Goal: Task Accomplishment & Management: Use online tool/utility

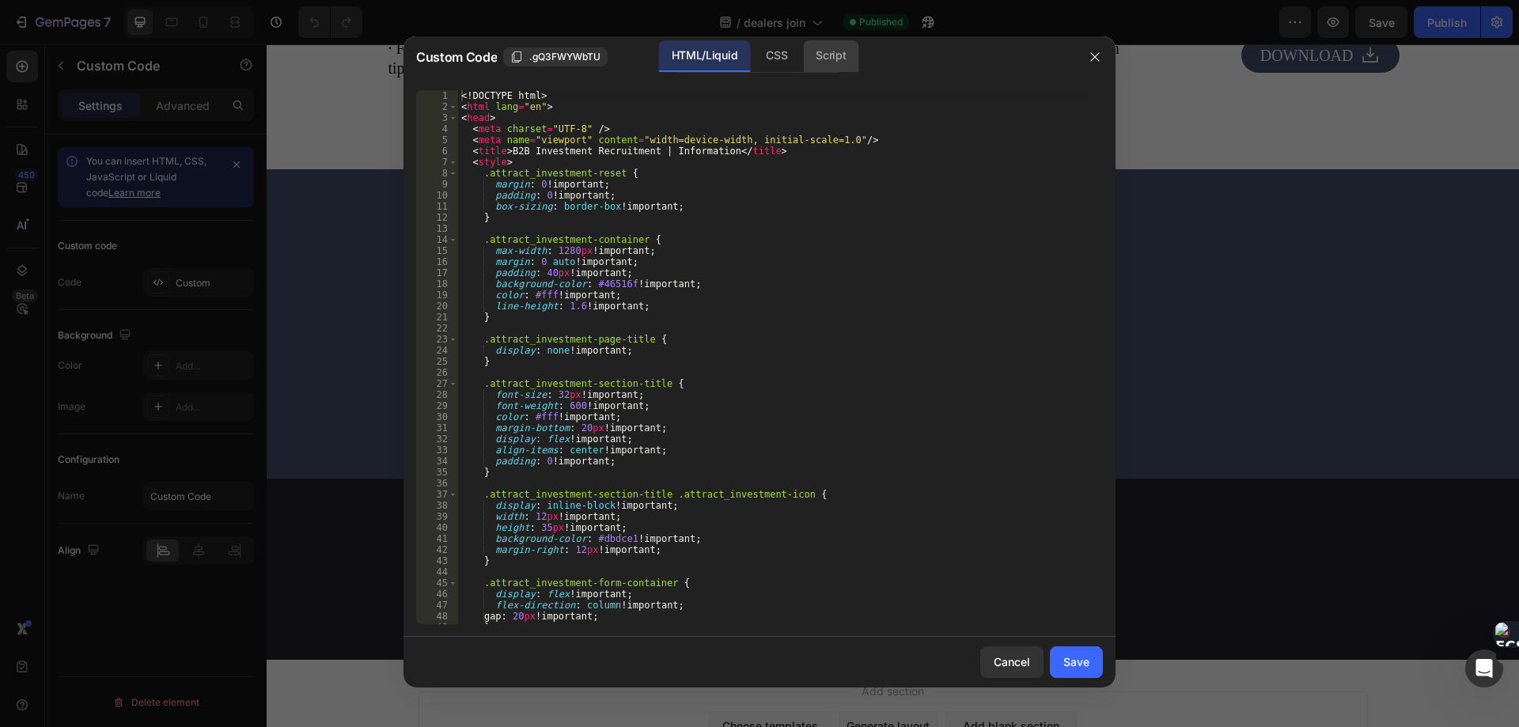
click at [820, 58] on div "Script" at bounding box center [830, 56] width 55 height 32
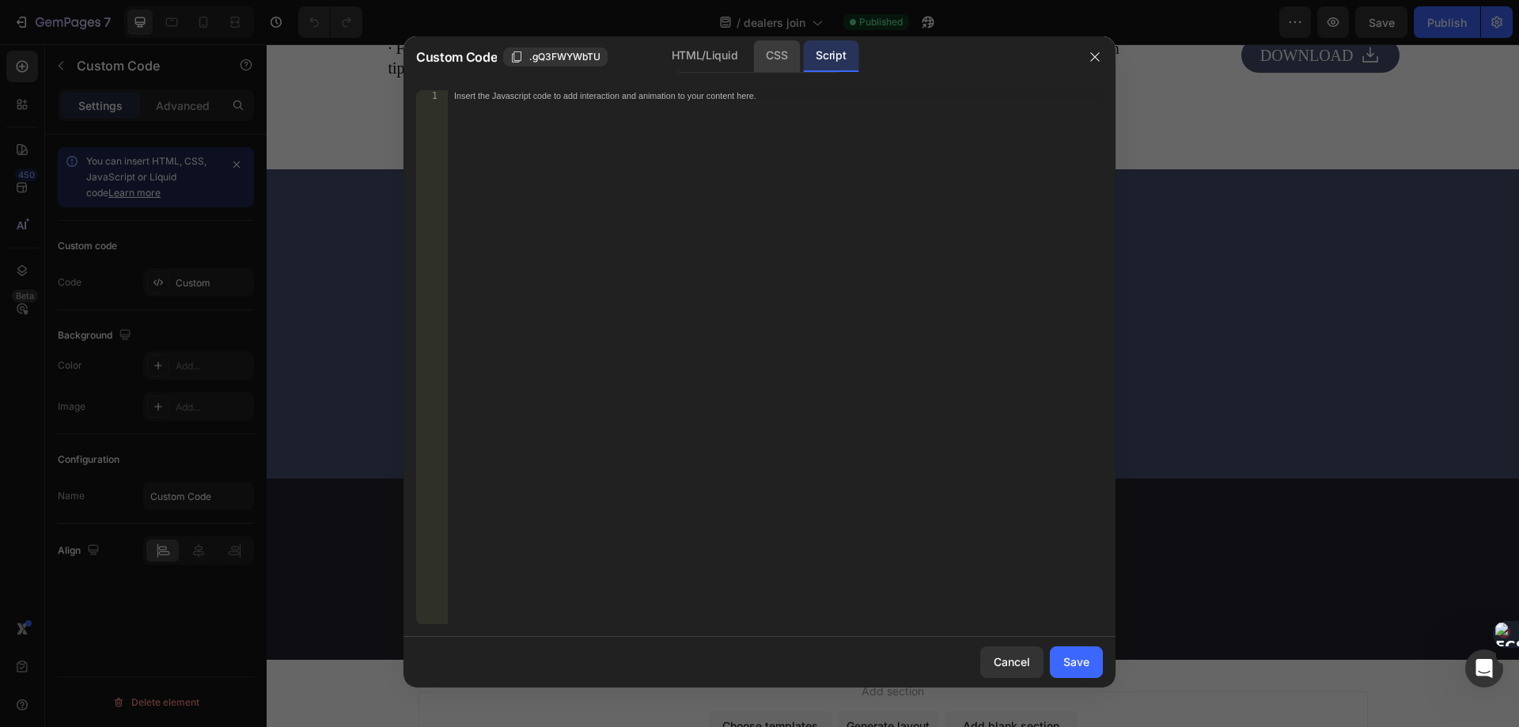
click at [772, 61] on div "CSS" at bounding box center [776, 56] width 47 height 32
click at [728, 57] on div "HTML/Liquid" at bounding box center [704, 56] width 91 height 32
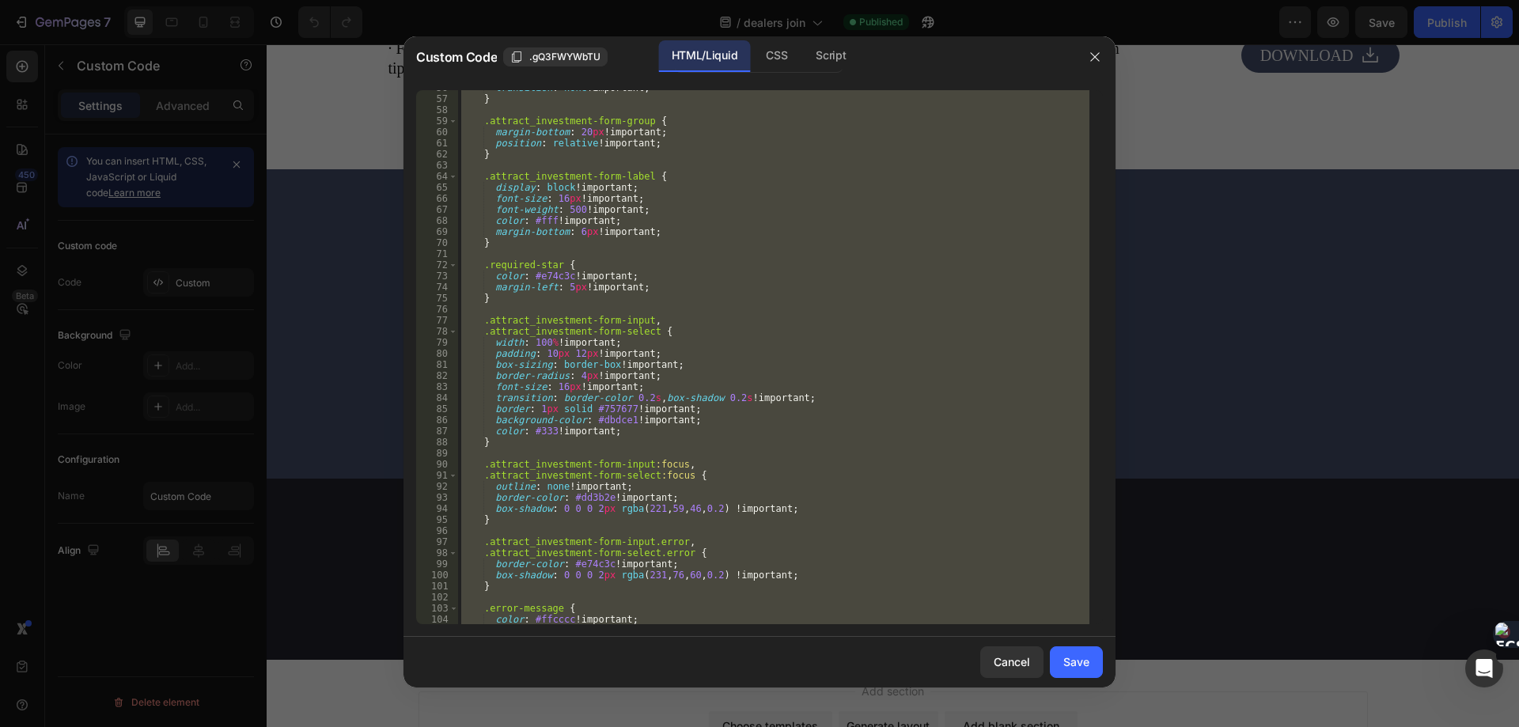
click at [792, 359] on div "transition : none !important ; } .attract_investment-form-group { margin-bottom…" at bounding box center [773, 357] width 631 height 534
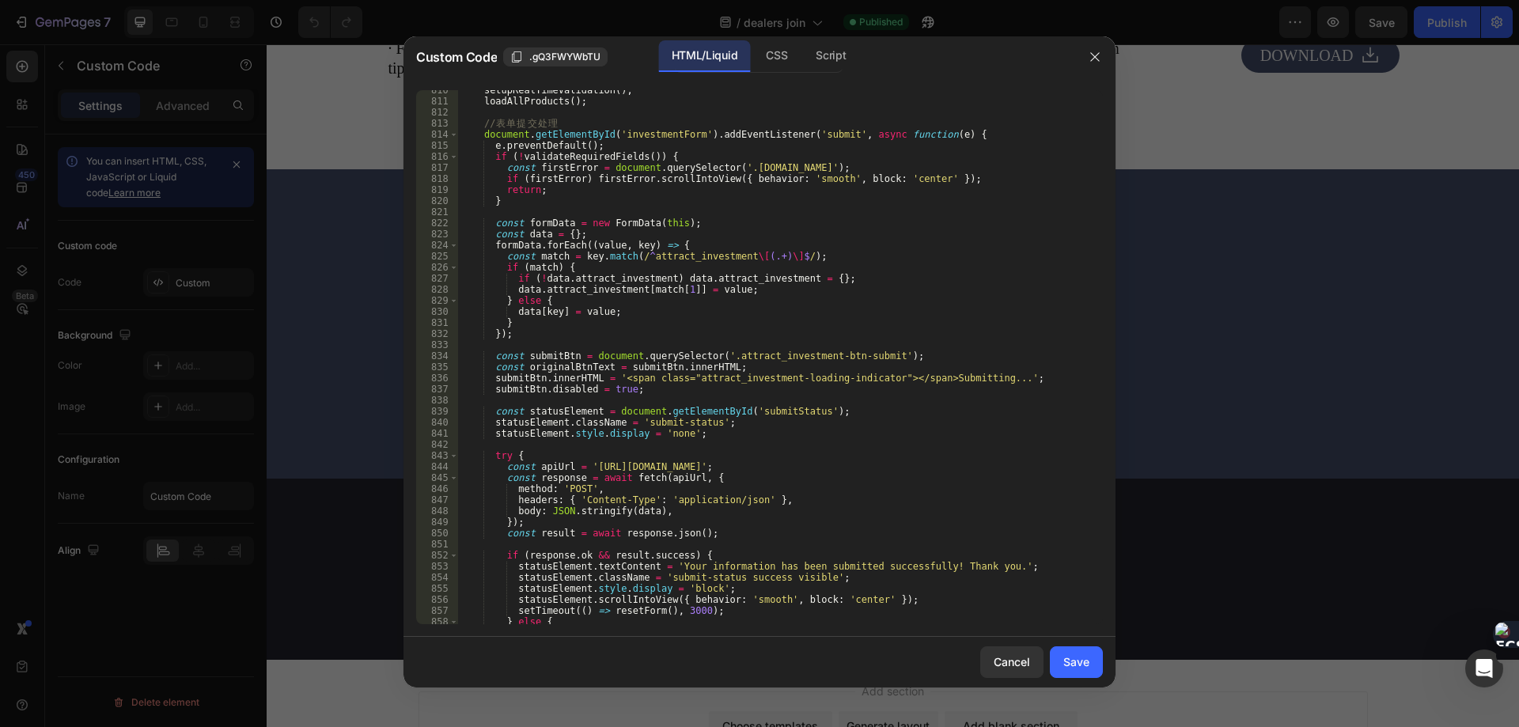
scroll to position [9126, 0]
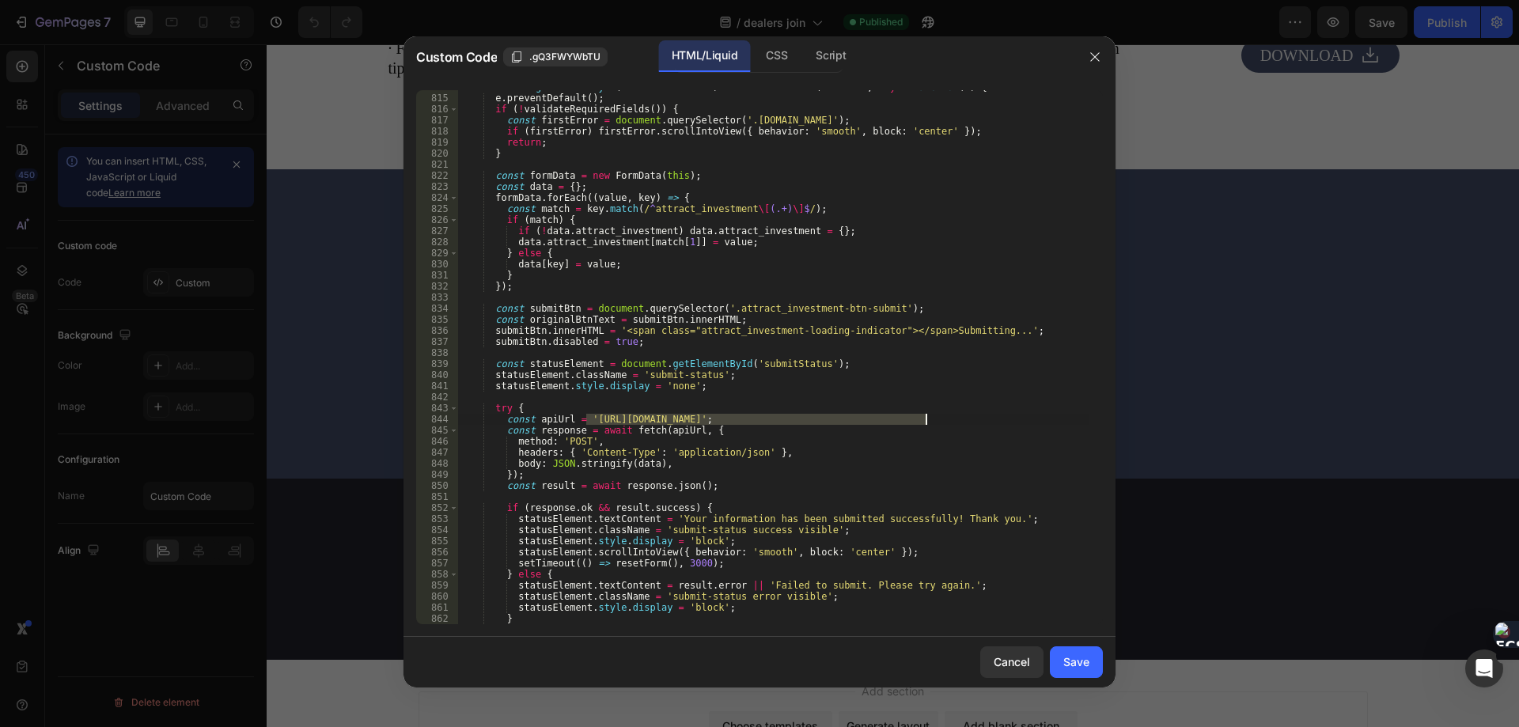
drag, startPoint x: 587, startPoint y: 419, endPoint x: 926, endPoint y: 418, distance: 338.7
click at [926, 418] on div "document . getElementById ( 'investmentForm' ) . addEventListener ( 'submit' , …" at bounding box center [773, 360] width 631 height 556
click at [745, 445] on div "document . getElementById ( 'investmentForm' ) . addEventListener ( 'submit' , …" at bounding box center [773, 360] width 631 height 556
click at [759, 438] on div "document . getElementById ( 'investmentForm' ) . addEventListener ( 'submit' , …" at bounding box center [773, 360] width 631 height 556
click at [728, 429] on div "document . getElementById ( 'investmentForm' ) . addEventListener ( 'submit' , …" at bounding box center [773, 360] width 631 height 556
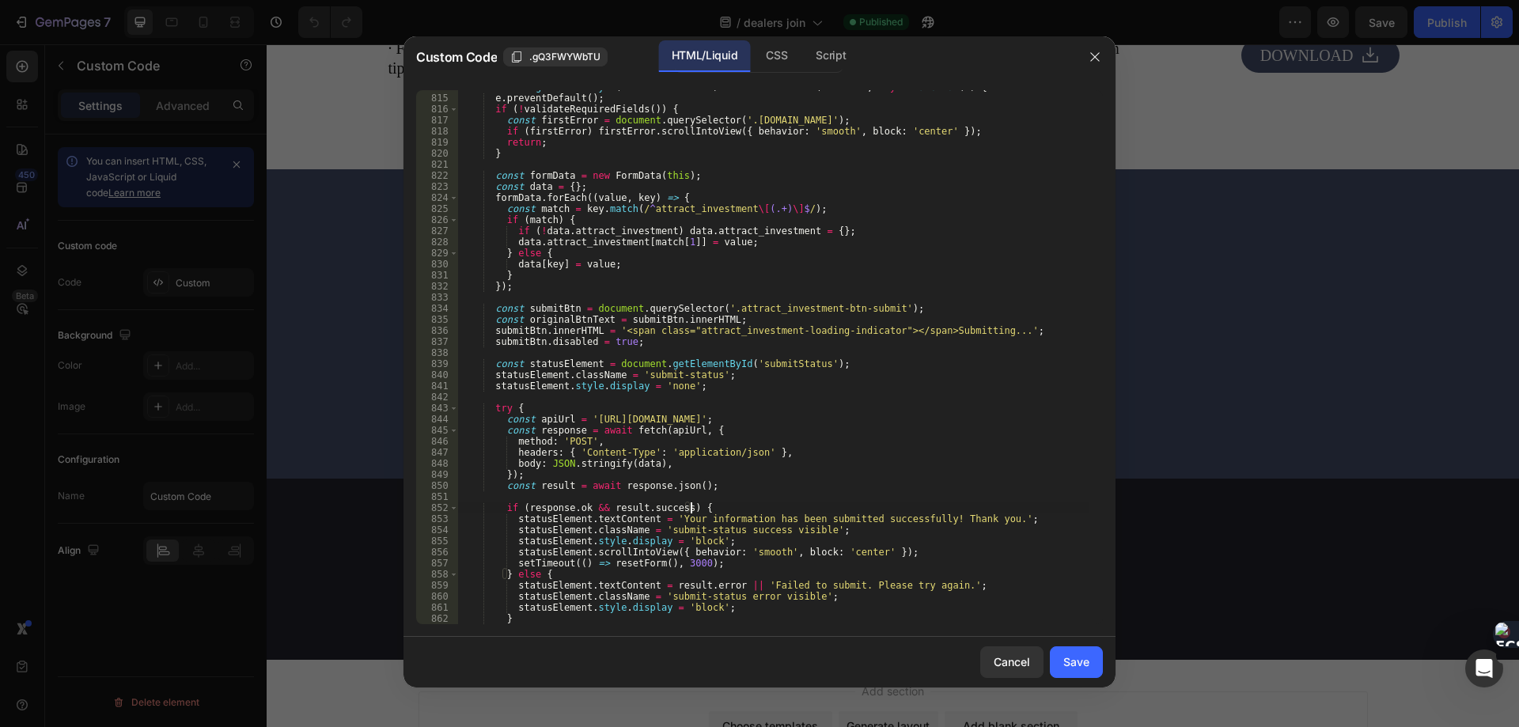
click at [738, 505] on div "document . getElementById ( 'investmentForm' ) . addEventListener ( 'submit' , …" at bounding box center [773, 360] width 631 height 556
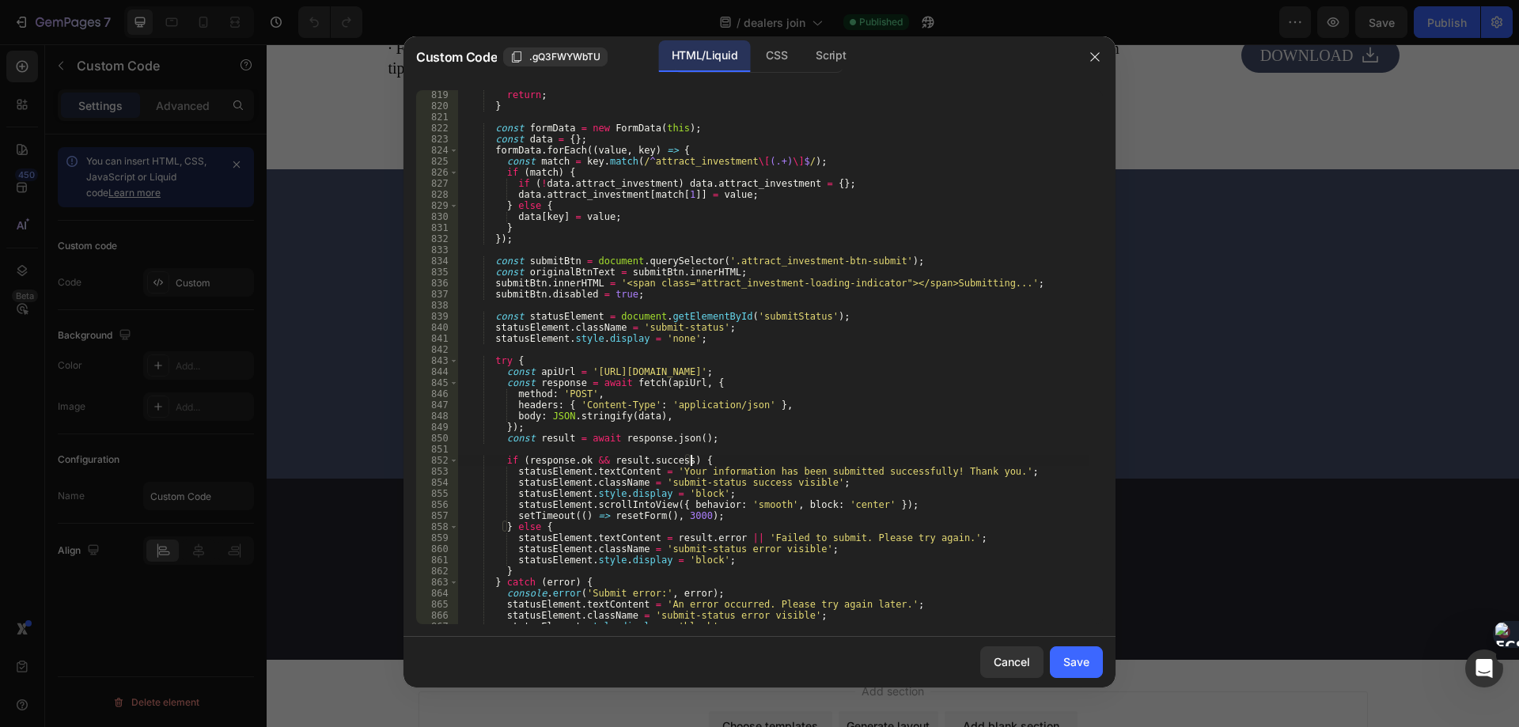
scroll to position [9221, 0]
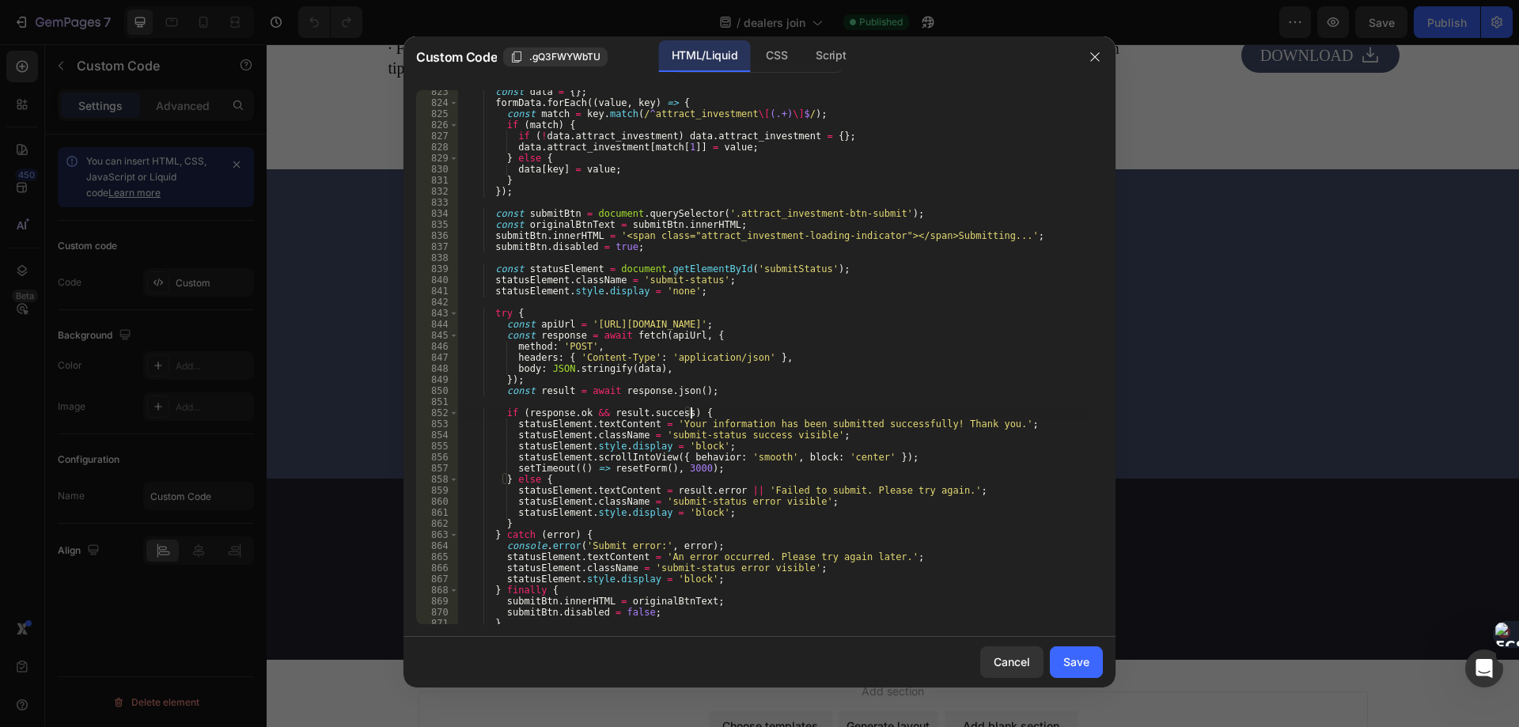
click at [745, 361] on div "const data = { } ; formData . forEach (( value , key ) => { const match = key .…" at bounding box center [773, 364] width 631 height 556
type textarea "headers: { 'Content-Type': 'application/json' },"
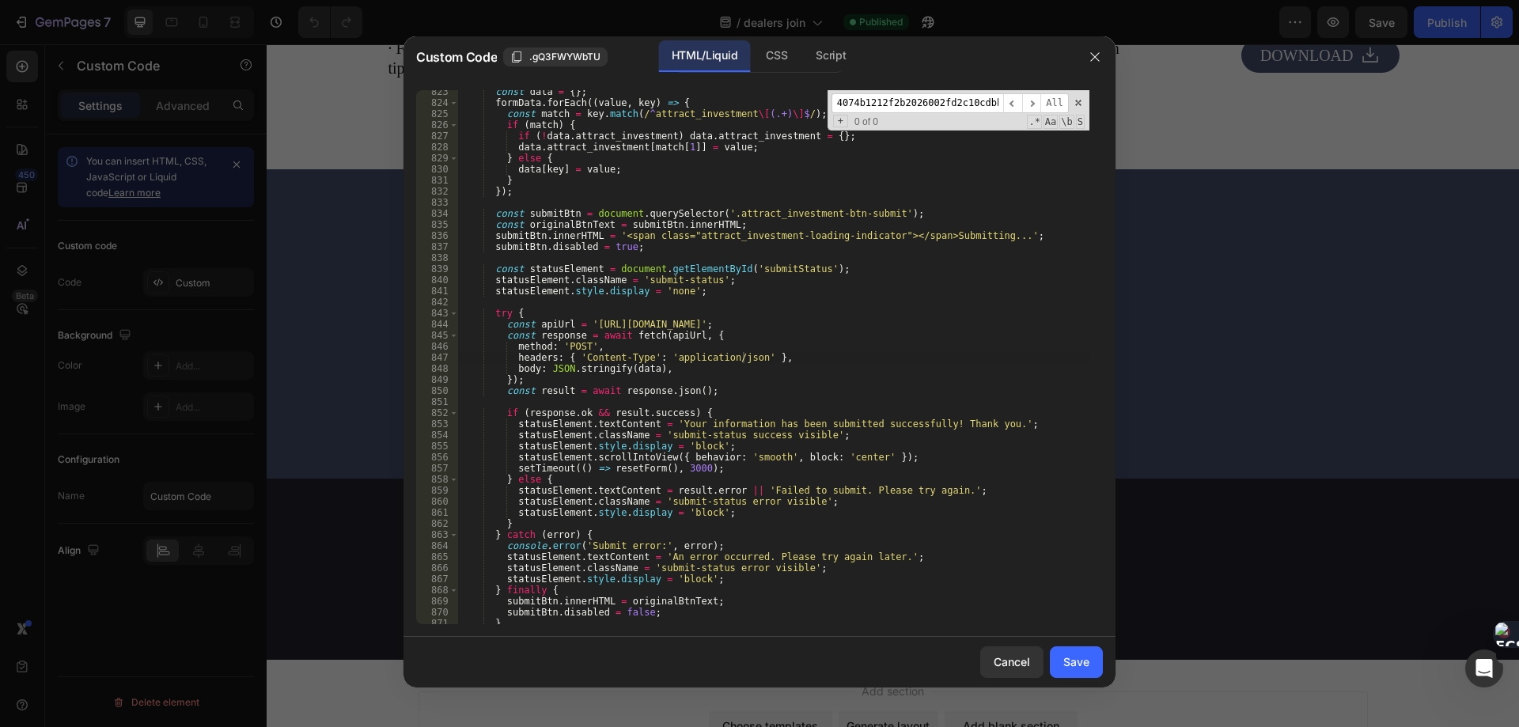
scroll to position [5382, 0]
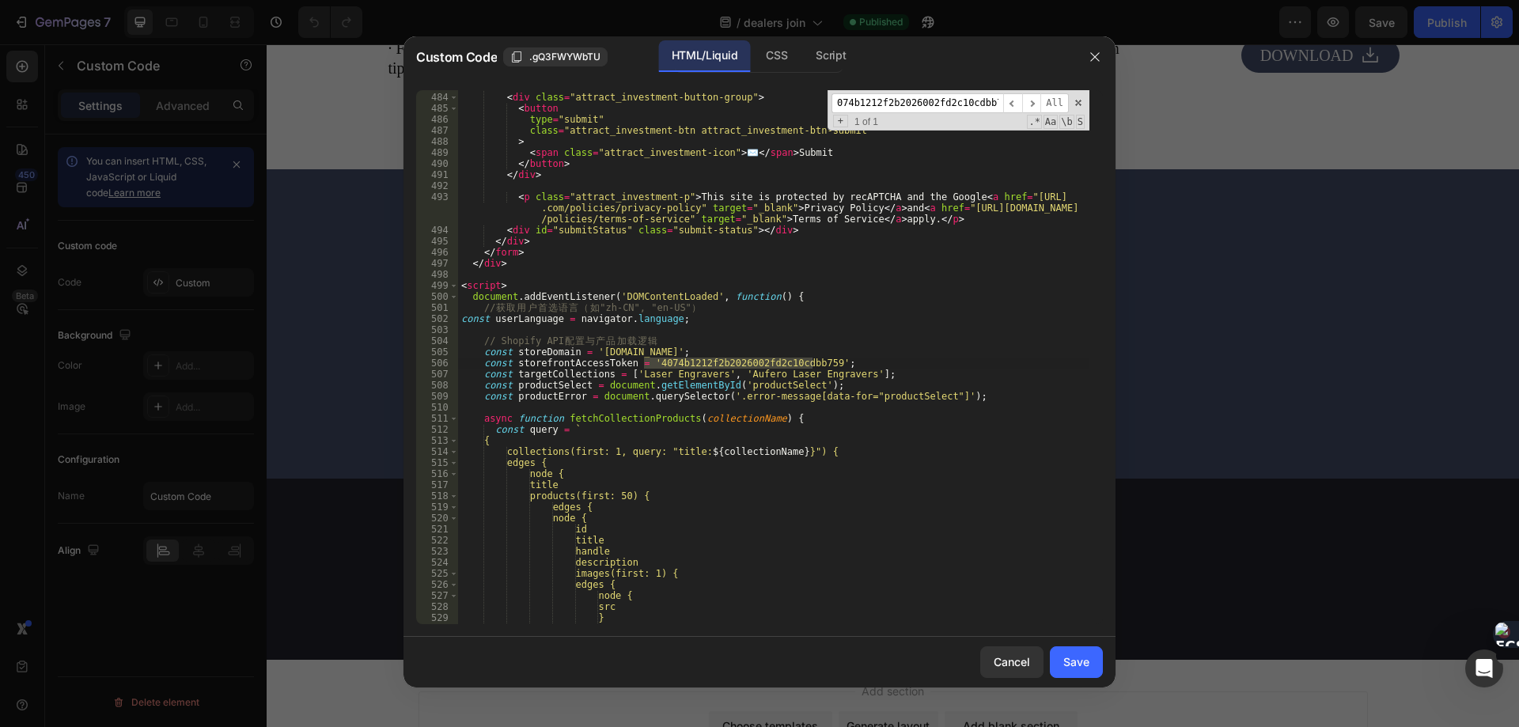
type input "4074b1212f2b2026002fd2c10cdbb759"
click at [687, 364] on div "< div > < div class = "attract_investment-button-group" > < button type = "subm…" at bounding box center [773, 357] width 631 height 534
click at [687, 364] on div "< div > < div class = "attract_investment-button-group" > < button type = "subm…" at bounding box center [773, 359] width 631 height 556
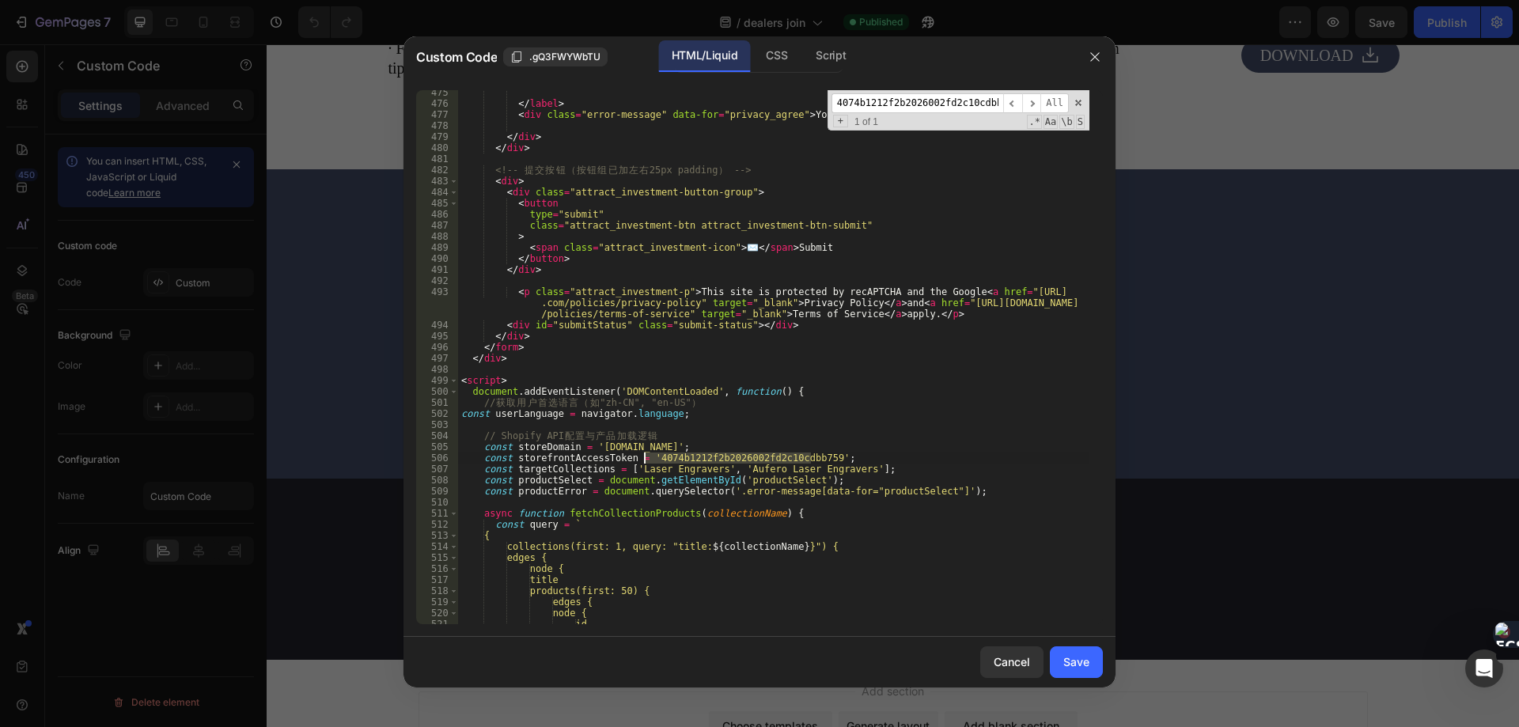
scroll to position [5430, 0]
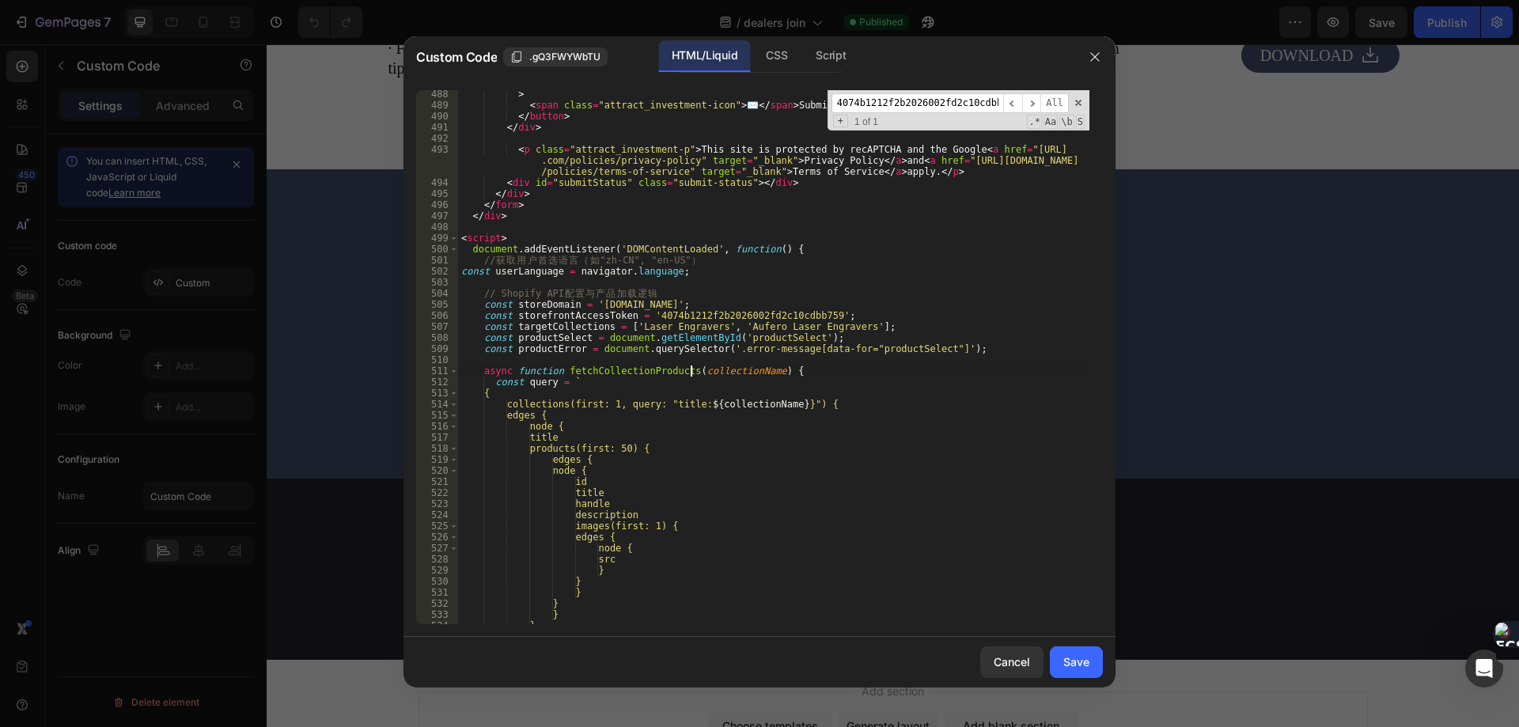
click at [689, 368] on div "> < span class = "attract_investment-icon" > ✉️ </ span > Submit </ button > </…" at bounding box center [773, 367] width 631 height 556
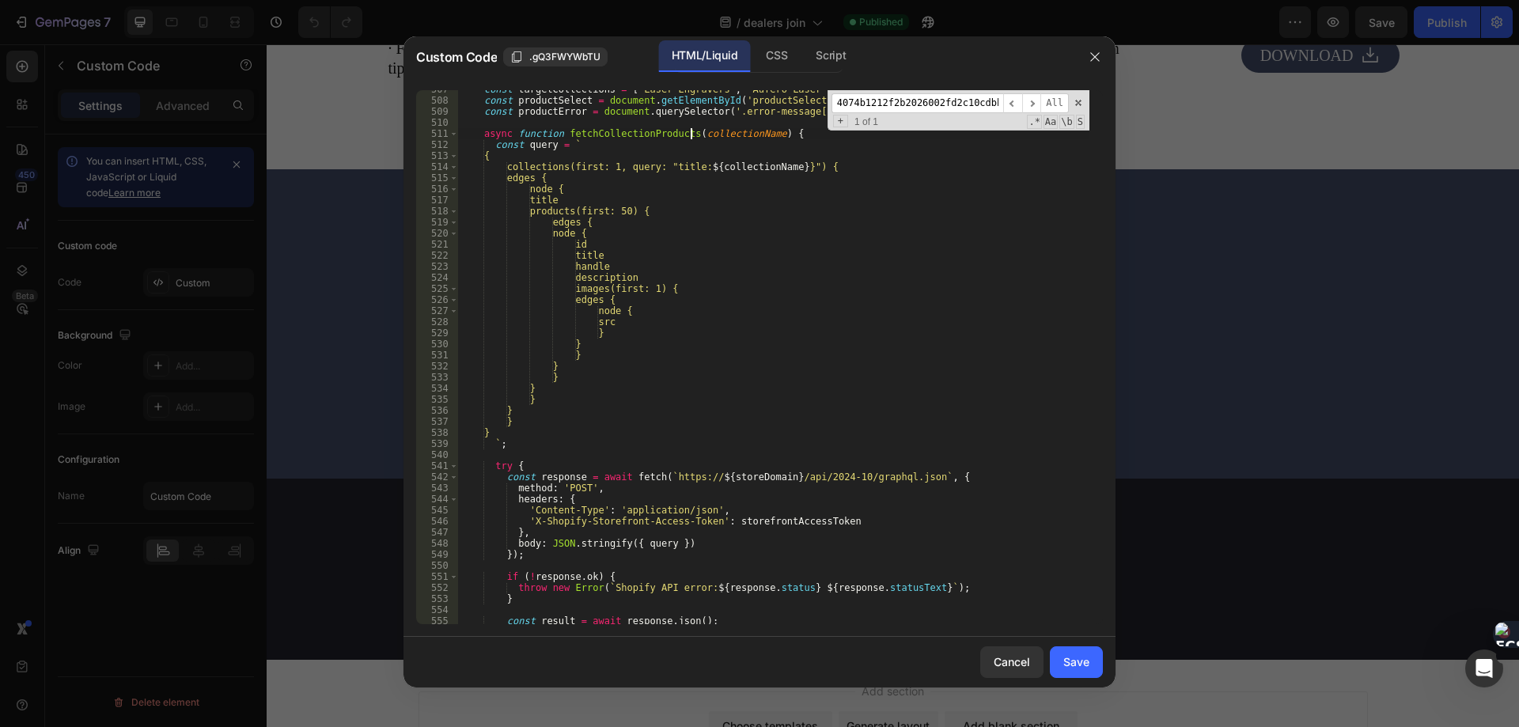
scroll to position [5620, 0]
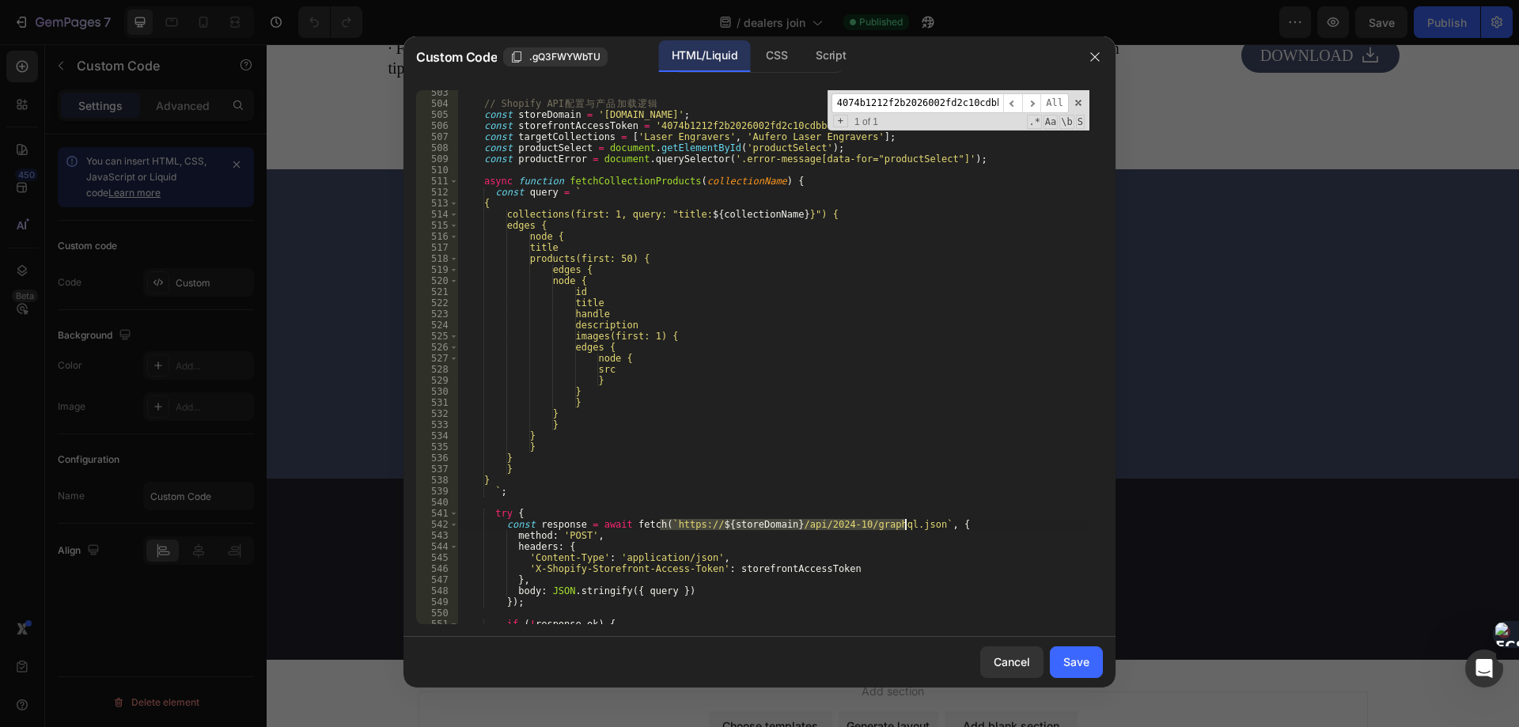
drag, startPoint x: 658, startPoint y: 525, endPoint x: 906, endPoint y: 522, distance: 247.7
click at [906, 522] on div "// Shopify API 配 置 与 产 品 加 载 逻 辑 const storeDomain = 'aufero-laser.myshopify.co…" at bounding box center [773, 365] width 631 height 556
type textarea "const response = await fetch(`https://${storeDomain}/api/2024-10/graphql.json`,…"
click at [736, 524] on div "// Shopify API 配 置 与 产 品 加 载 逻 辑 const storeDomain = 'aufero-laser.myshopify.co…" at bounding box center [773, 357] width 631 height 534
click at [736, 524] on div "// Shopify API 配 置 与 产 品 加 载 逻 辑 const storeDomain = 'aufero-laser.myshopify.co…" at bounding box center [773, 365] width 631 height 556
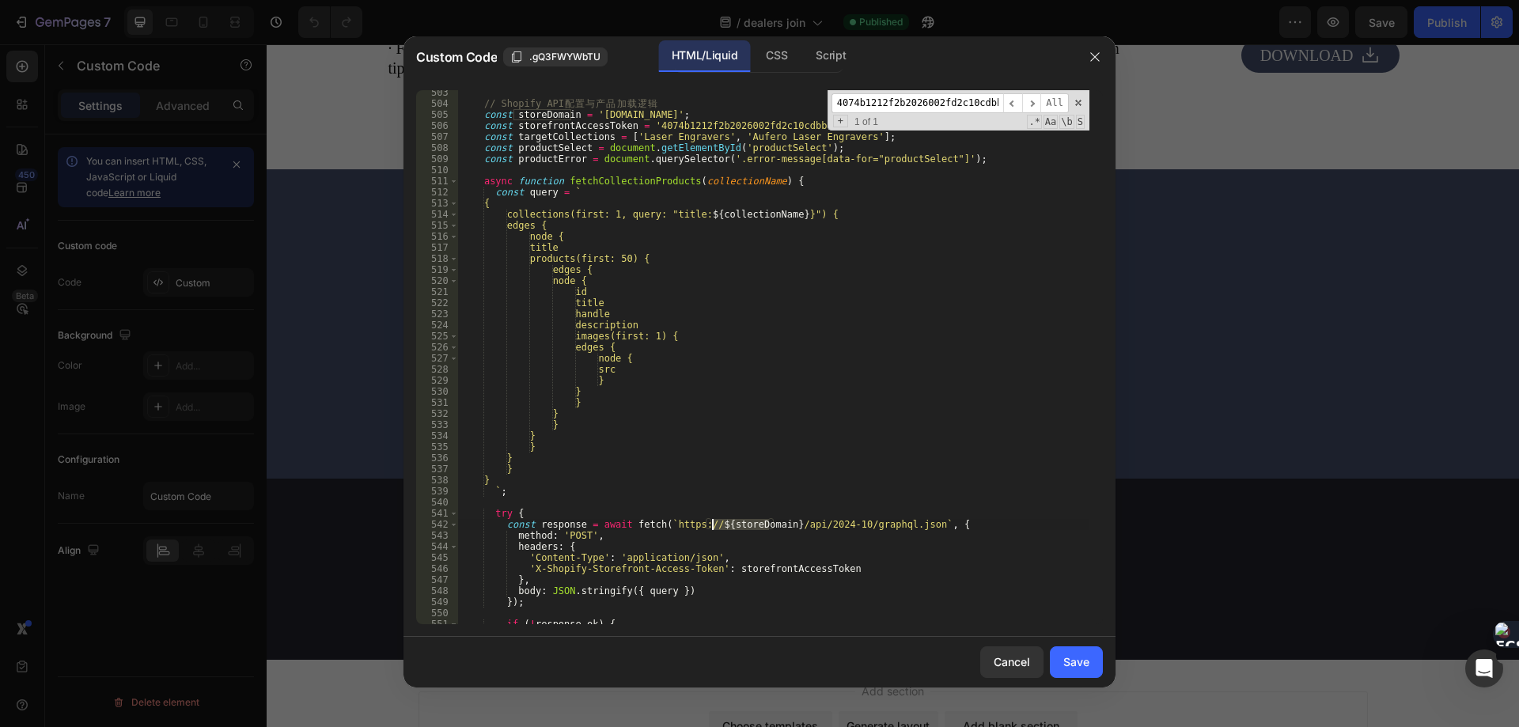
type input "storeDomain"
click at [1017, 108] on span "​" at bounding box center [1012, 103] width 19 height 20
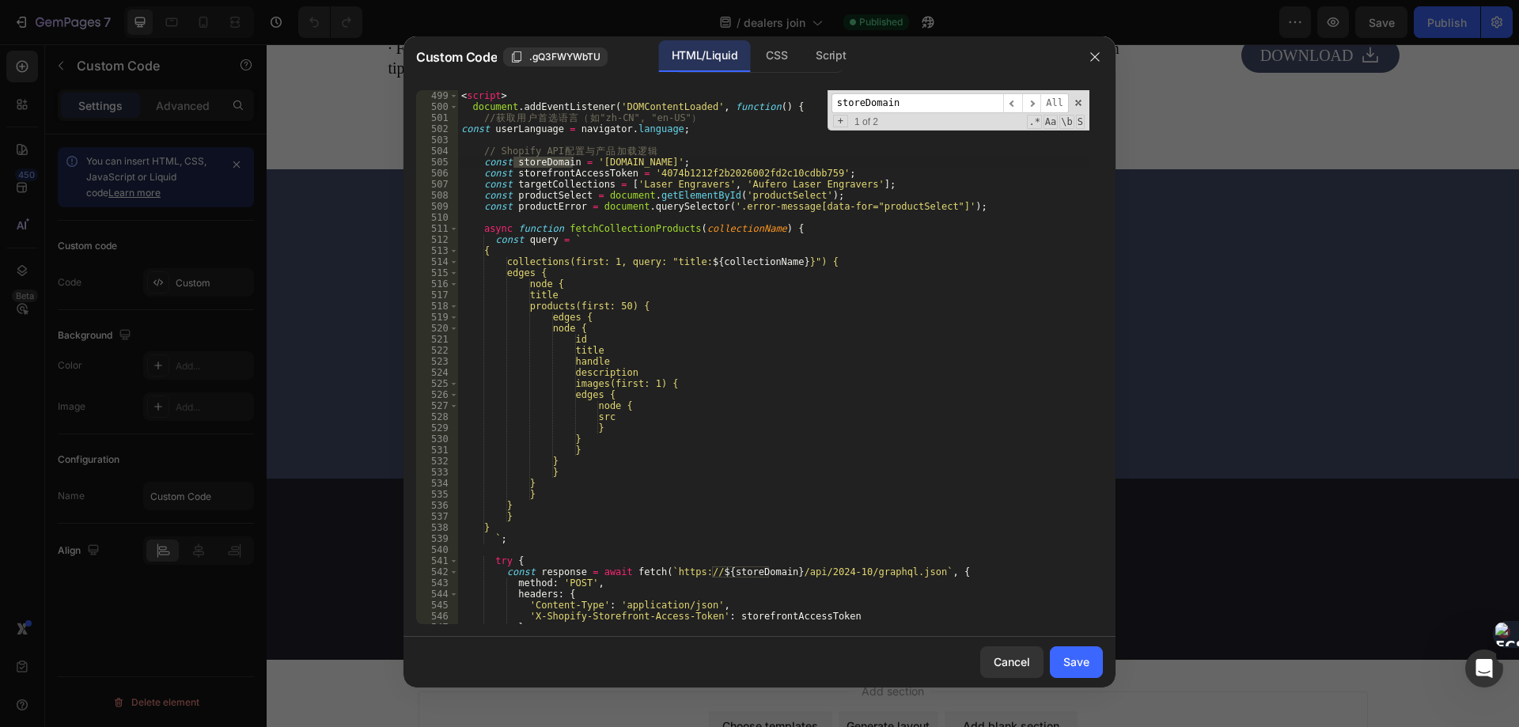
scroll to position [5525, 0]
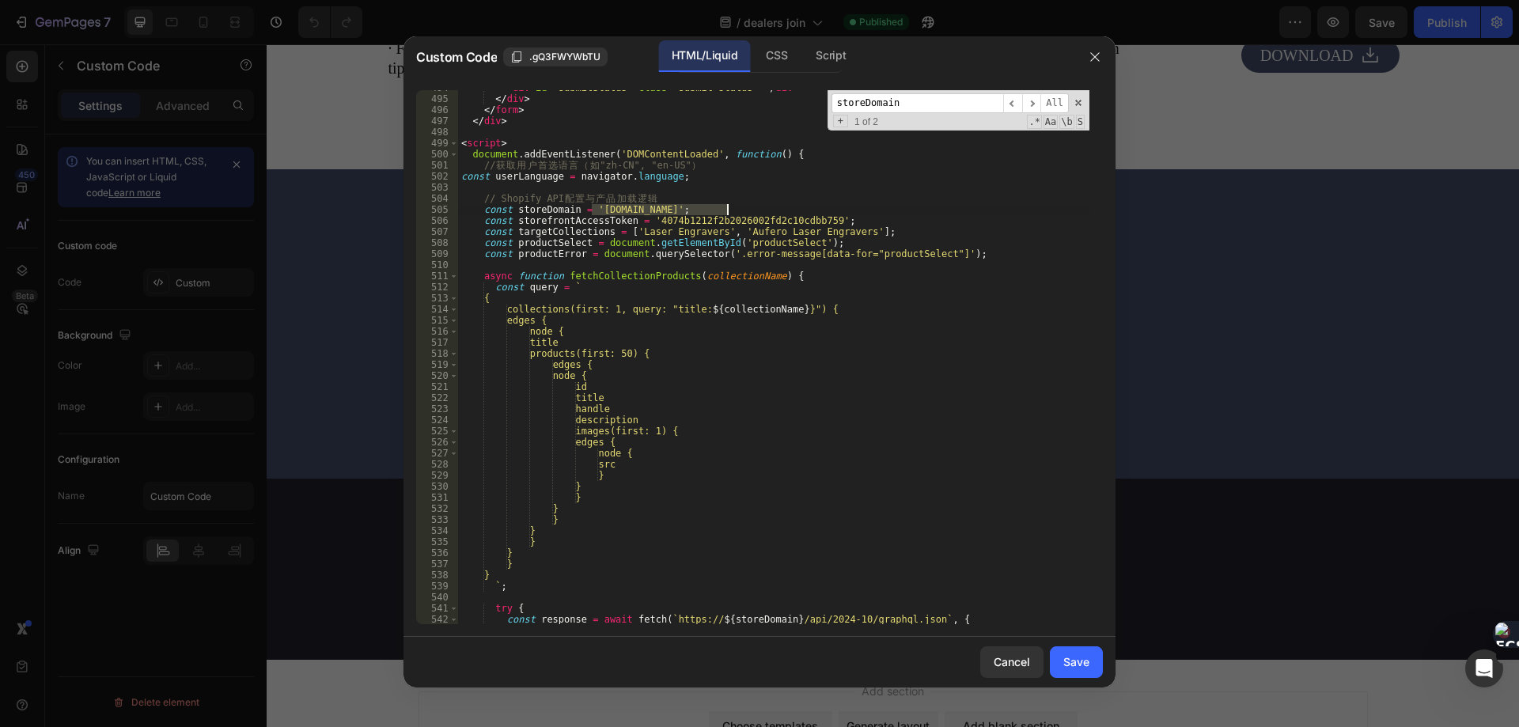
drag, startPoint x: 591, startPoint y: 207, endPoint x: 728, endPoint y: 207, distance: 136.9
click at [728, 207] on div "< div id = "submitStatus" class = "submit-status" > </ div > </ div > </ form >…" at bounding box center [773, 360] width 631 height 556
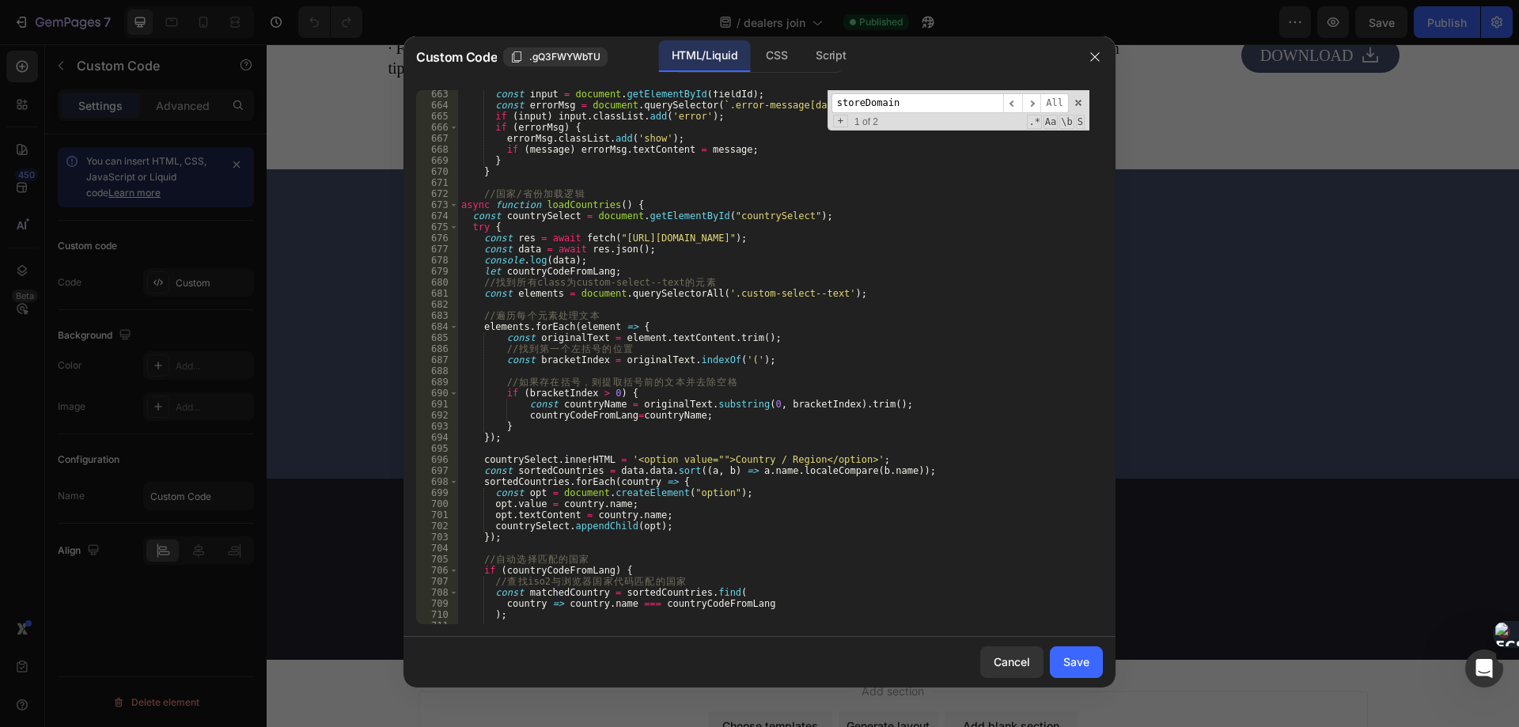
scroll to position [7376, 0]
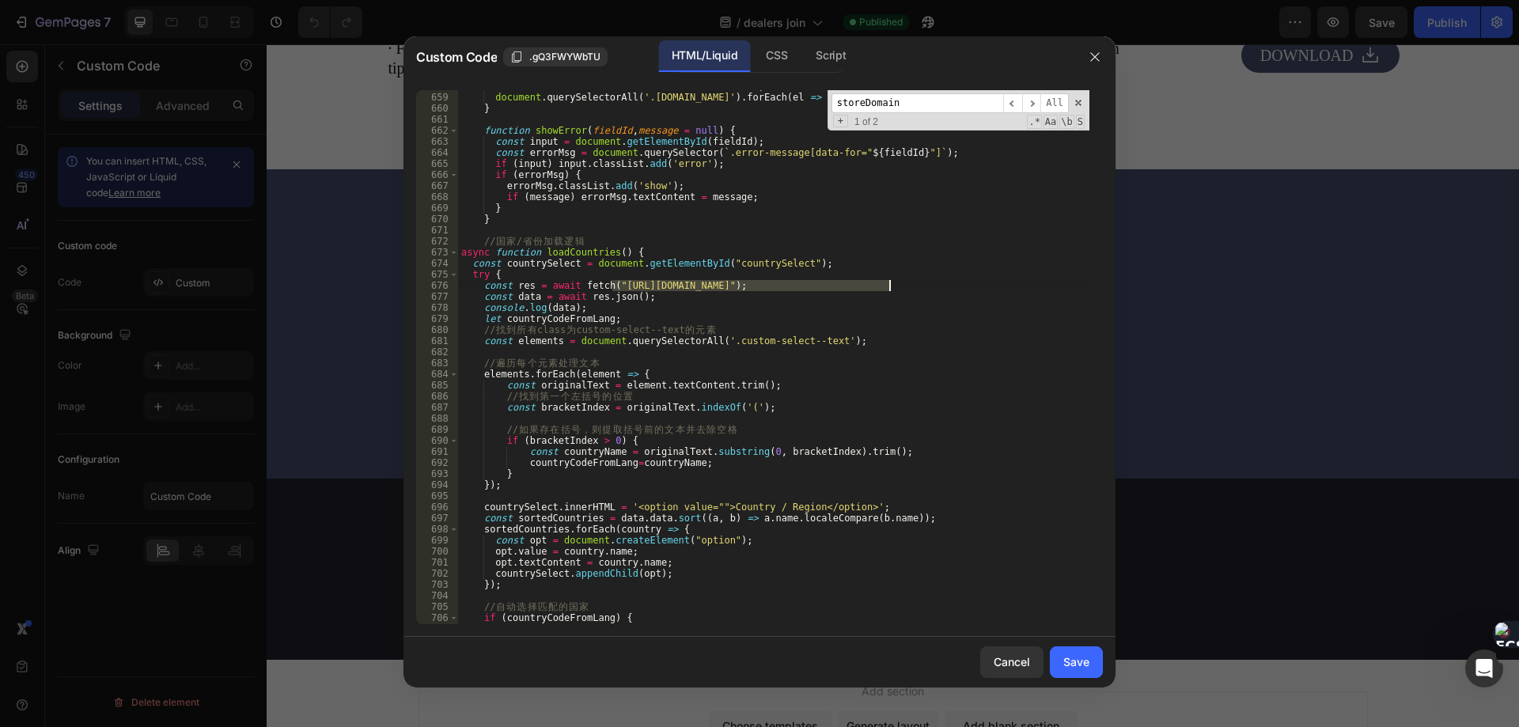
drag, startPoint x: 612, startPoint y: 286, endPoint x: 888, endPoint y: 283, distance: 275.4
click at [888, 283] on div ". forEach ( el => el . classList . remove ( 'error' )) ; document . querySelect…" at bounding box center [773, 359] width 631 height 556
click at [538, 242] on div ". forEach ( el => el . classList . remove ( 'error' )) ; document . querySelect…" at bounding box center [773, 359] width 631 height 556
drag, startPoint x: 546, startPoint y: 240, endPoint x: 498, endPoint y: 238, distance: 47.5
click at [498, 238] on div ". forEach ( el => el . classList . remove ( 'error' )) ; document . querySelect…" at bounding box center [773, 359] width 631 height 556
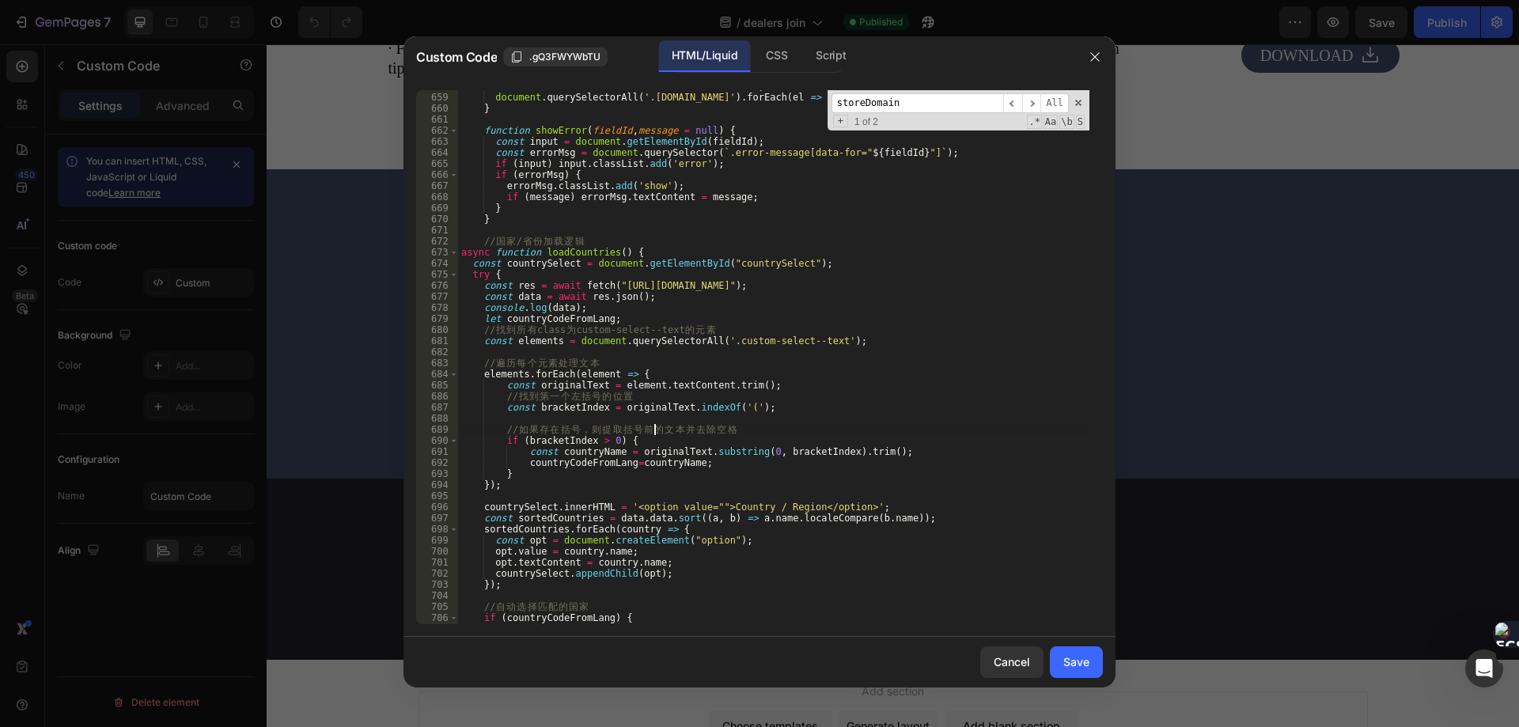
click at [654, 426] on div ". forEach ( el => el . classList . remove ( 'error' )) ; document . querySelect…" at bounding box center [773, 359] width 631 height 556
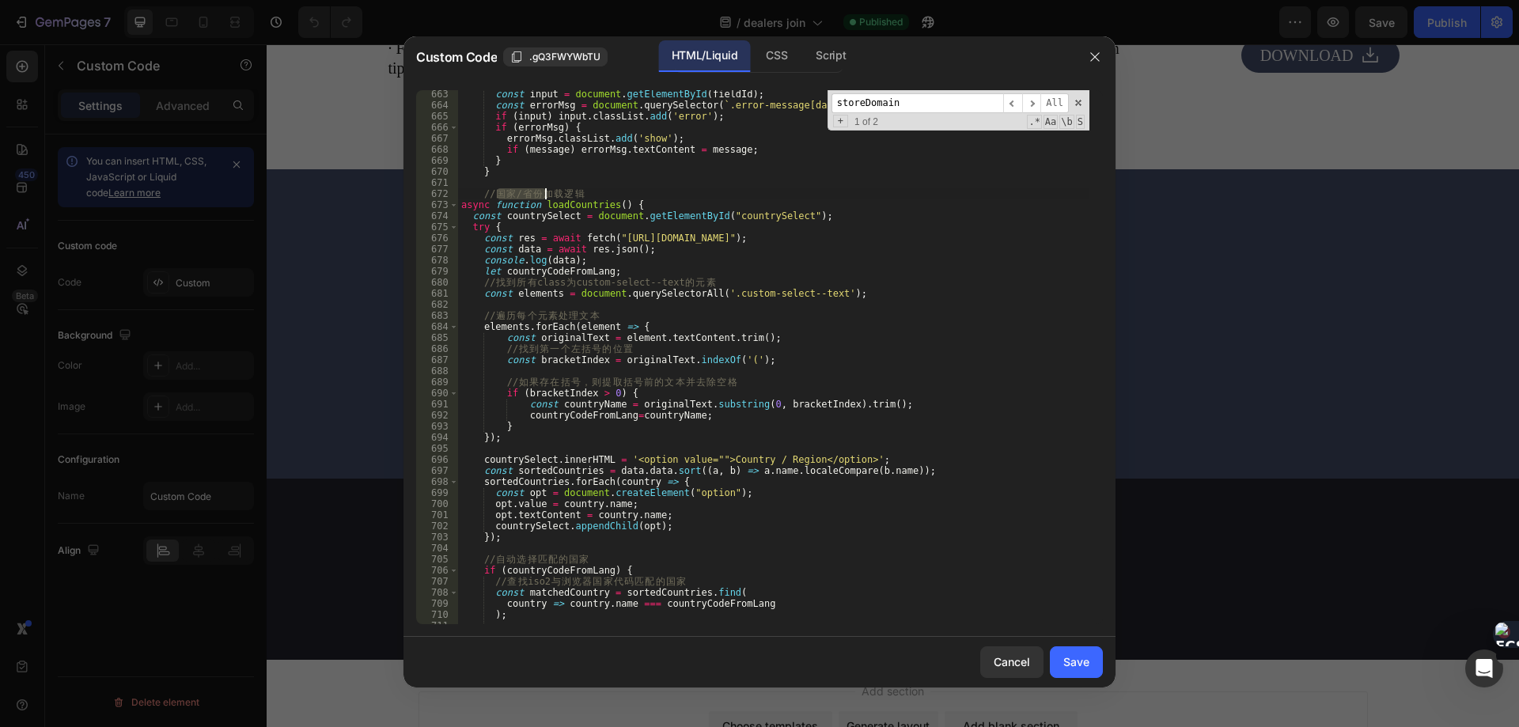
drag, startPoint x: 498, startPoint y: 195, endPoint x: 543, endPoint y: 195, distance: 45.1
click at [543, 195] on div "const input = document . getElementById ( fieldId ) ; const errorMsg = document…" at bounding box center [773, 367] width 631 height 556
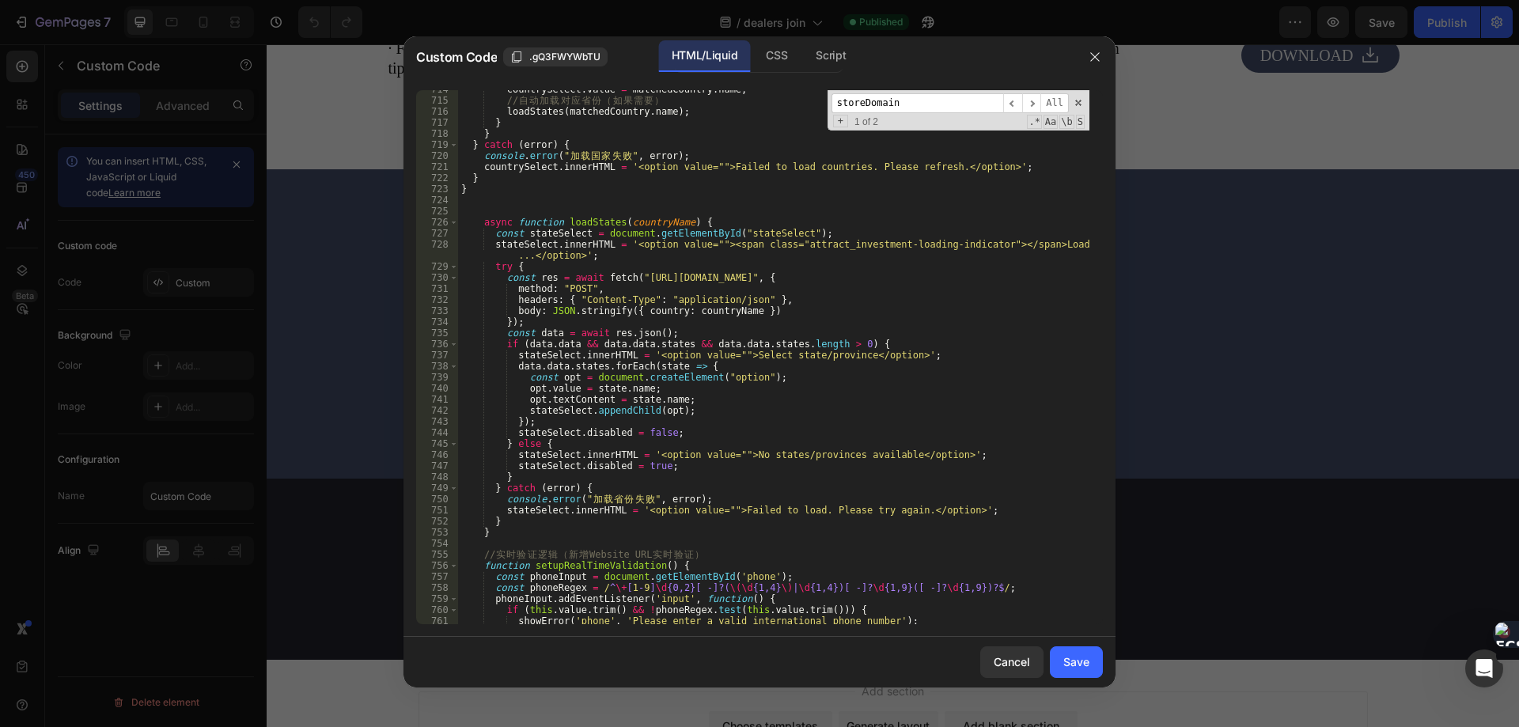
scroll to position [7993, 0]
drag, startPoint x: 631, startPoint y: 278, endPoint x: 904, endPoint y: 277, distance: 273.0
click at [904, 277] on div "countrySelect . value = matchedCountry . name ; // 自 动 加 载 对 应 省 份 （ 如 果 需 要 ） …" at bounding box center [773, 362] width 631 height 556
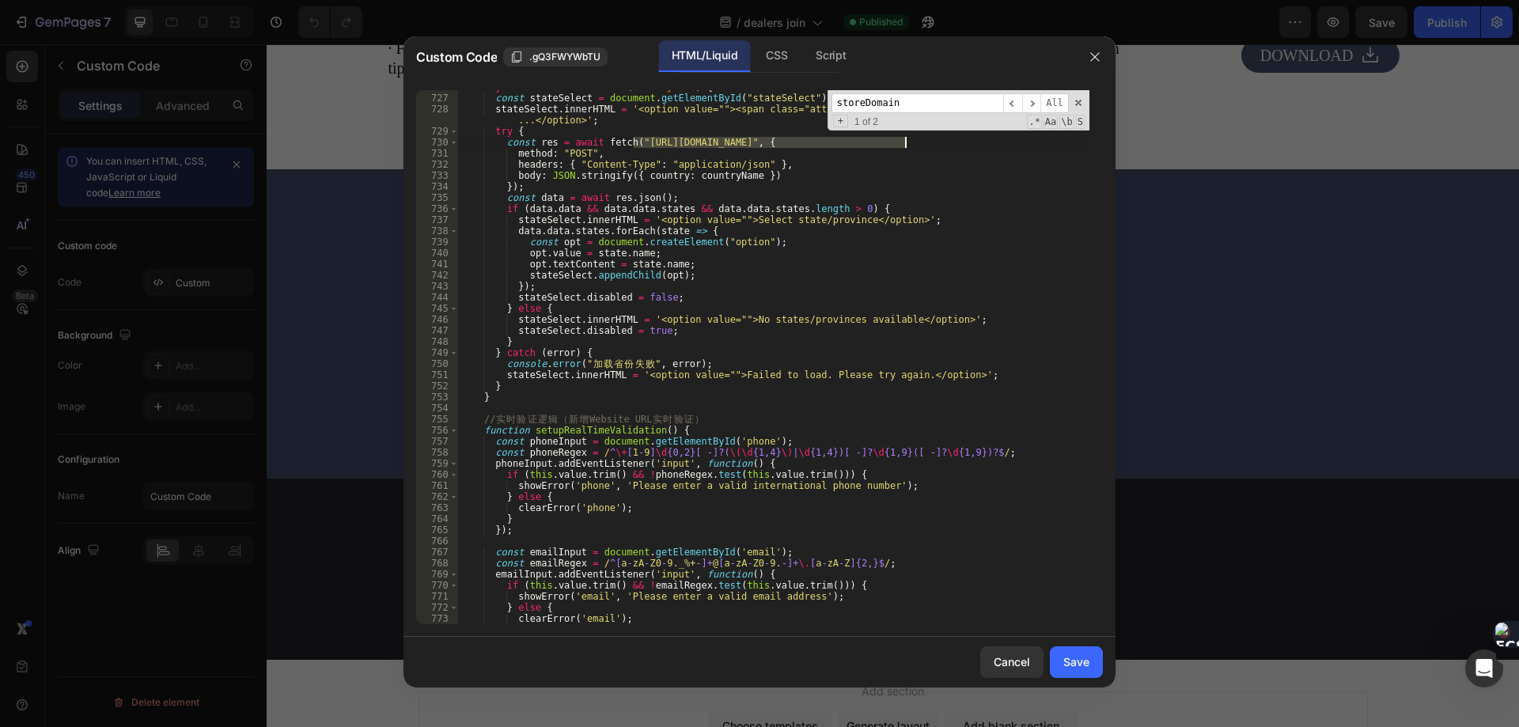
scroll to position [8081, 0]
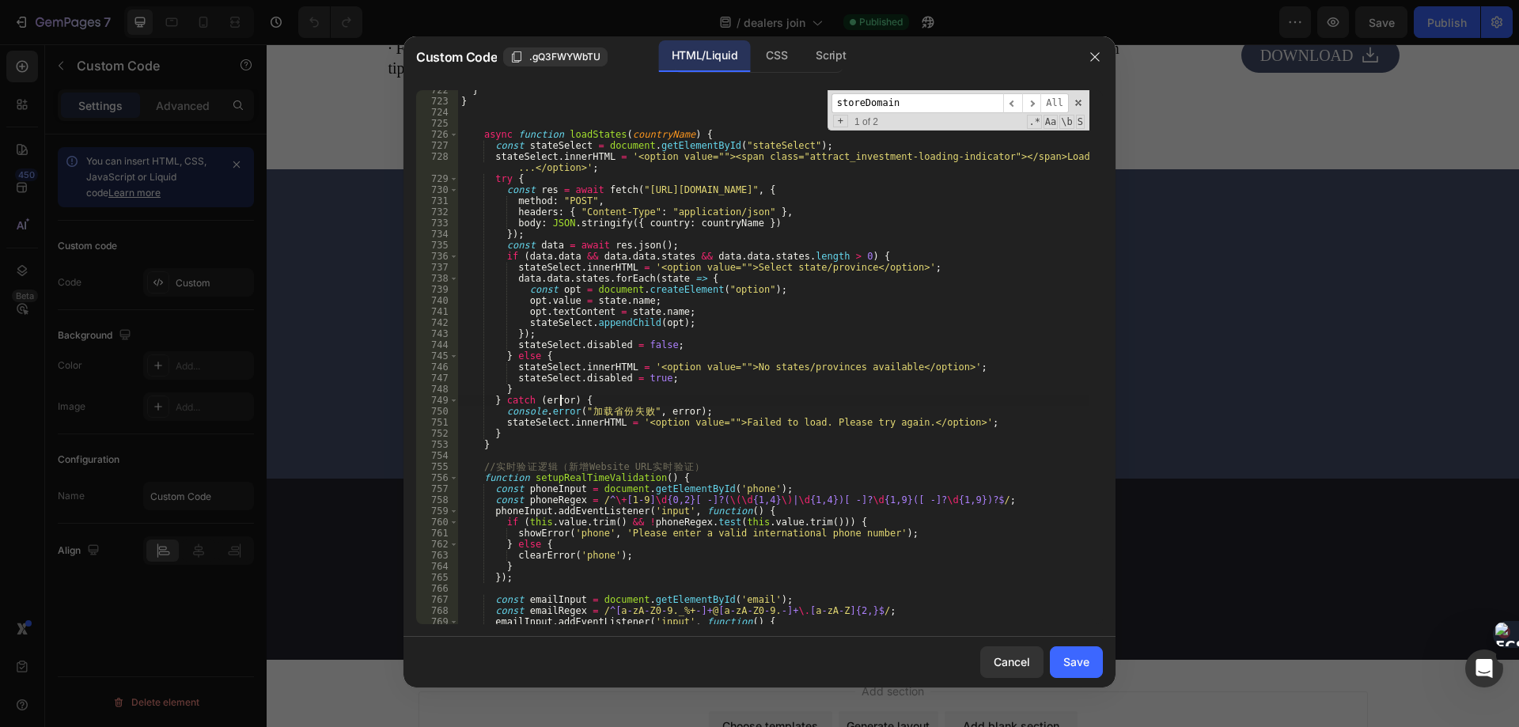
click at [562, 401] on div "} } async function loadStates ( countryName ) { const stateSelect = document . …" at bounding box center [773, 363] width 631 height 556
click at [598, 396] on div "} } async function loadStates ( countryName ) { const stateSelect = document . …" at bounding box center [773, 363] width 631 height 556
click at [548, 176] on div "} } async function loadStates ( countryName ) { const stateSelect = document . …" at bounding box center [773, 363] width 631 height 556
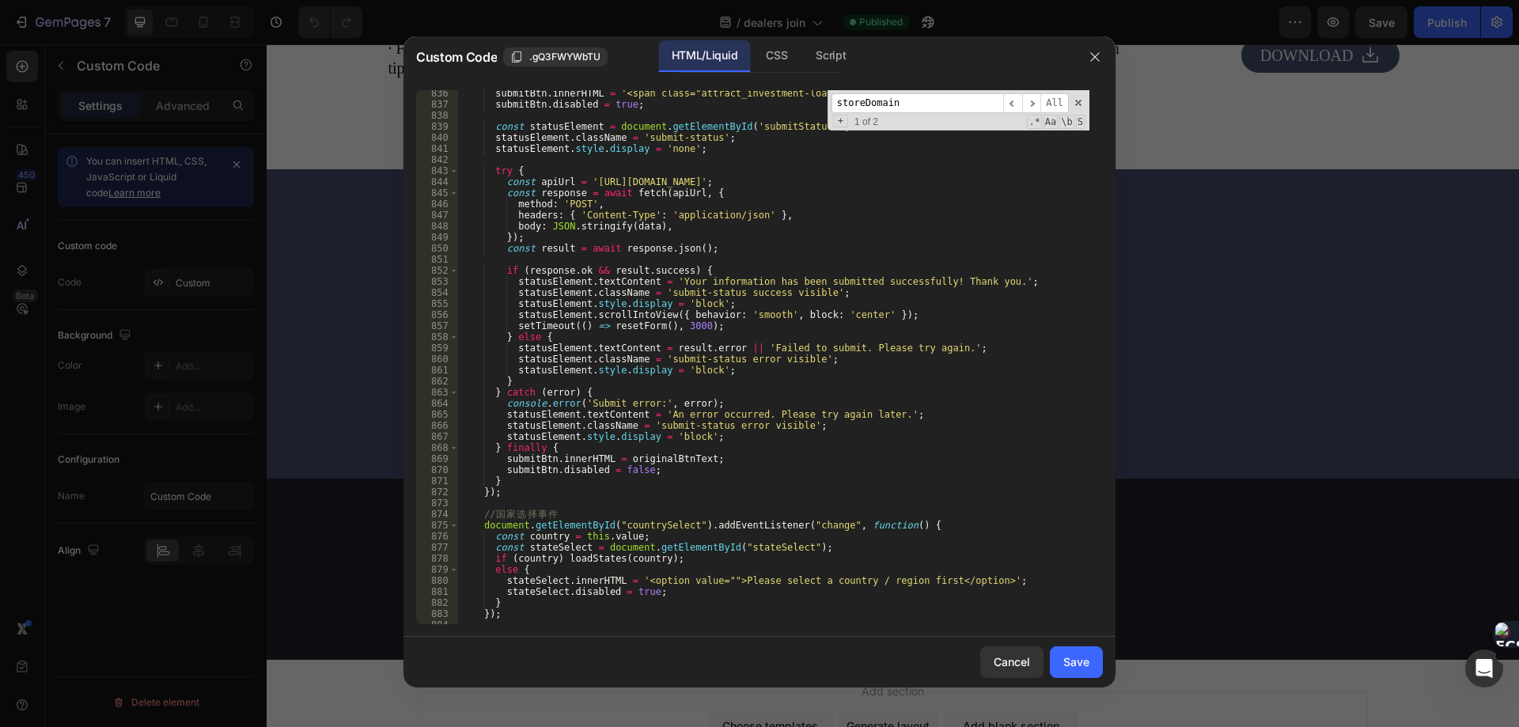
scroll to position [9221, 0]
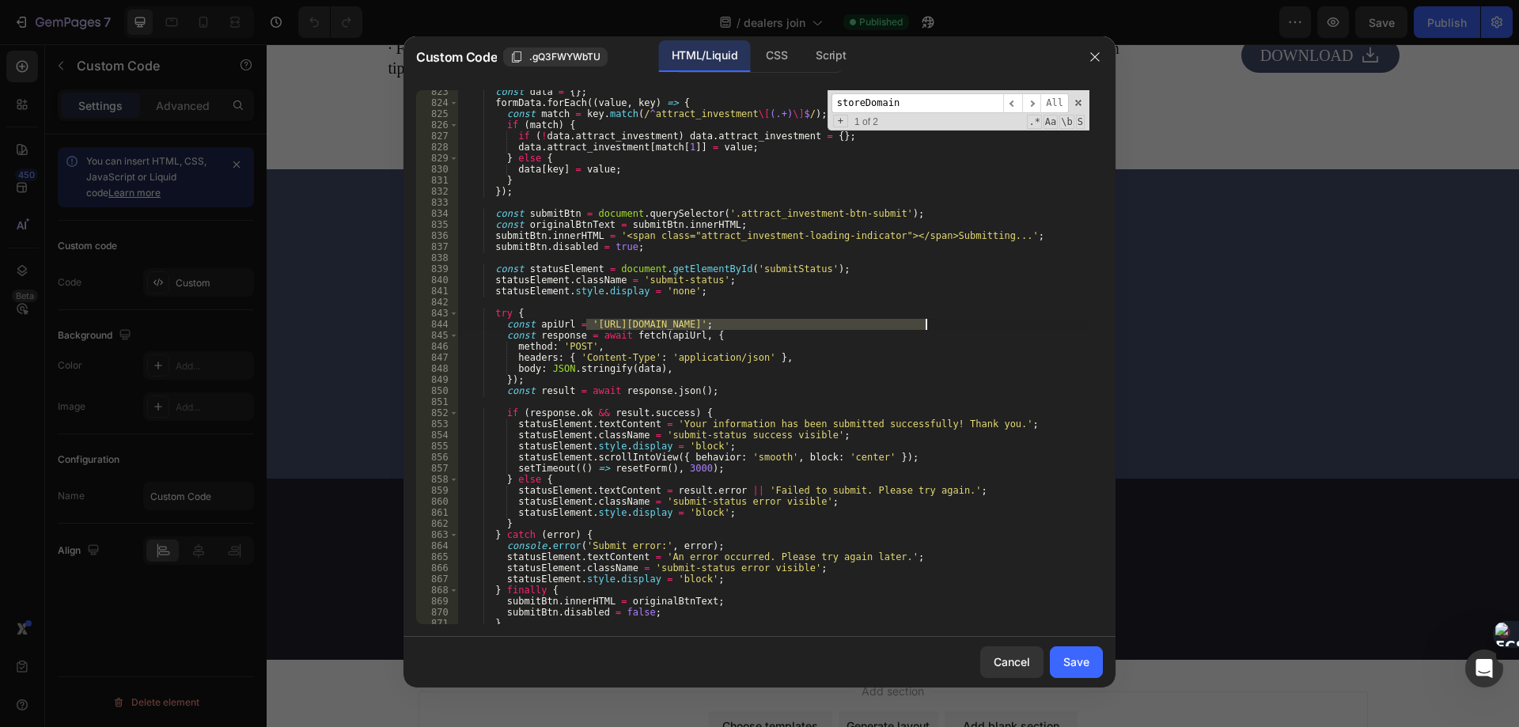
drag, startPoint x: 587, startPoint y: 324, endPoint x: 927, endPoint y: 320, distance: 339.5
click at [927, 320] on div "const data = { } ; formData . forEach (( value , key ) => { const match = key .…" at bounding box center [773, 364] width 631 height 556
type textarea "const apiUrl = 'https://nextjs-boilerplate-61iv.vercel.app/api/attract_investme…"
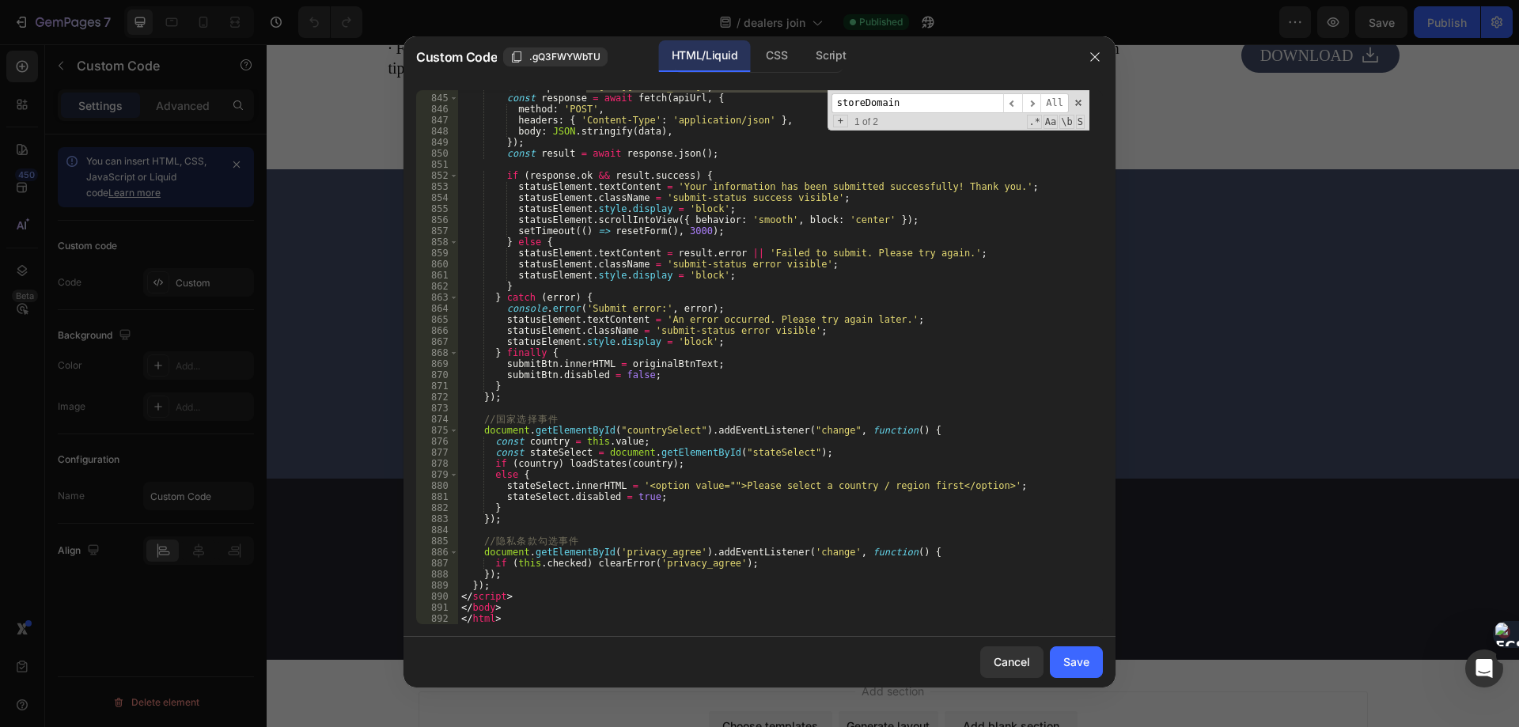
scroll to position [9458, 0]
click at [1097, 55] on icon "button" at bounding box center [1095, 57] width 13 height 13
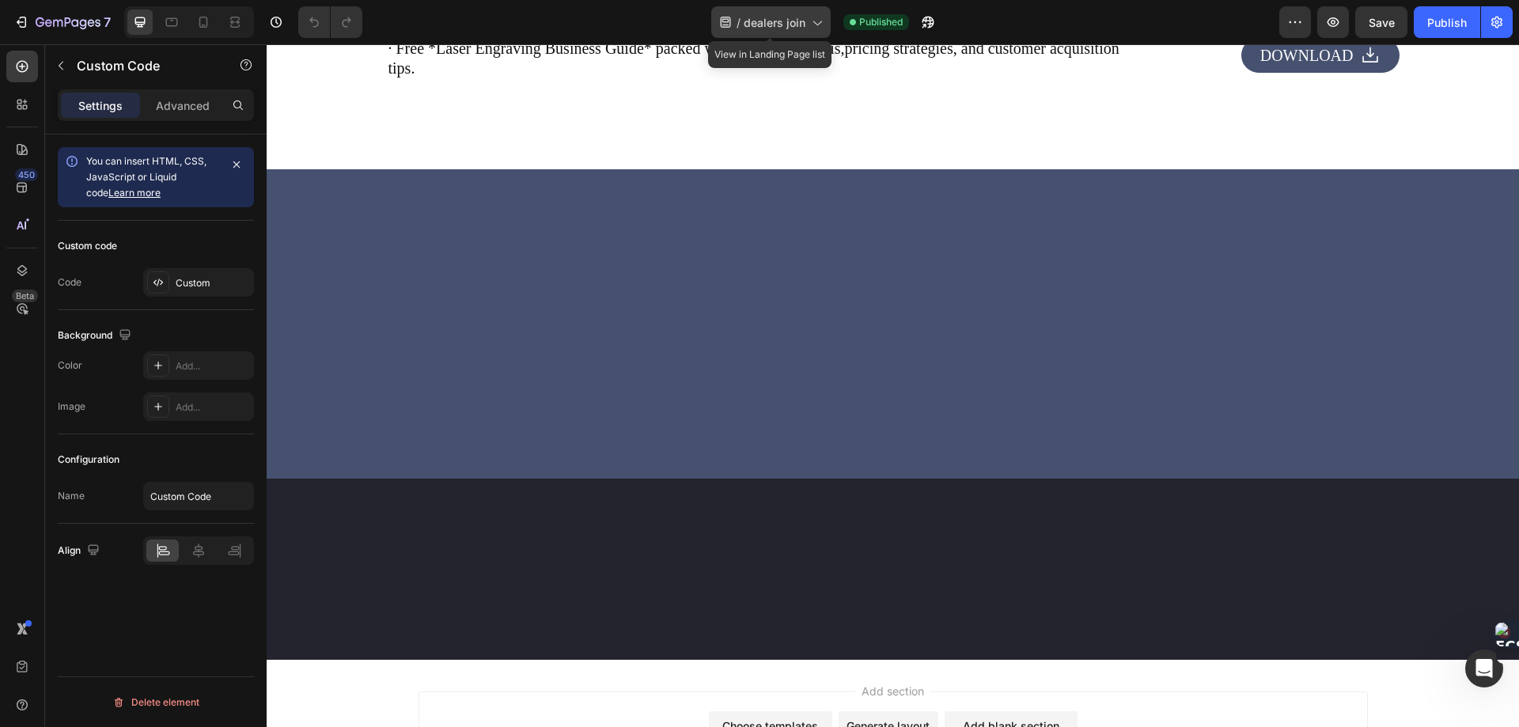
click at [799, 25] on span "dealers join" at bounding box center [775, 22] width 62 height 17
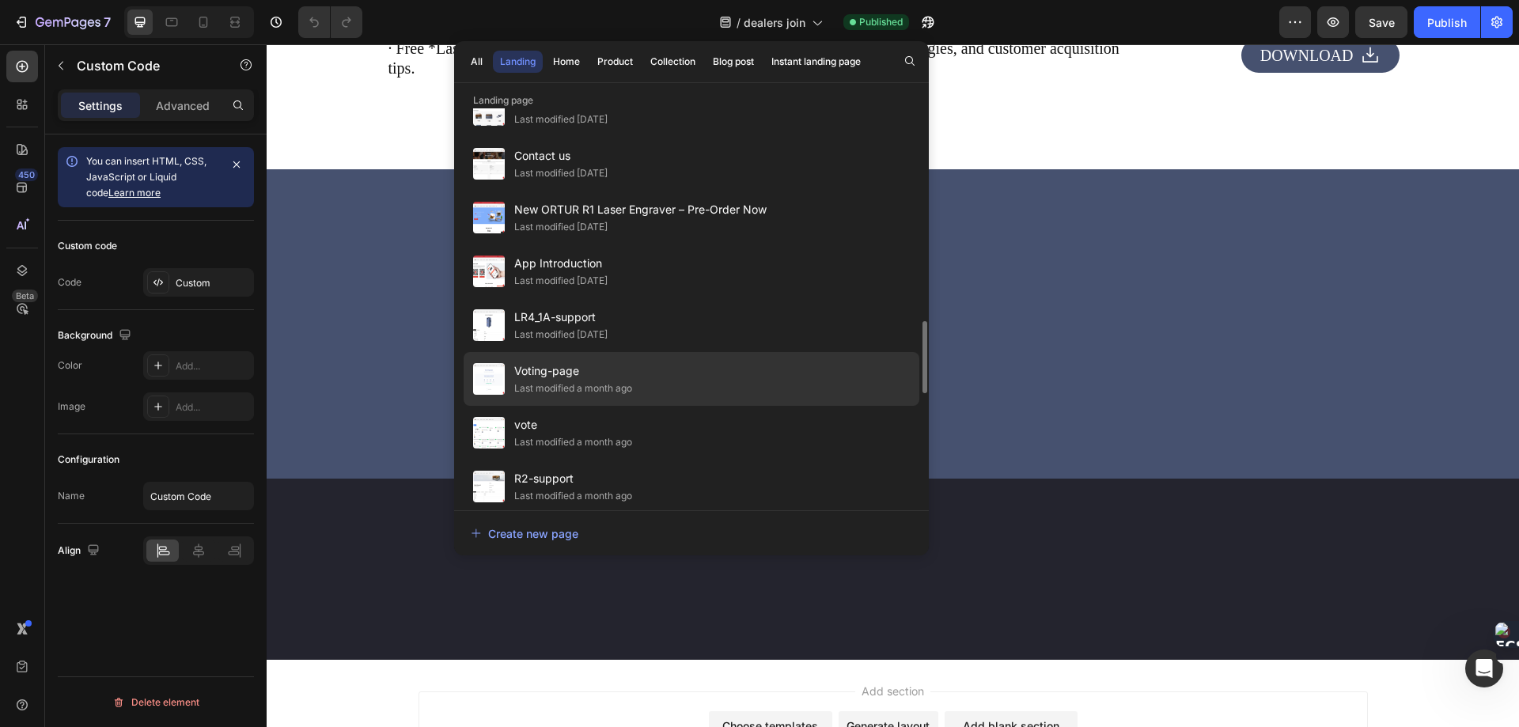
scroll to position [1245, 0]
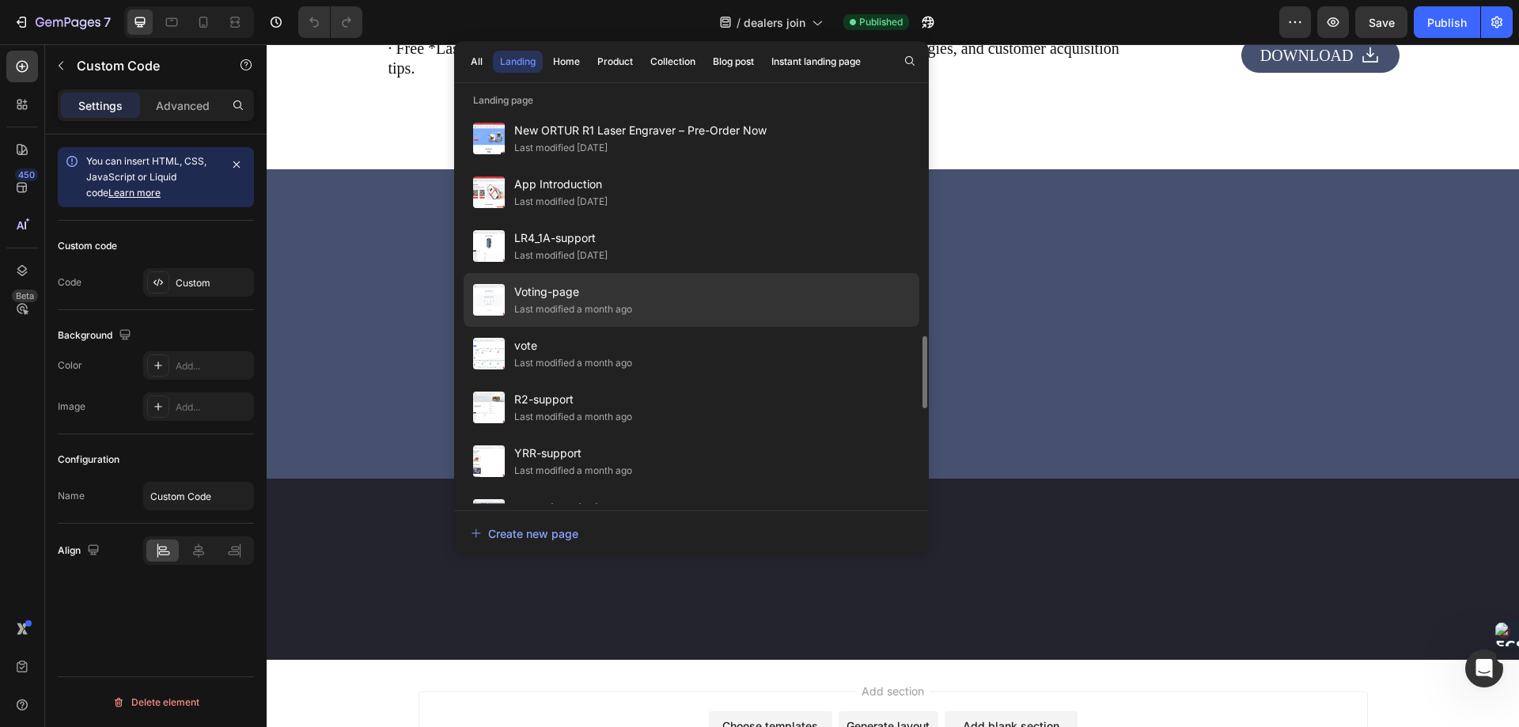
click at [572, 299] on span "Voting-page" at bounding box center [573, 291] width 118 height 19
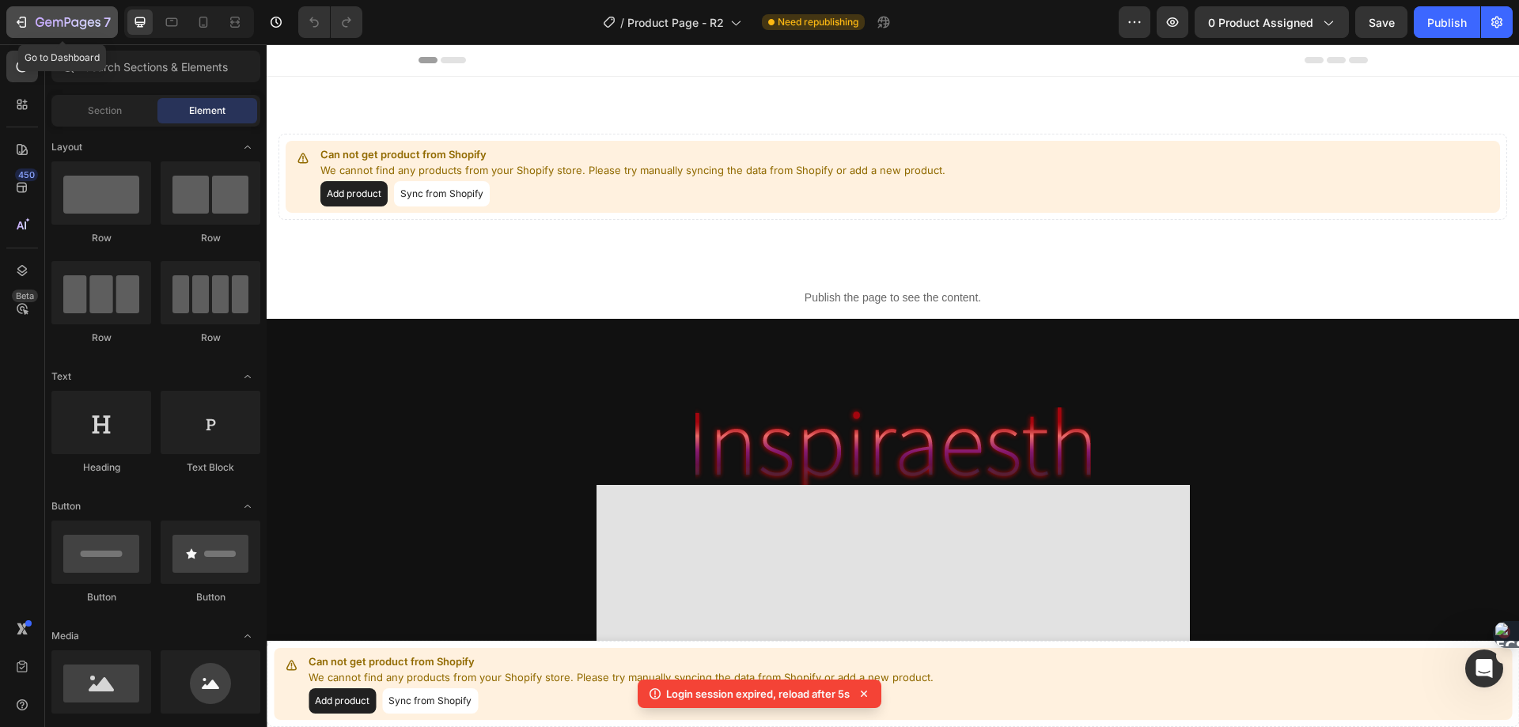
drag, startPoint x: 0, startPoint y: 0, endPoint x: 30, endPoint y: 22, distance: 37.3
click at [30, 22] on div "7" at bounding box center [61, 22] width 97 height 19
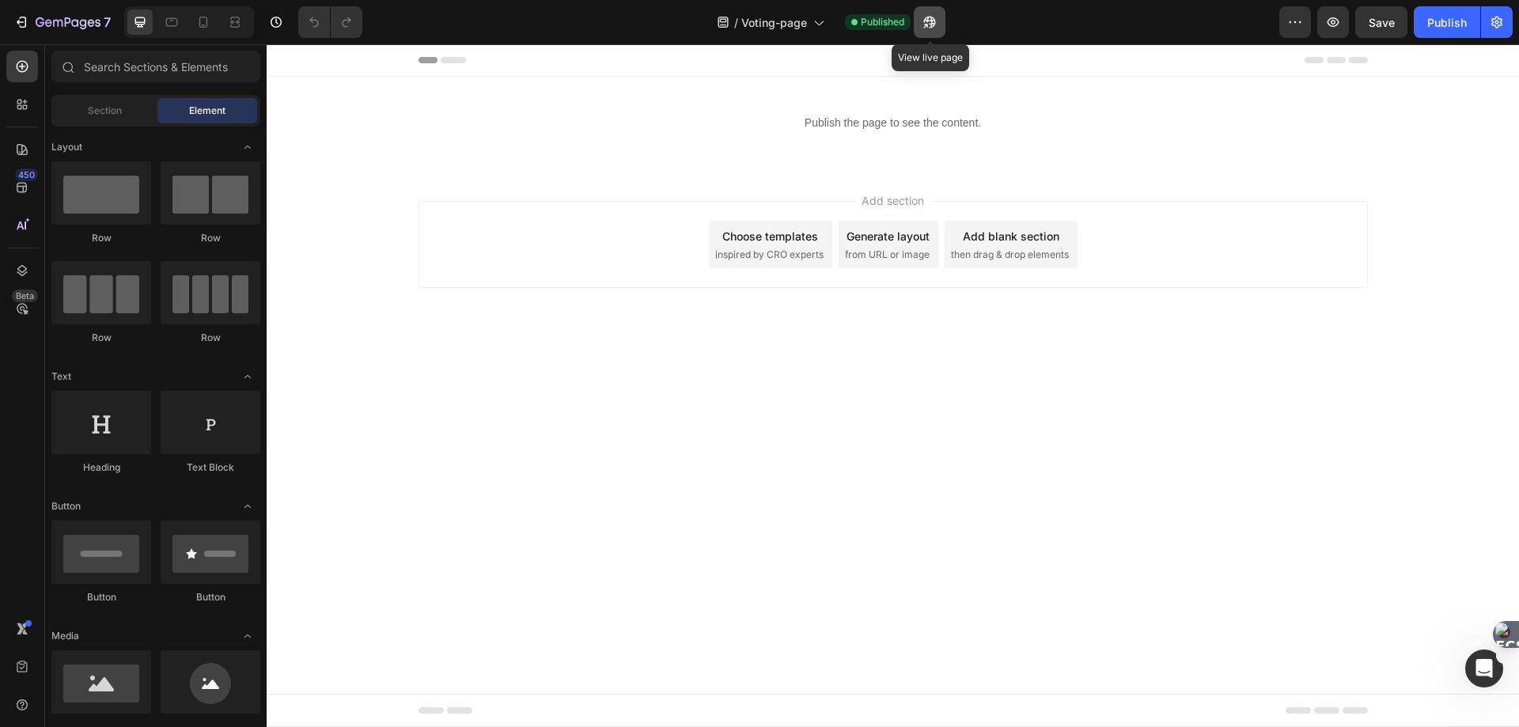
click at [929, 20] on icon "button" at bounding box center [930, 23] width 12 height 12
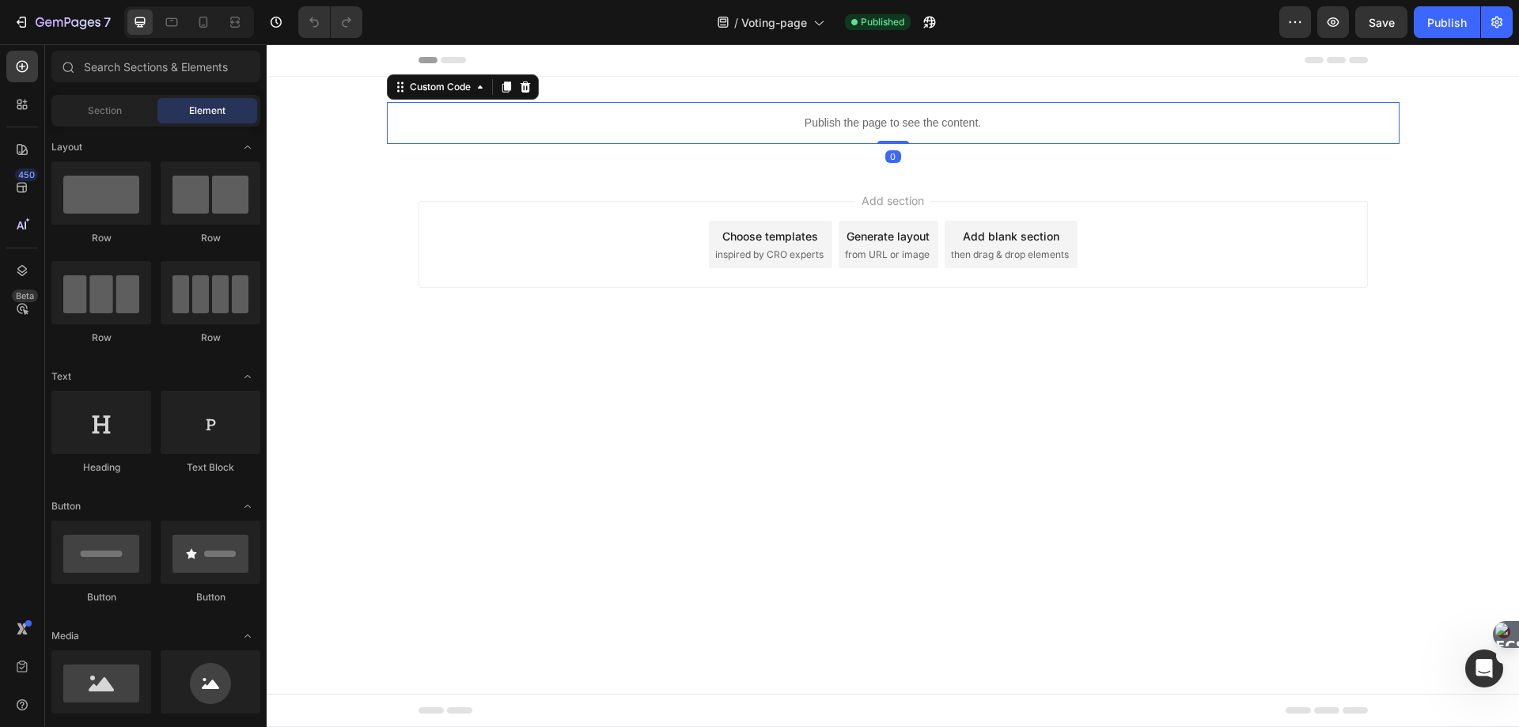
click at [818, 111] on div "Publish the page to see the content." at bounding box center [893, 123] width 1013 height 42
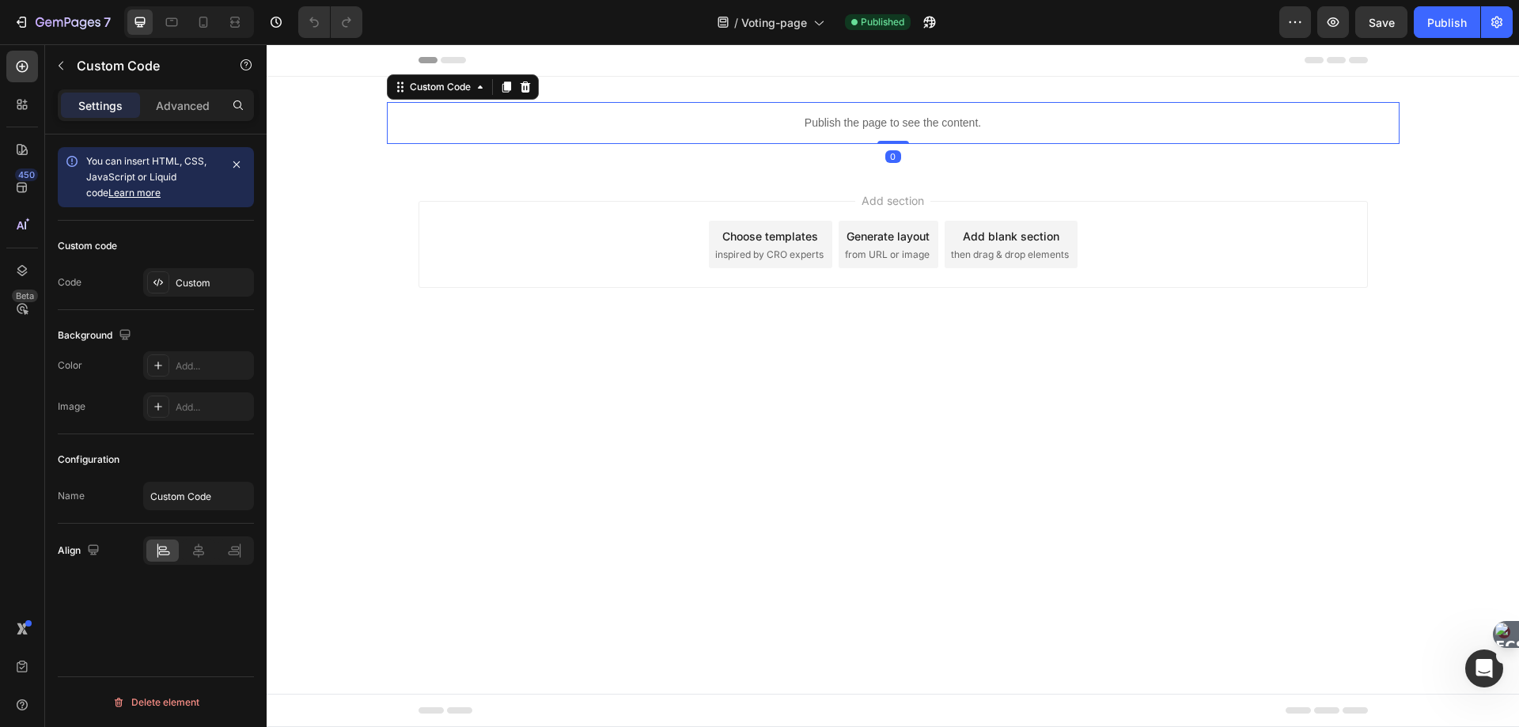
click at [818, 111] on div "Publish the page to see the content." at bounding box center [893, 123] width 1013 height 42
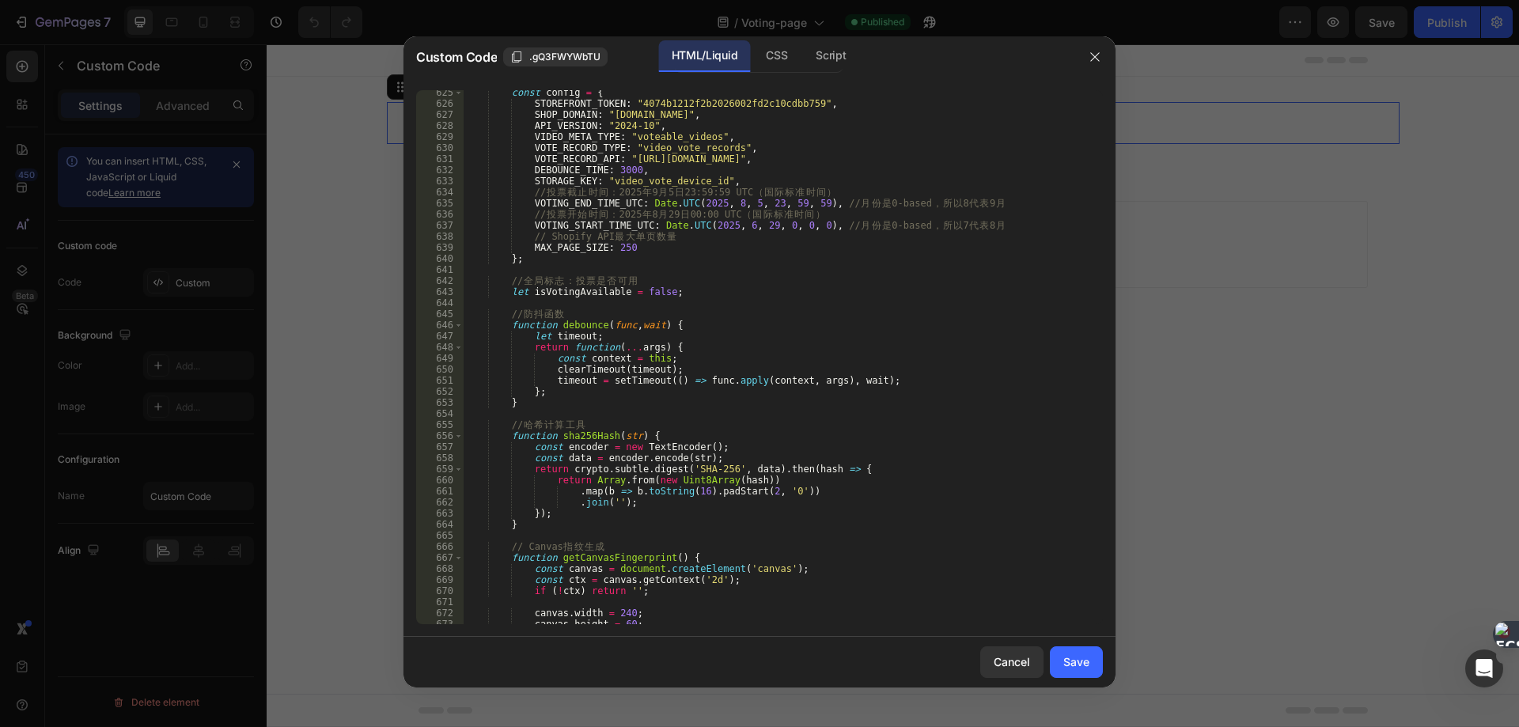
scroll to position [6879, 0]
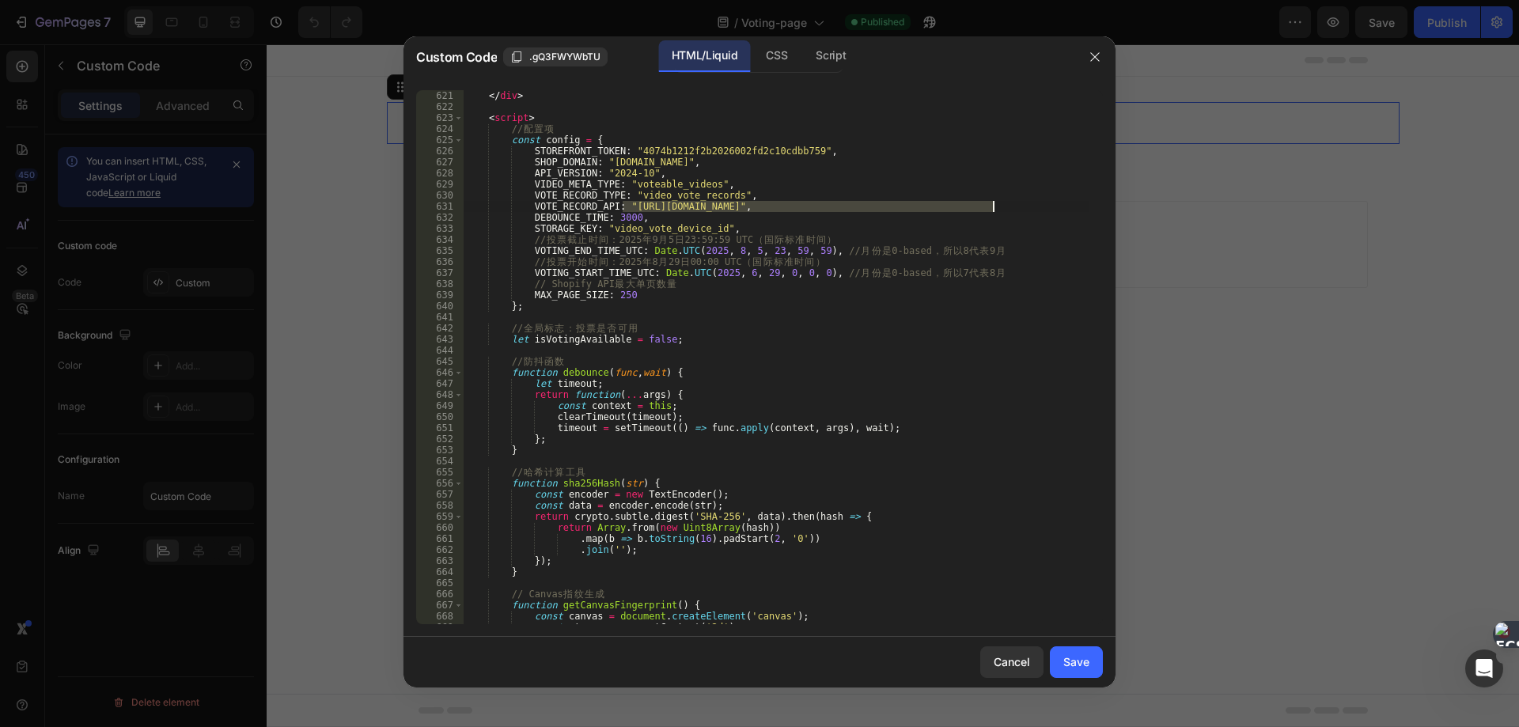
drag, startPoint x: 624, startPoint y: 204, endPoint x: 991, endPoint y: 206, distance: 367.9
click at [991, 206] on div "</ div > < script > // 配 置 项 const config = { STOREFRONT_TOKEN : "4074b1212f2b2…" at bounding box center [776, 368] width 627 height 556
click at [767, 311] on div "</ div > < script > // 配 置 项 const config = { STOREFRONT_TOKEN : "4074b1212f2b2…" at bounding box center [776, 368] width 627 height 556
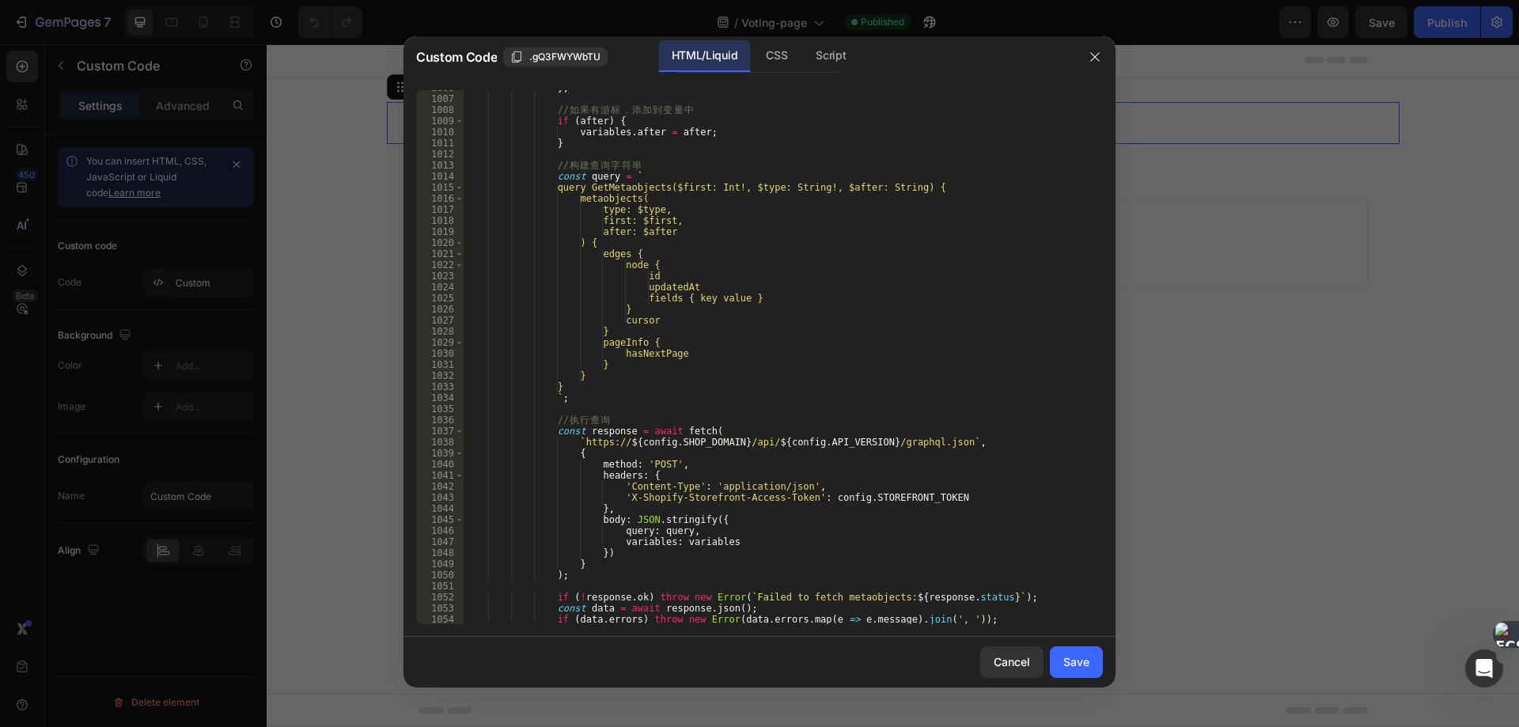
scroll to position [11200, 0]
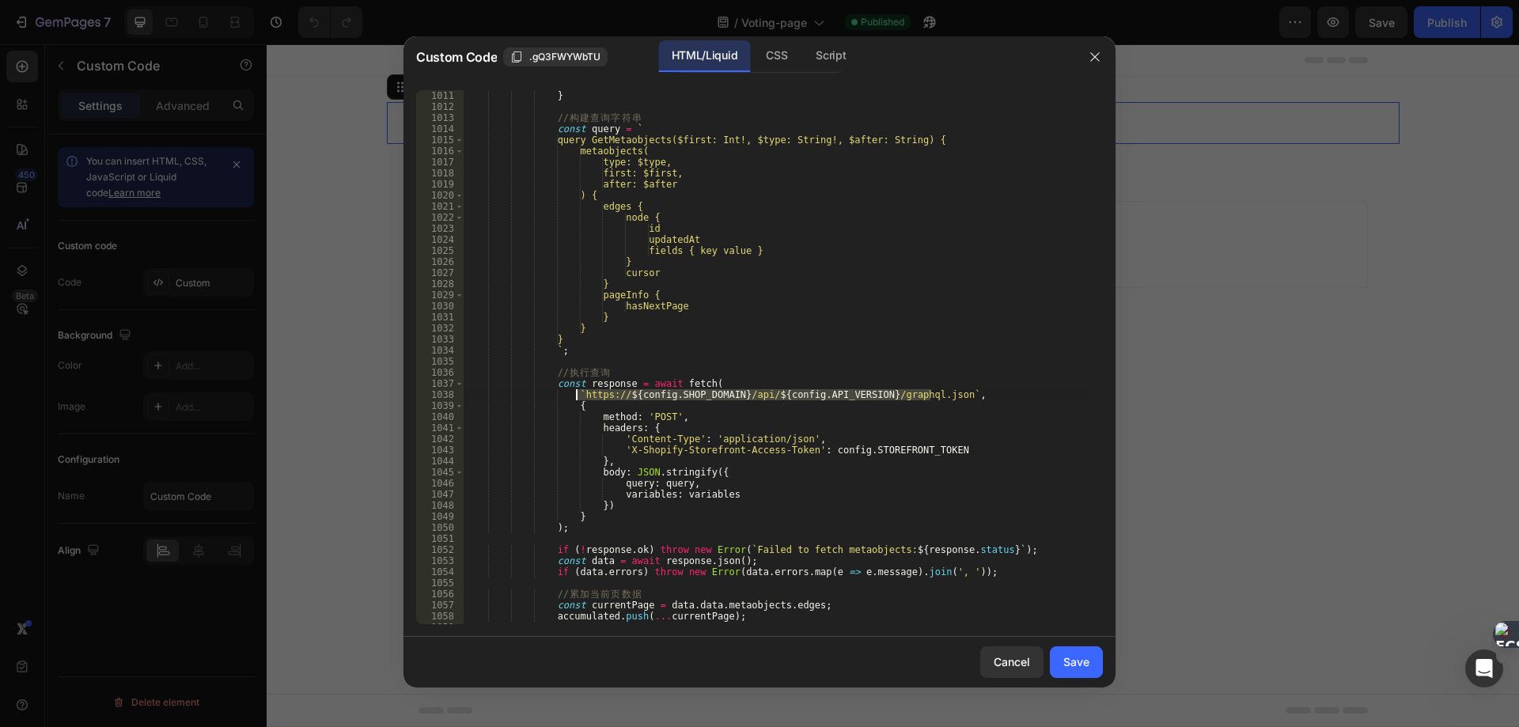
drag, startPoint x: 931, startPoint y: 393, endPoint x: 578, endPoint y: 393, distance: 353.7
click at [578, 393] on div "} // 构 建 查 询 字 符 串 const query = ` query GetMetaobjects($first: Int!, $type: St…" at bounding box center [776, 368] width 627 height 556
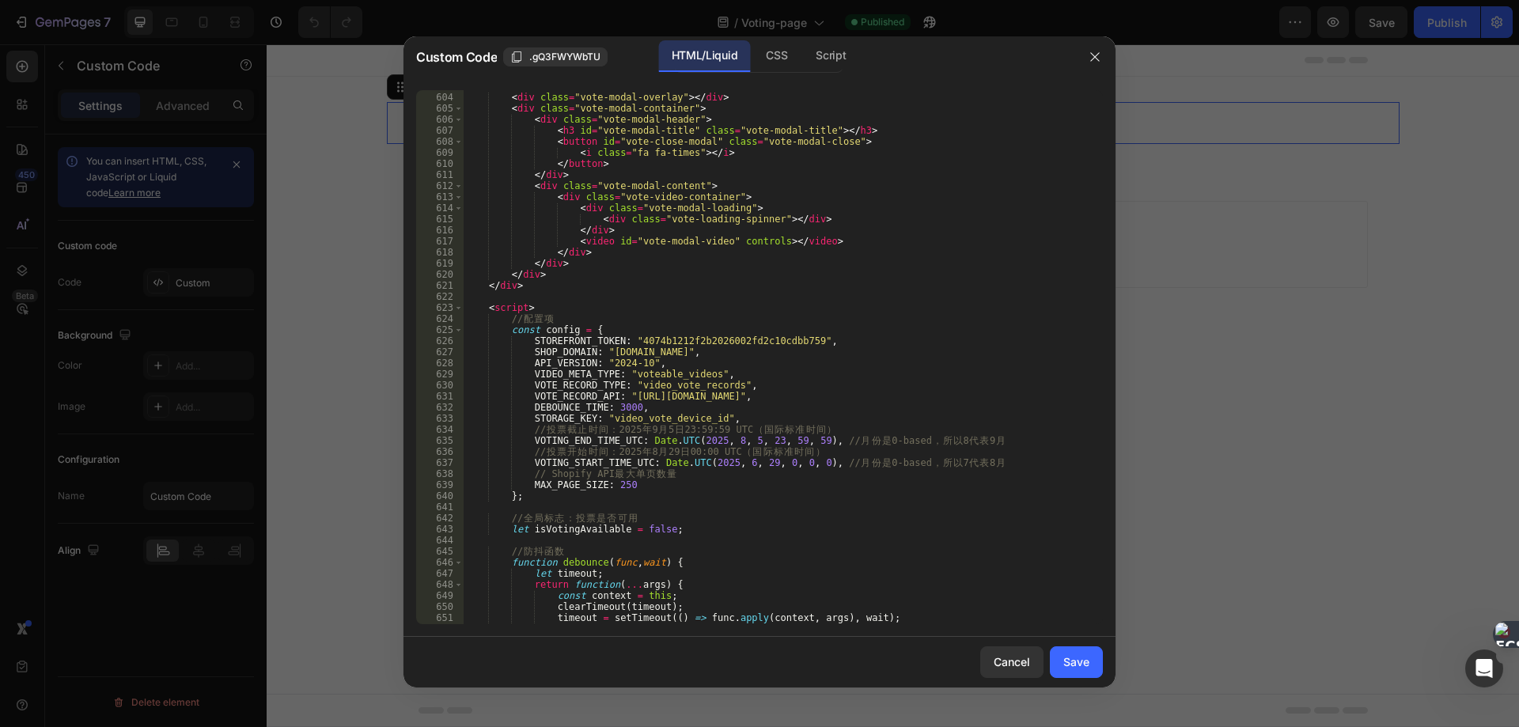
scroll to position [6642, 0]
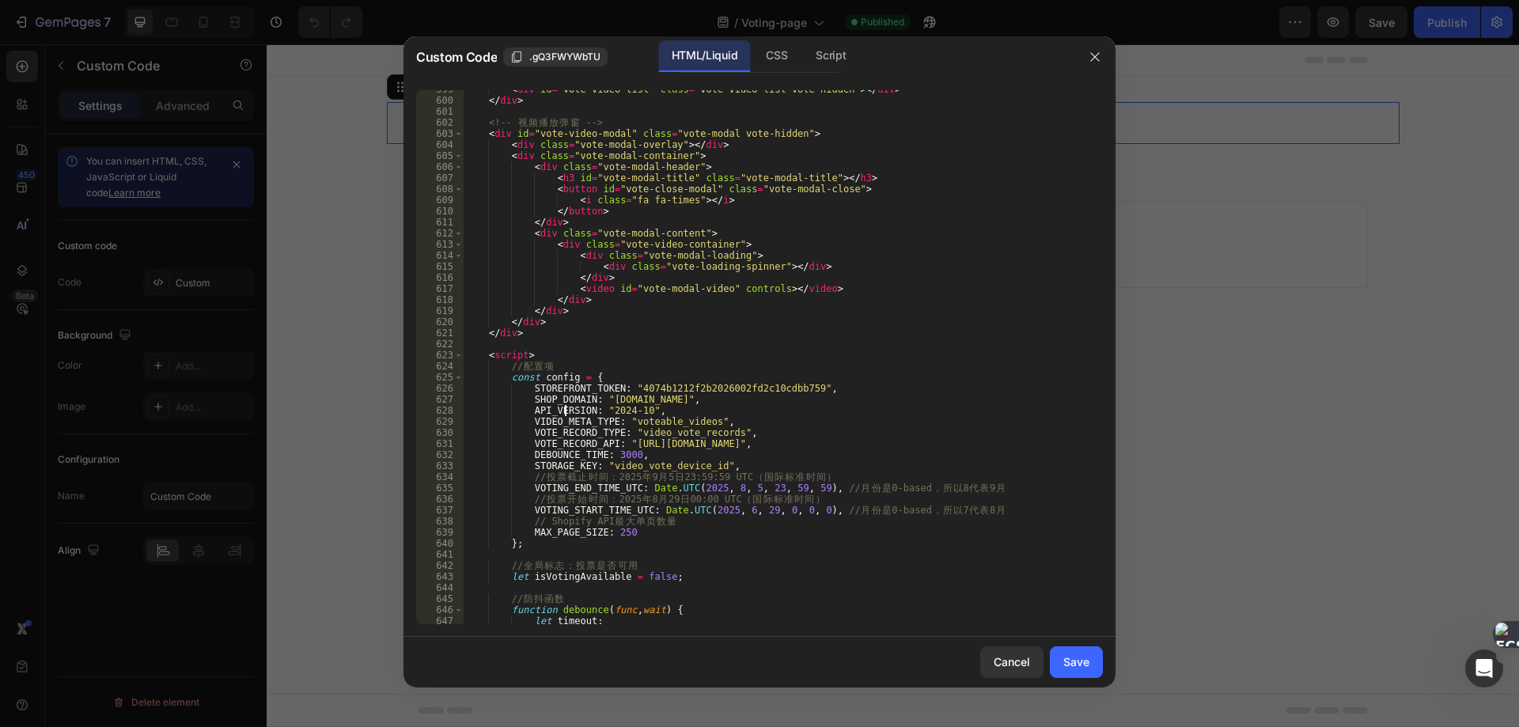
click at [567, 413] on div "< div id = "vote-video-list" class = "vote-video-list vote-hidden" > </ div > <…" at bounding box center [776, 362] width 627 height 556
drag, startPoint x: 601, startPoint y: 411, endPoint x: 638, endPoint y: 411, distance: 36.4
click at [638, 411] on div "< div id = "vote-video-list" class = "vote-video-list vote-hidden" > </ div > <…" at bounding box center [776, 362] width 627 height 556
click at [610, 399] on div "< div id = "vote-video-list" class = "vote-video-list vote-hidden" > </ div > <…" at bounding box center [776, 362] width 627 height 556
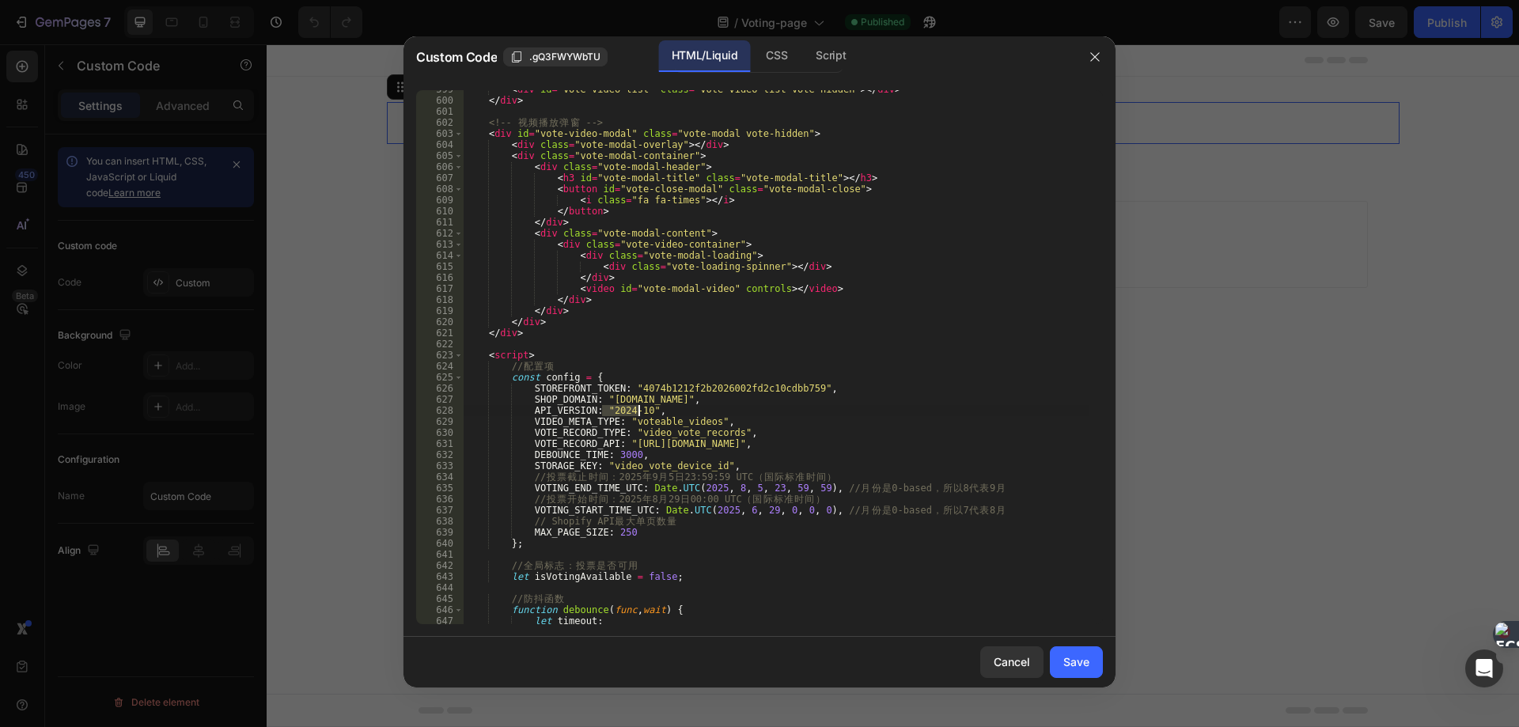
type textarea "SHOP_DOMAIN: "aufero-laser.myshopify.com","
drag, startPoint x: 601, startPoint y: 399, endPoint x: 739, endPoint y: 404, distance: 137.8
click at [739, 404] on div "< div id = "vote-video-list" class = "vote-video-list vote-hidden" > </ div > <…" at bounding box center [776, 362] width 627 height 556
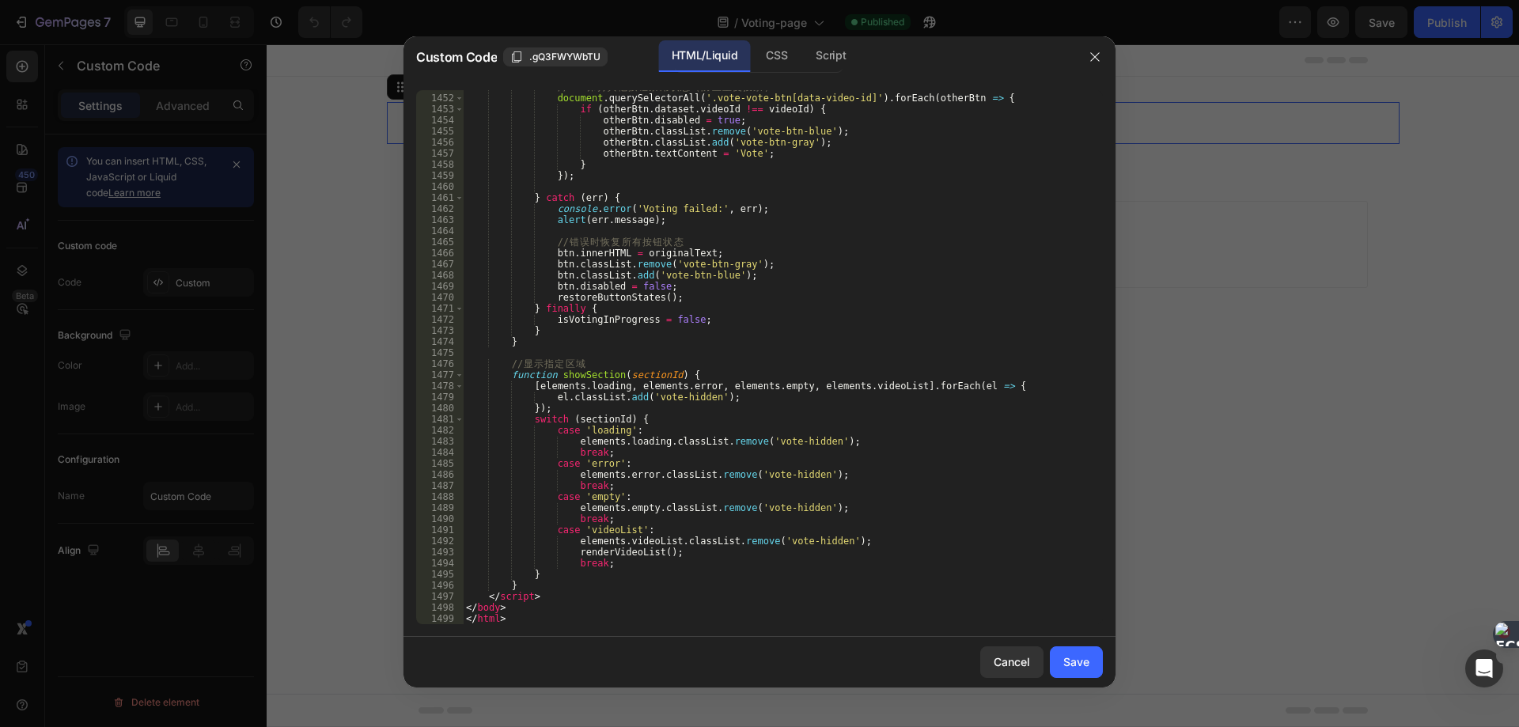
scroll to position [16171, 0]
click at [1096, 59] on icon "button" at bounding box center [1095, 57] width 13 height 13
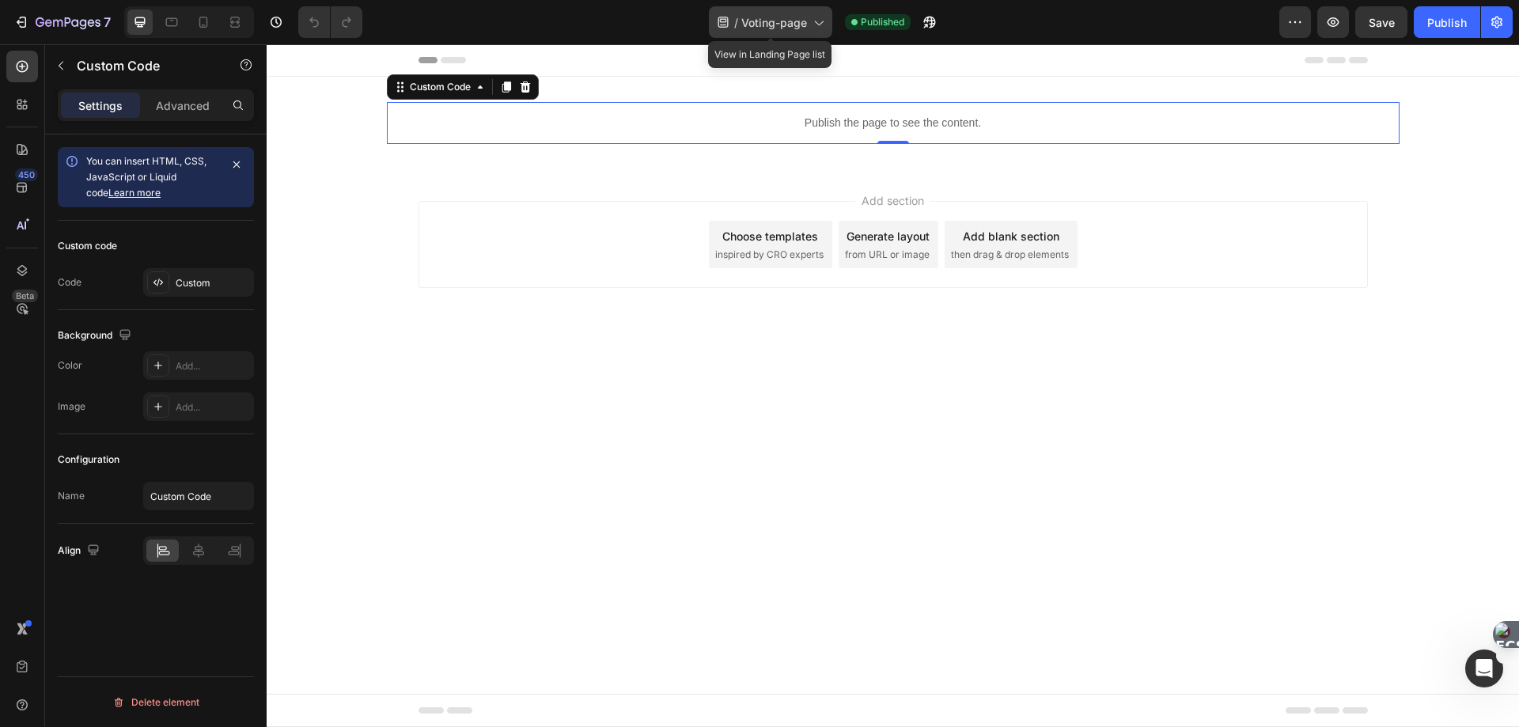
click at [812, 24] on icon at bounding box center [818, 22] width 16 height 16
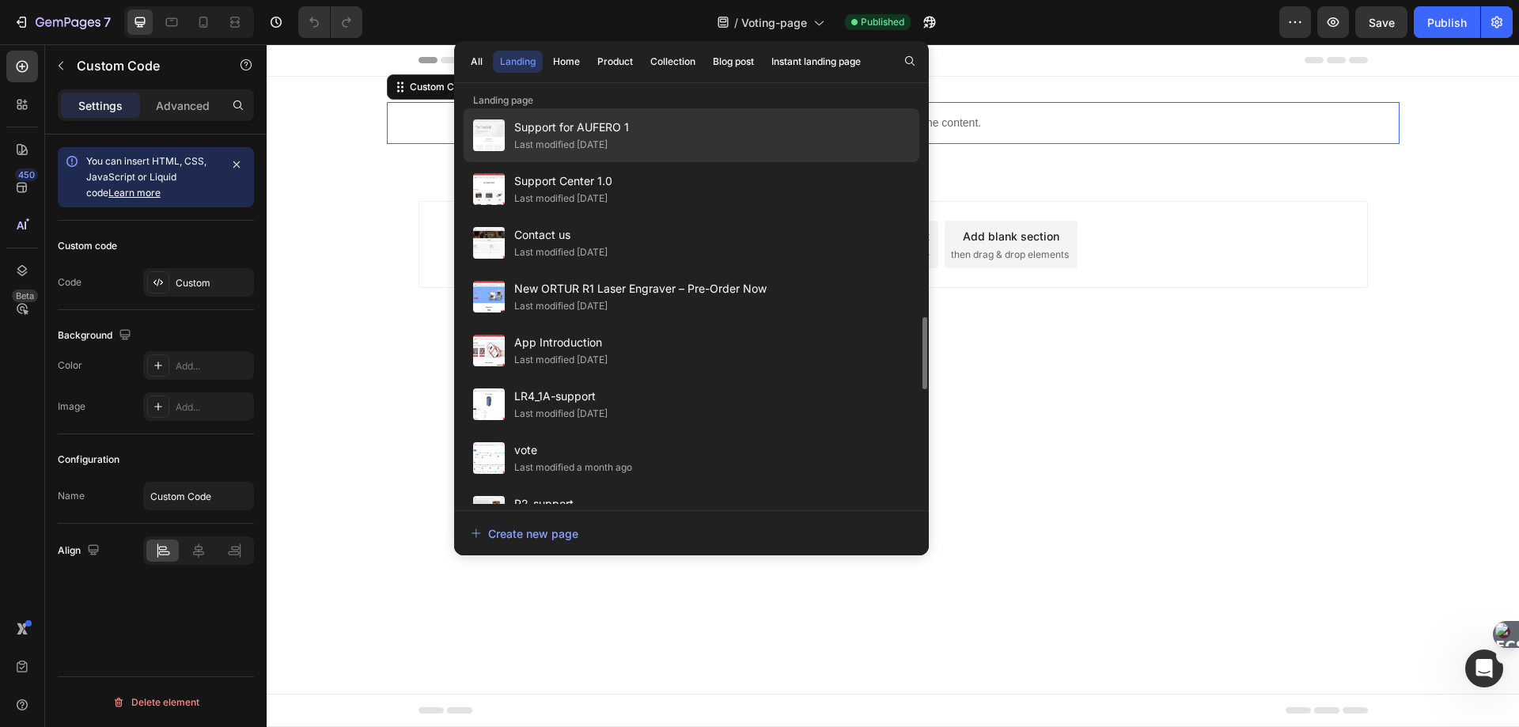
scroll to position [1220, 0]
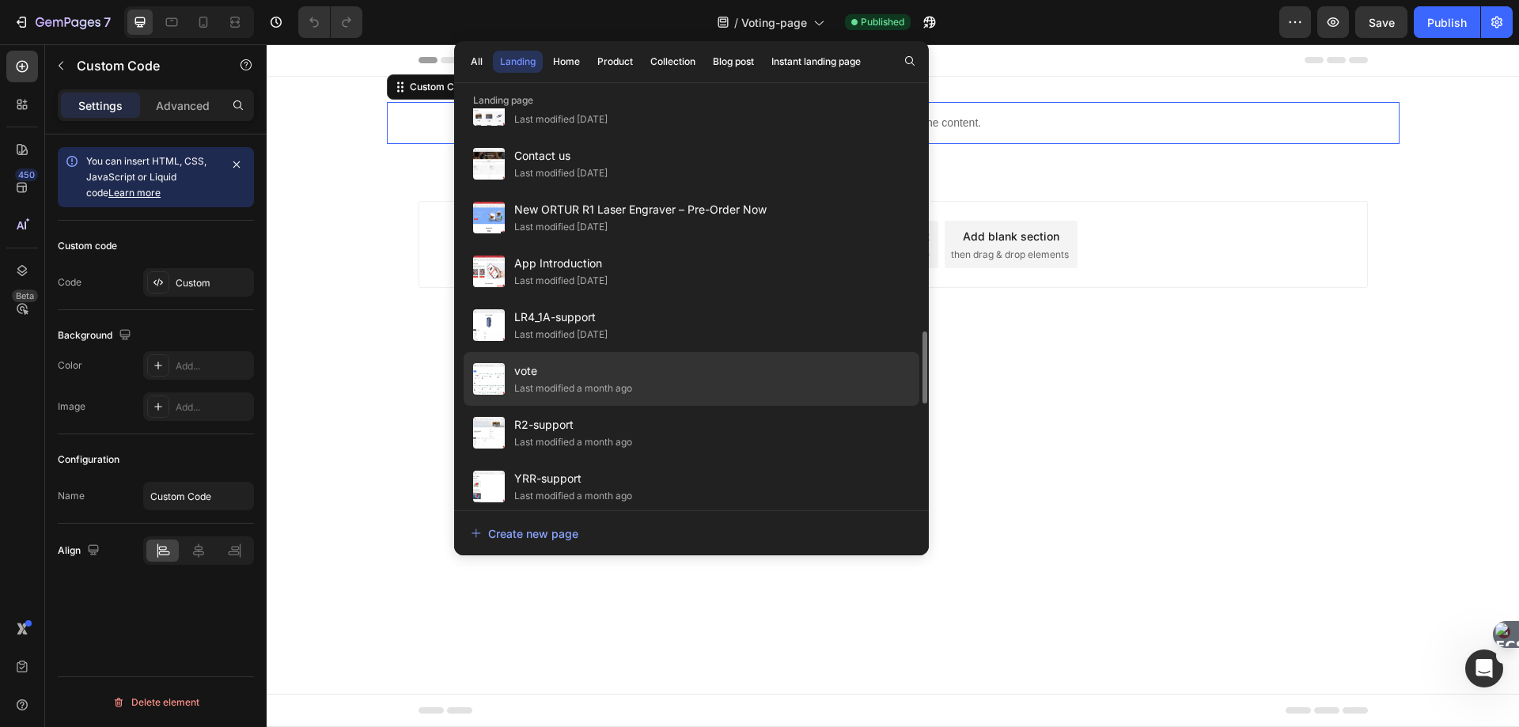
click at [525, 371] on span "vote" at bounding box center [573, 371] width 118 height 19
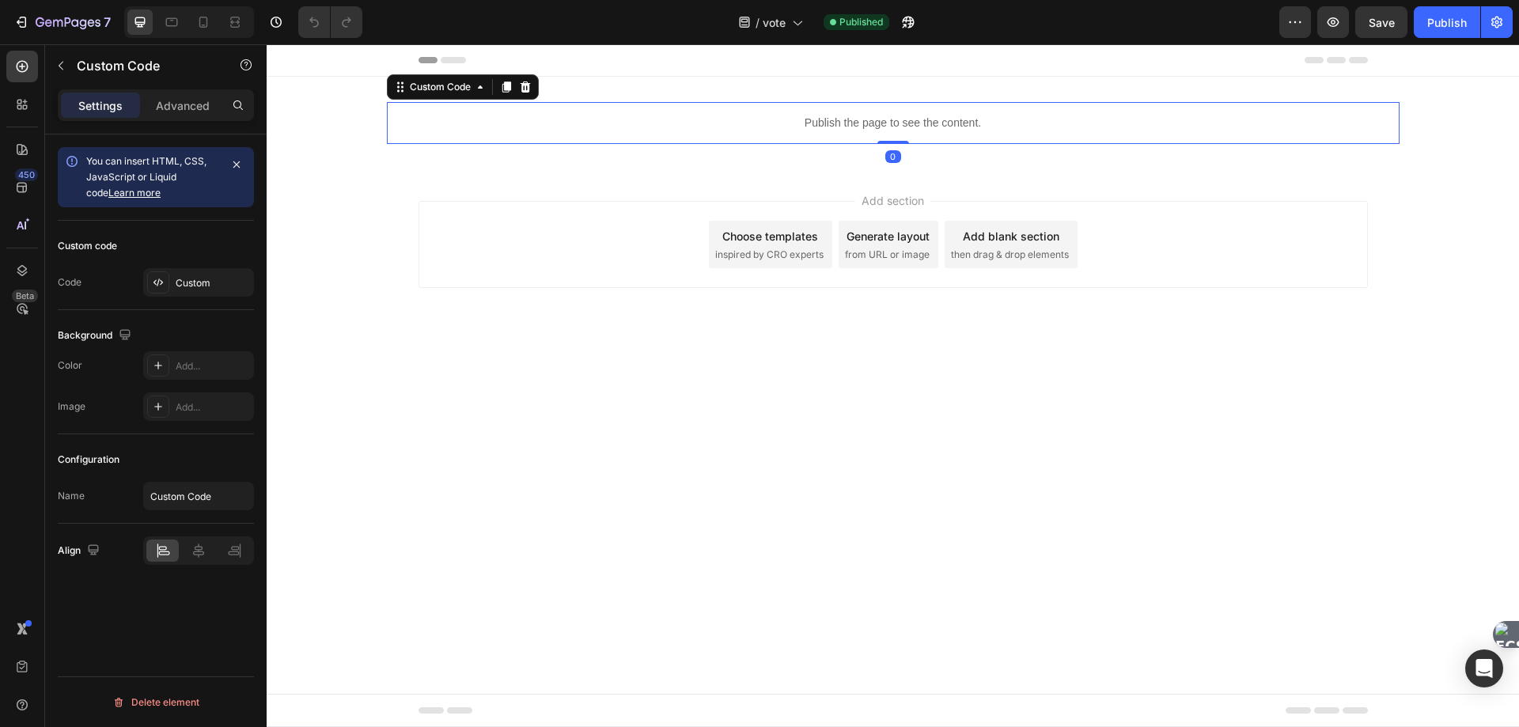
click at [803, 123] on p "Publish the page to see the content." at bounding box center [893, 123] width 1013 height 17
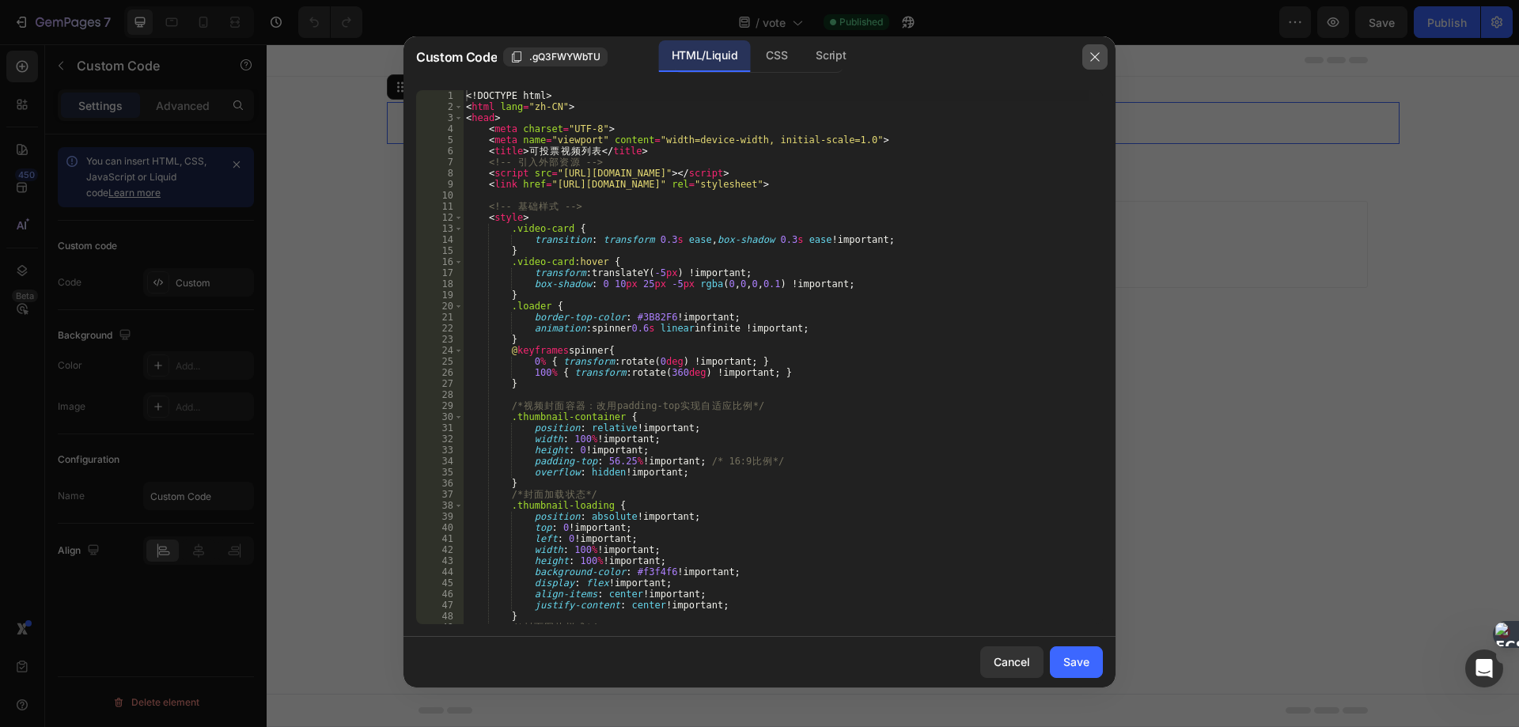
click at [1097, 59] on icon "button" at bounding box center [1094, 56] width 9 height 9
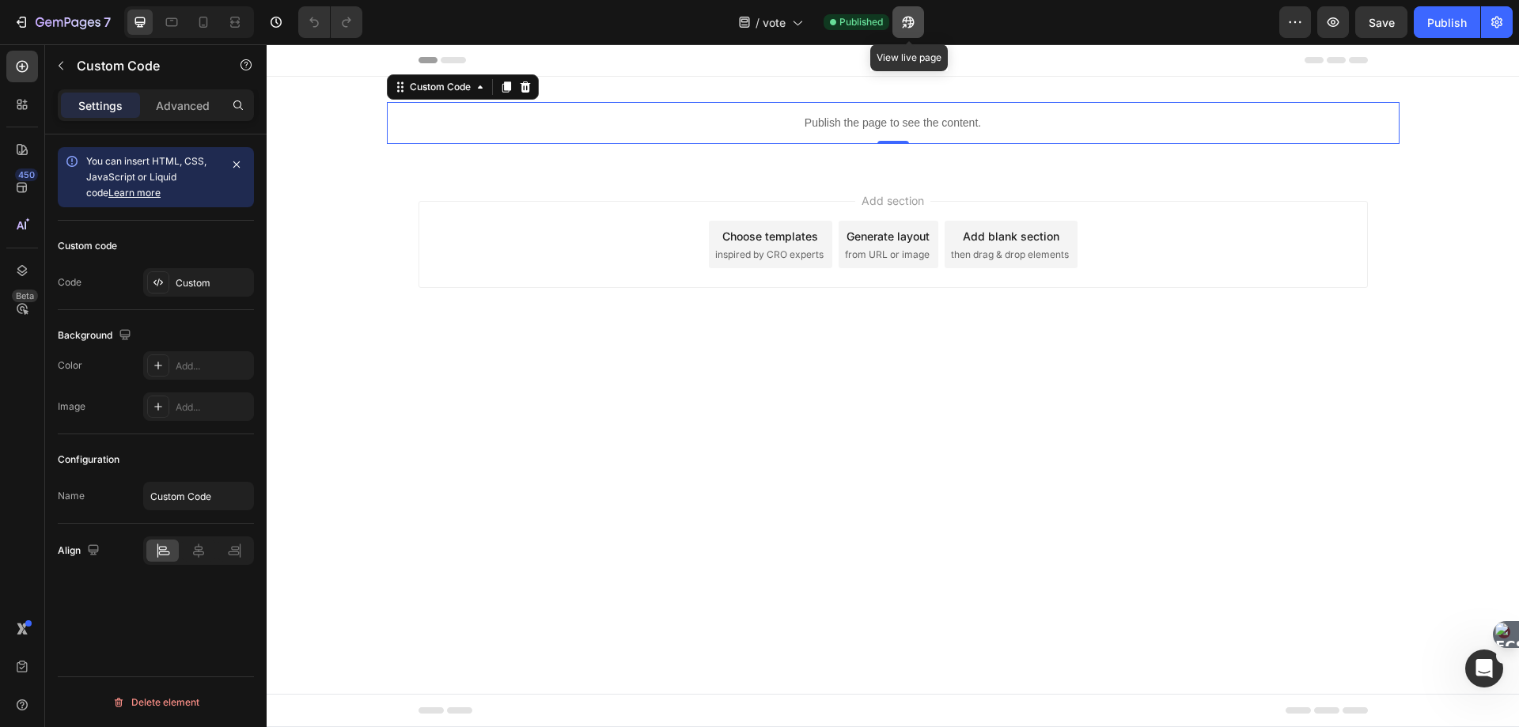
click at [911, 21] on icon "button" at bounding box center [908, 22] width 16 height 16
click at [653, 136] on div "Publish the page to see the content." at bounding box center [893, 123] width 1013 height 42
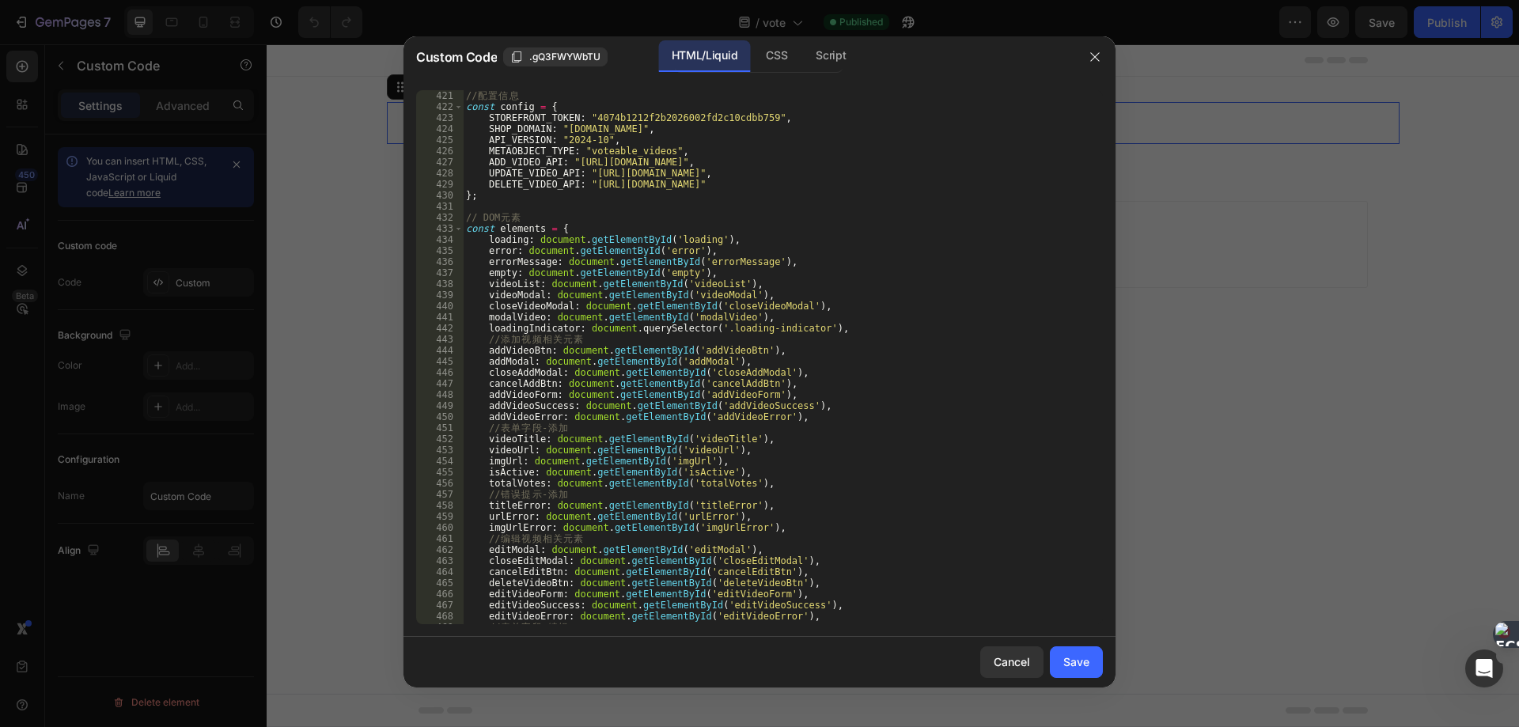
scroll to position [4605, 0]
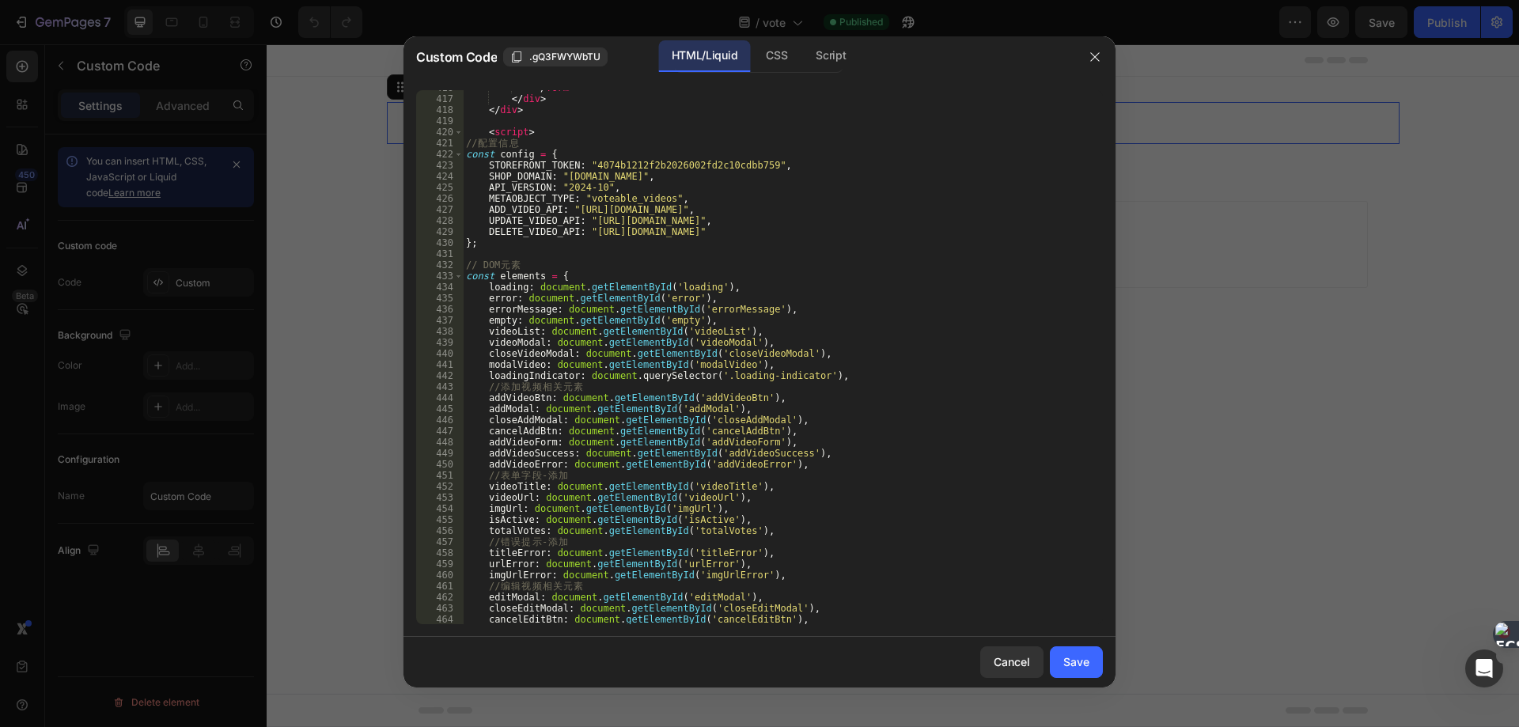
click at [752, 228] on div "</ form > </ div > </ div > < script > // 配 置 信 息 const config = { STOREFRONT_T…" at bounding box center [776, 360] width 627 height 556
click at [726, 211] on div "</ form > </ div > </ div > < script > // 配 置 信 息 const config = { STOREFRONT_T…" at bounding box center [776, 360] width 627 height 556
drag, startPoint x: 572, startPoint y: 211, endPoint x: 869, endPoint y: 212, distance: 296.7
click at [869, 212] on div "</ form > </ div > </ div > < script > // 配 置 信 息 const config = { STOREFRONT_T…" at bounding box center [776, 360] width 627 height 556
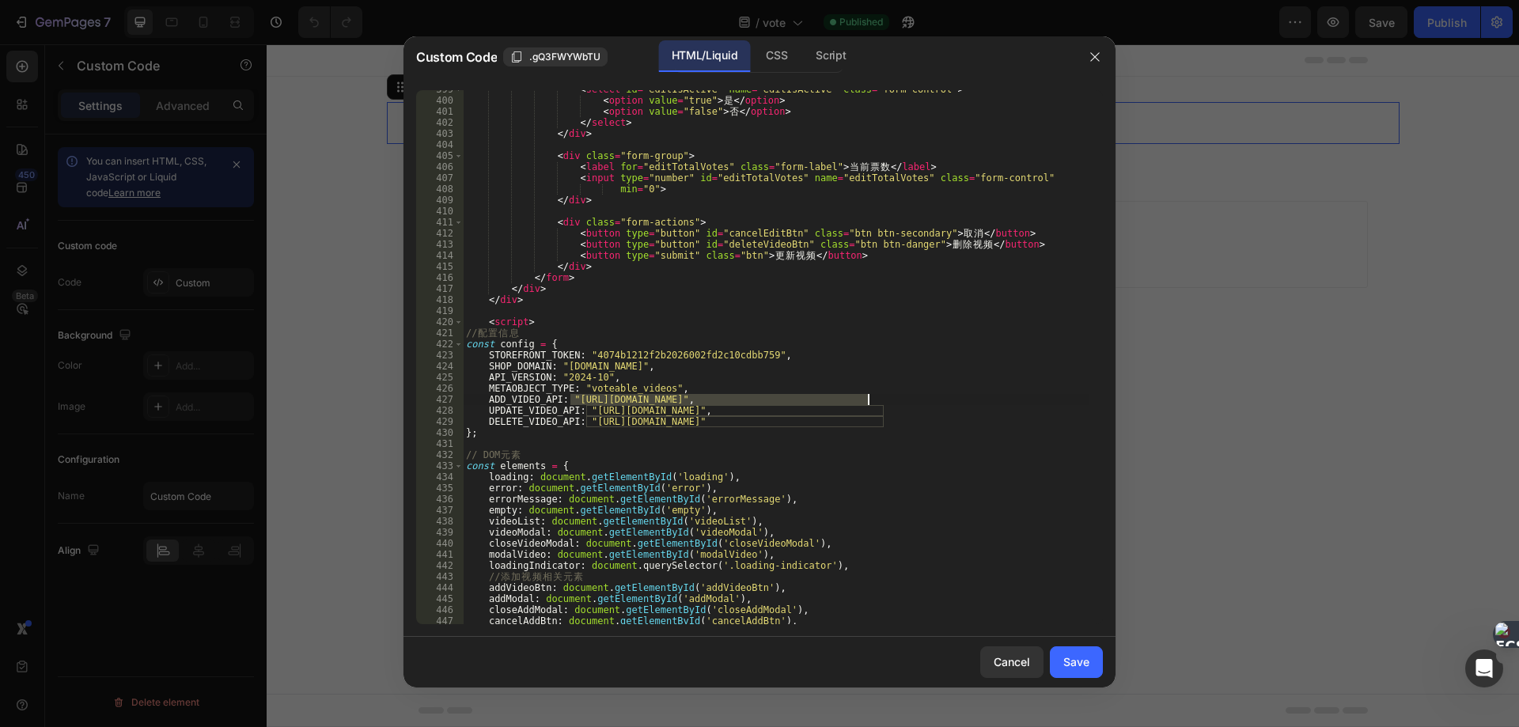
scroll to position [4510, 0]
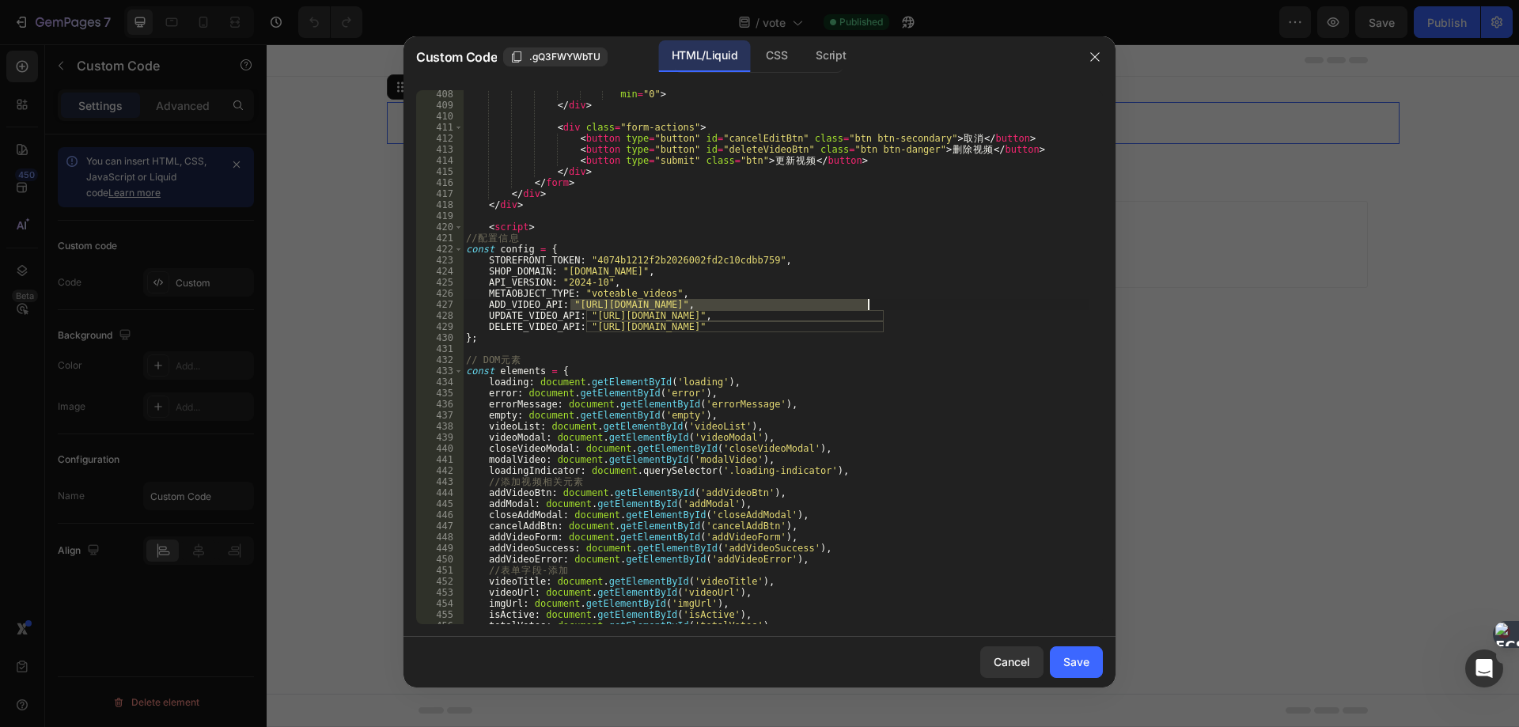
click at [836, 448] on div "min = "0" > </ div > < div class = "form-actions" > < button type = "button" id…" at bounding box center [776, 367] width 627 height 556
type textarea "closeVideoModal: document.getElementById('closeVideoModal'),"
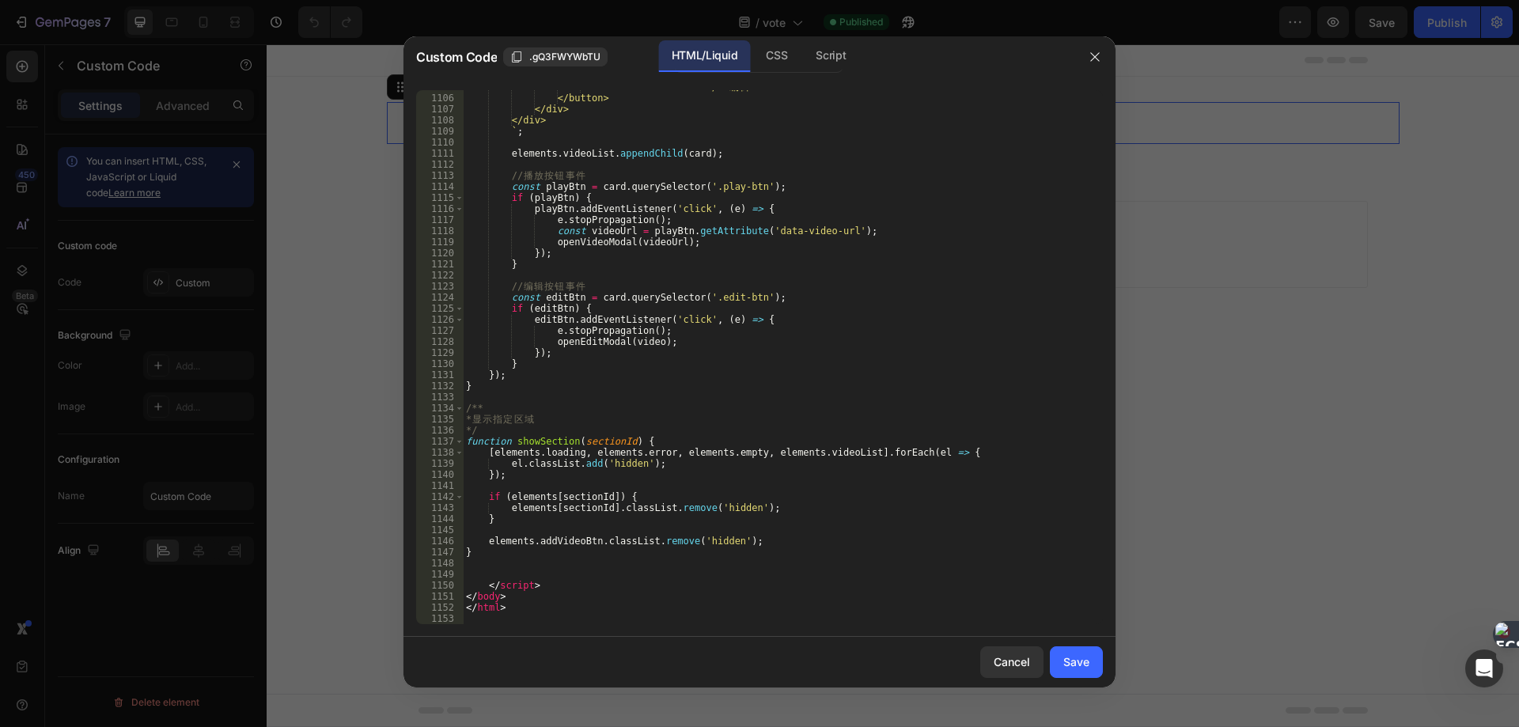
scroll to position [12261, 0]
click at [1093, 56] on icon "button" at bounding box center [1095, 57] width 13 height 13
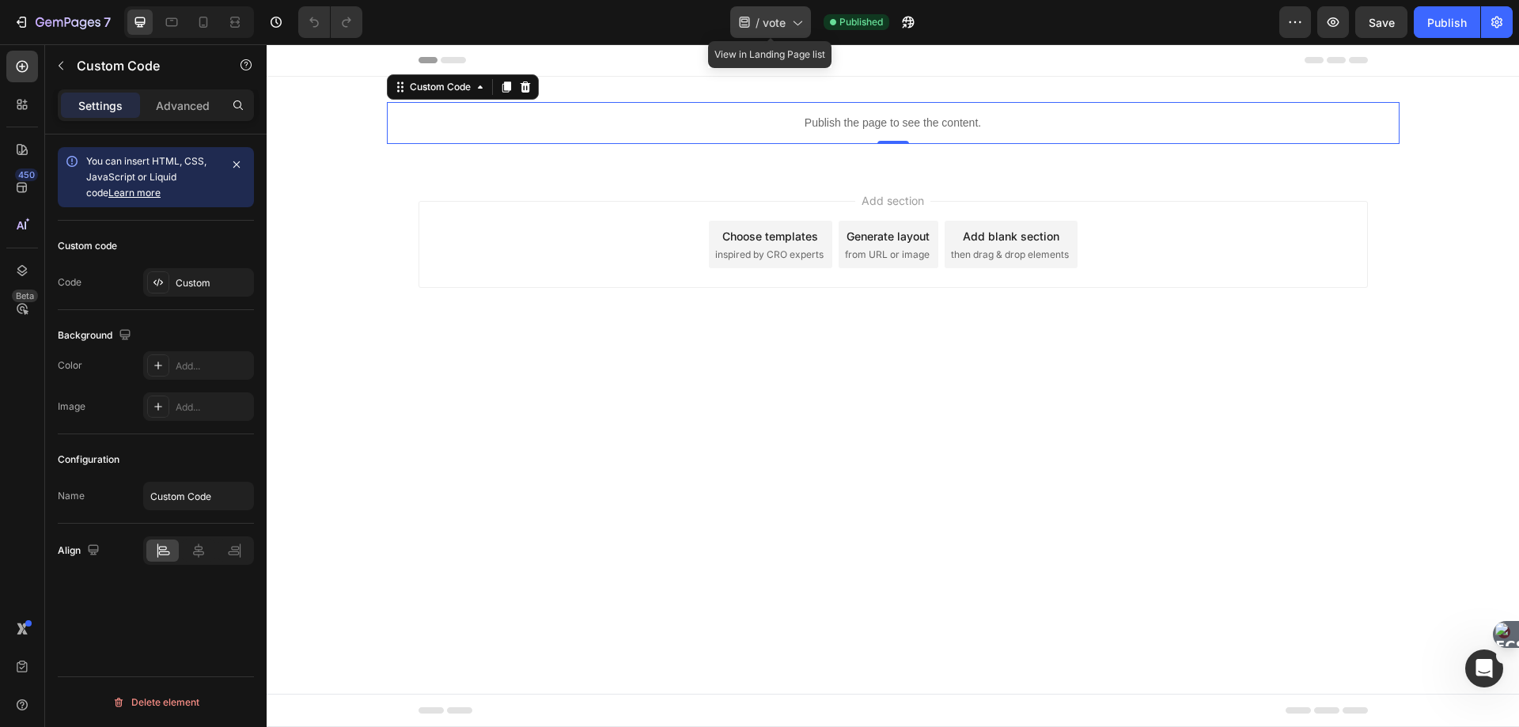
click at [783, 21] on span "vote" at bounding box center [774, 22] width 23 height 17
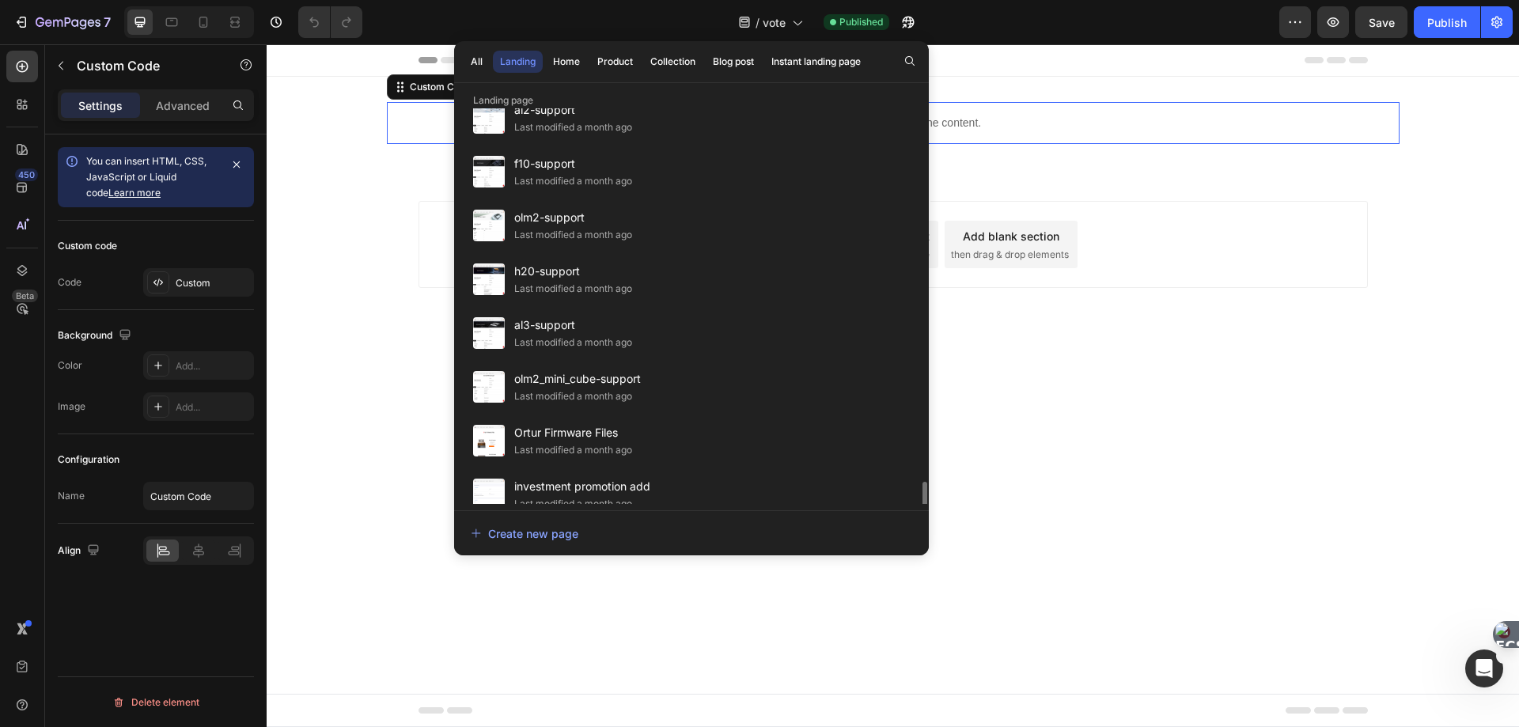
scroll to position [2769, 0]
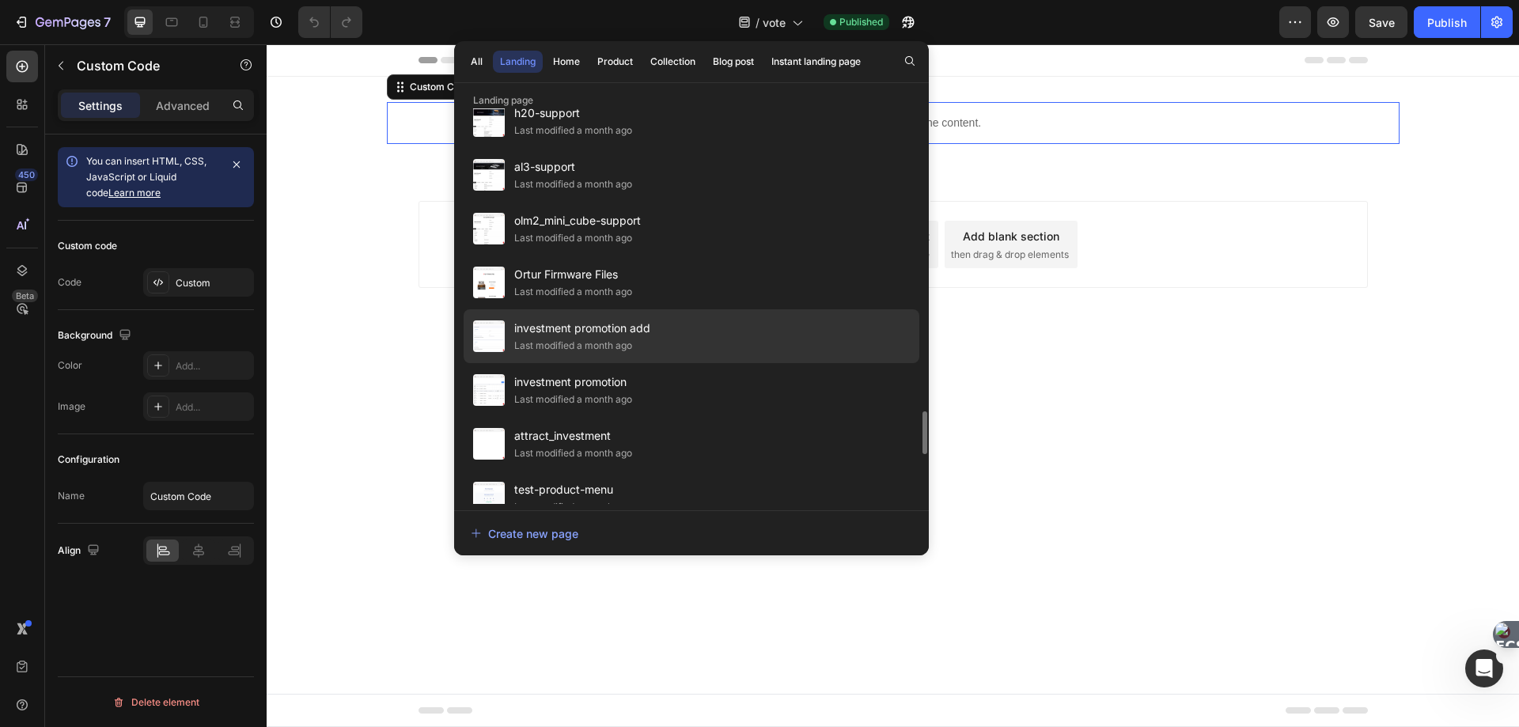
click at [553, 340] on div "Last modified a month ago" at bounding box center [573, 346] width 118 height 16
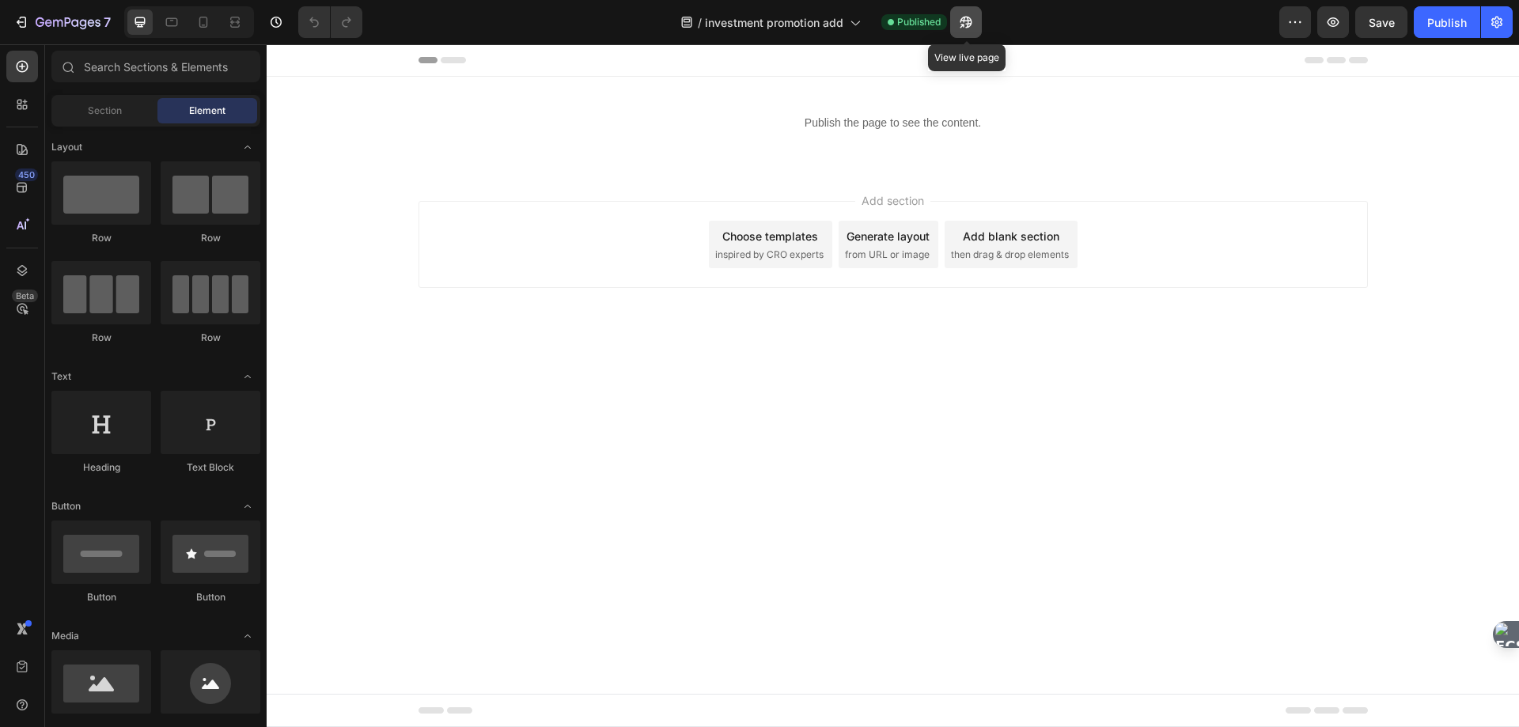
click at [972, 24] on icon "button" at bounding box center [967, 23] width 12 height 12
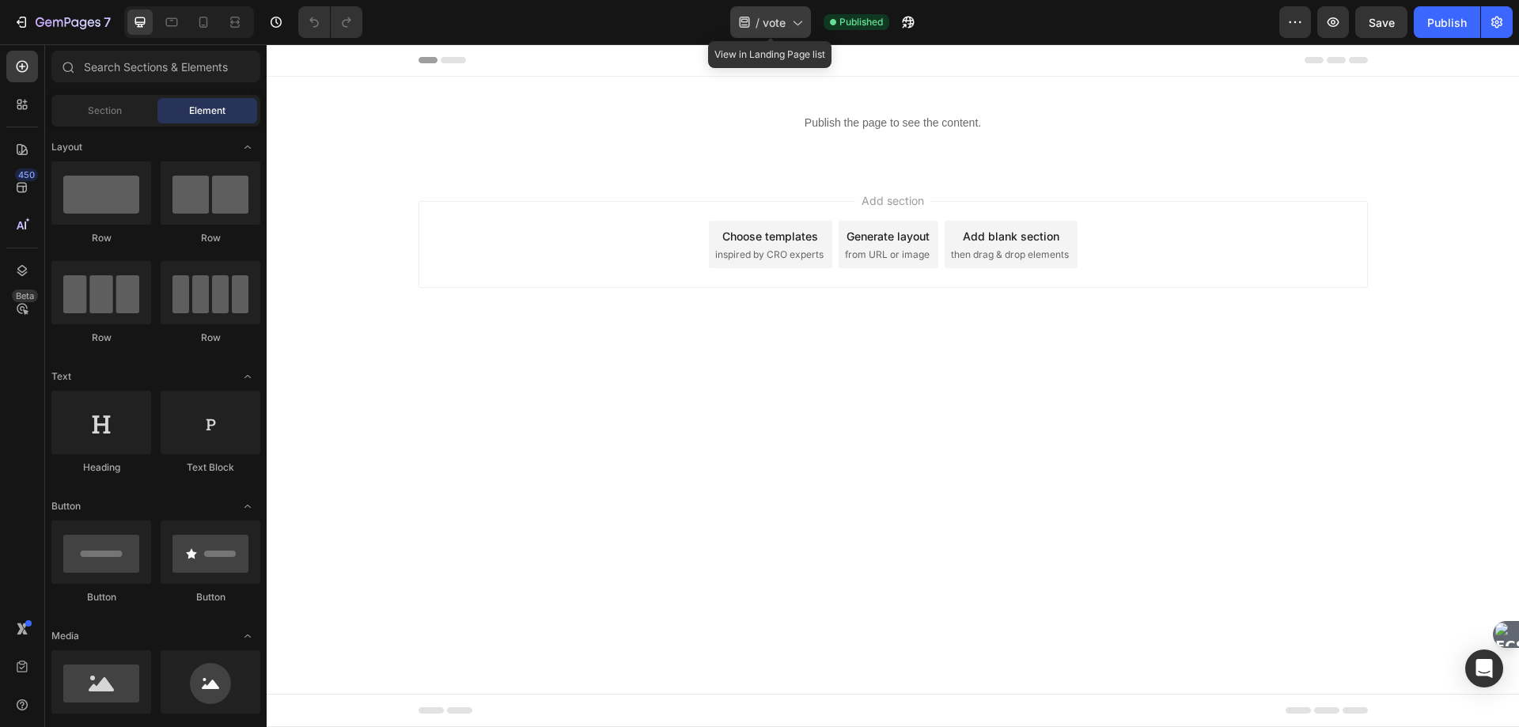
click at [785, 26] on span "vote" at bounding box center [774, 22] width 23 height 17
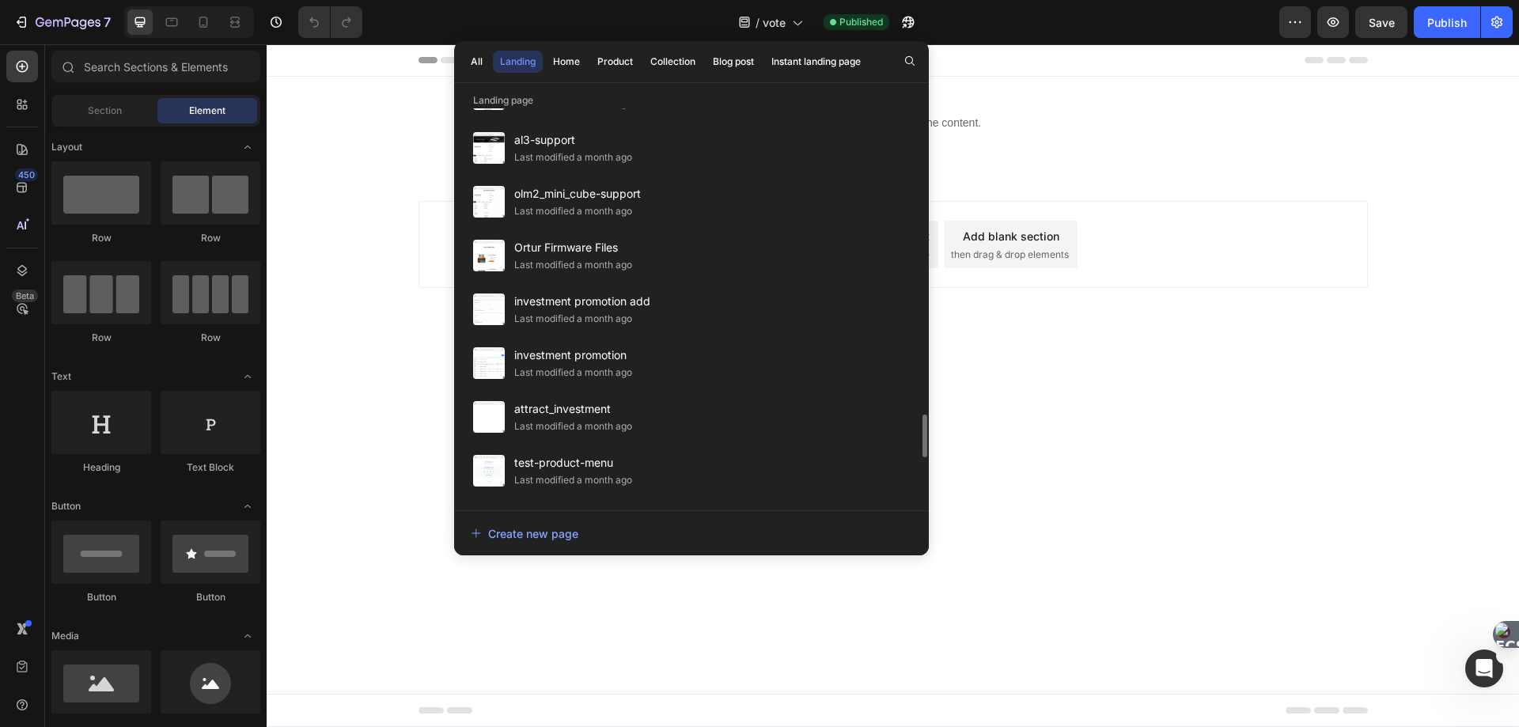
scroll to position [2875, 0]
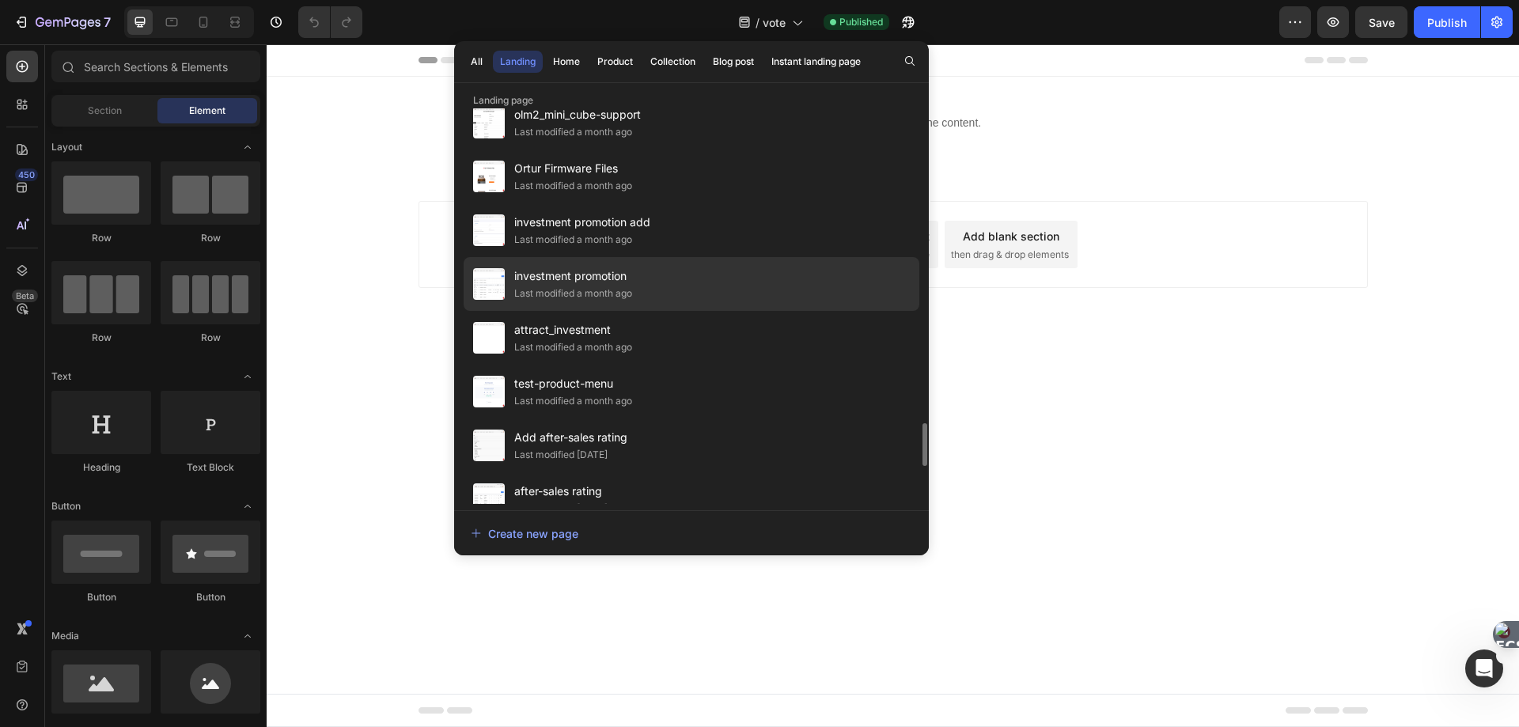
click at [577, 287] on div "Last modified a month ago" at bounding box center [573, 294] width 118 height 16
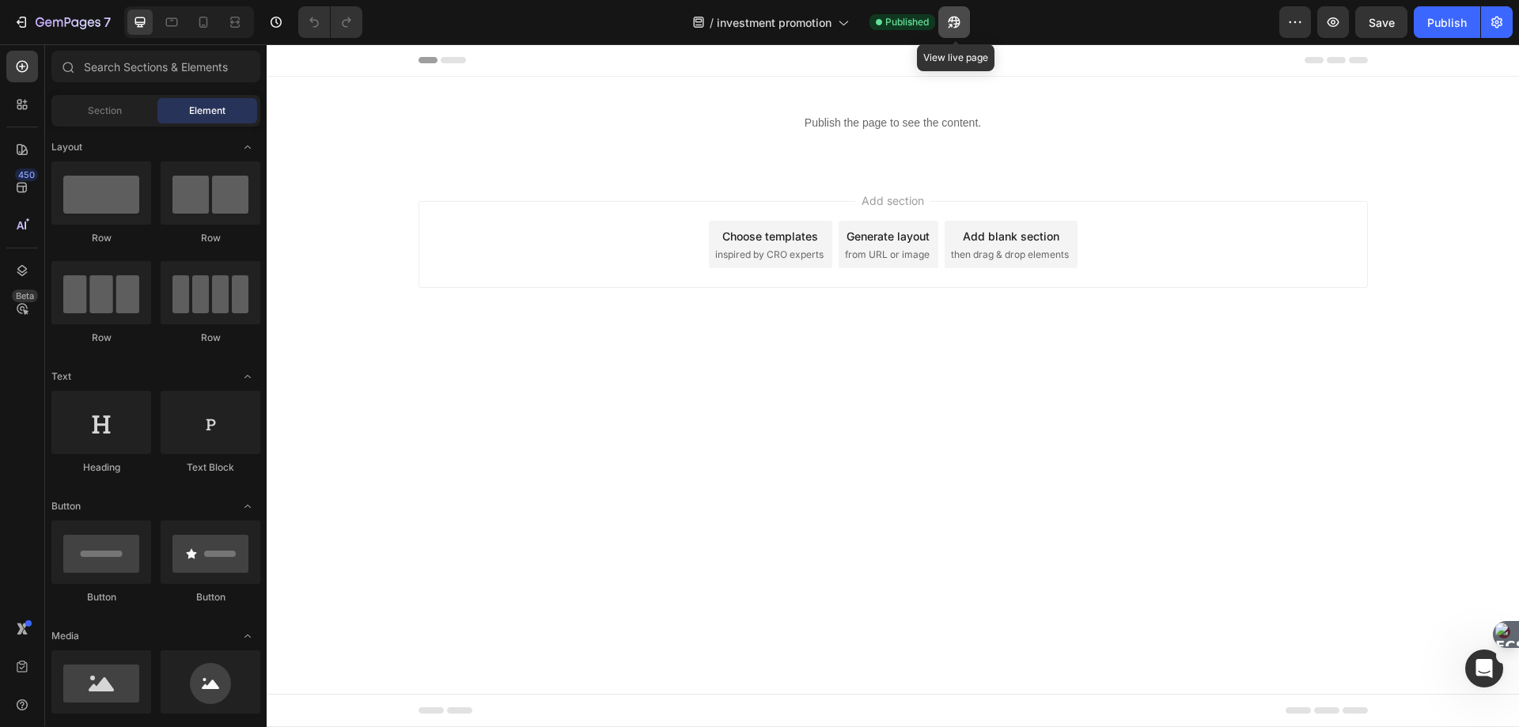
click at [950, 24] on icon "button" at bounding box center [954, 22] width 16 height 16
click at [960, 22] on icon "button" at bounding box center [955, 22] width 16 height 16
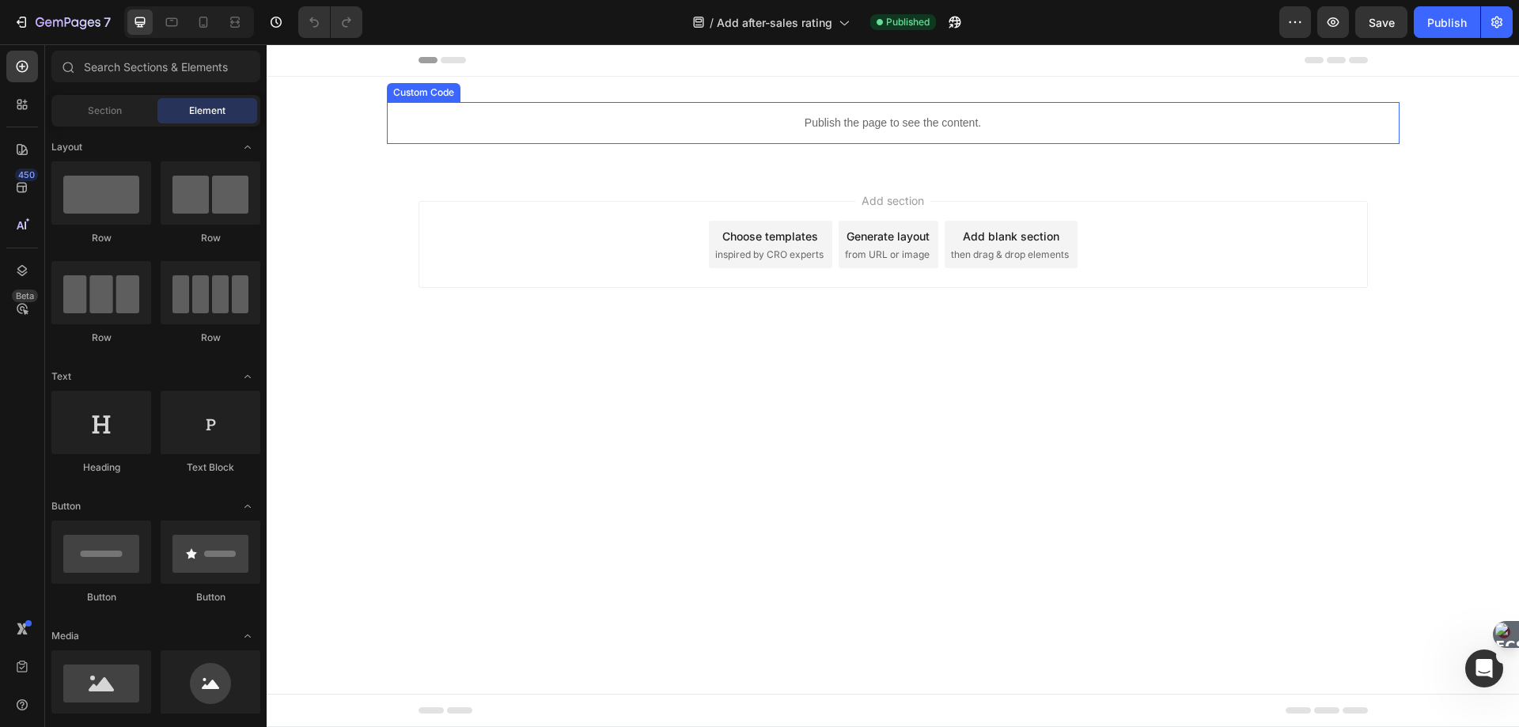
click at [783, 127] on p "Publish the page to see the content." at bounding box center [893, 123] width 1013 height 17
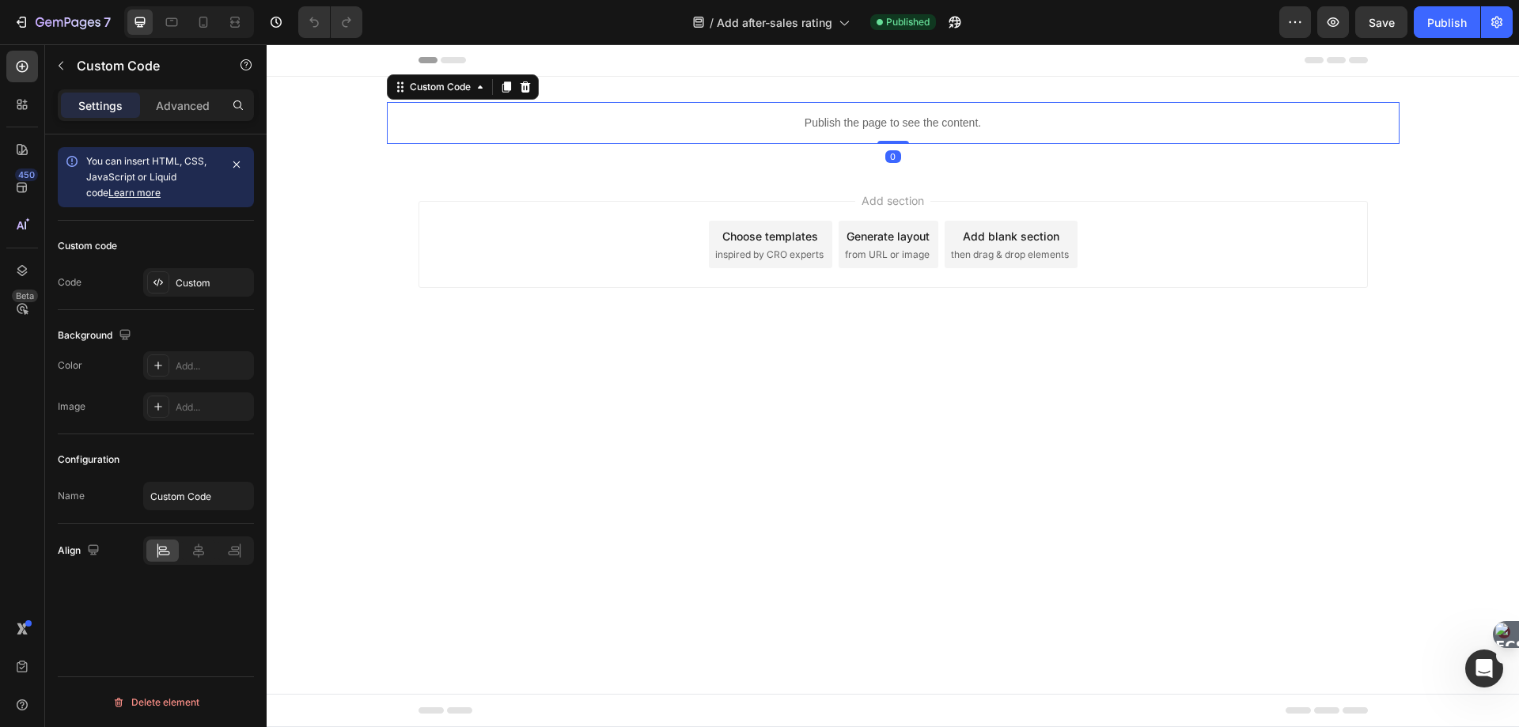
click at [783, 127] on p "Publish the page to see the content." at bounding box center [893, 123] width 1013 height 17
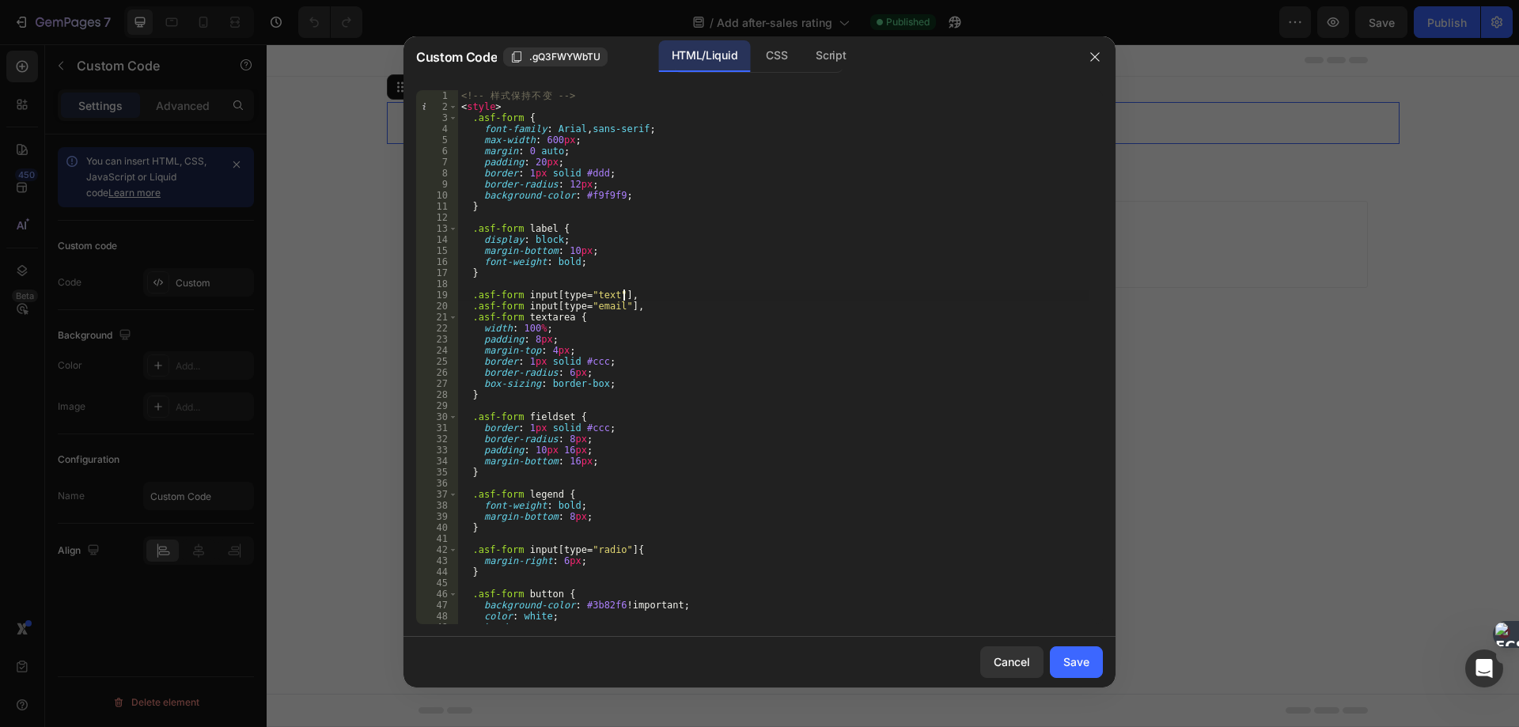
click at [728, 290] on div "<!-- 样 式 保 持 不 变 --> < style > .asf-form { font-family : Arial , sans-serif ; m…" at bounding box center [773, 368] width 631 height 556
click at [819, 60] on div "Script" at bounding box center [830, 56] width 55 height 32
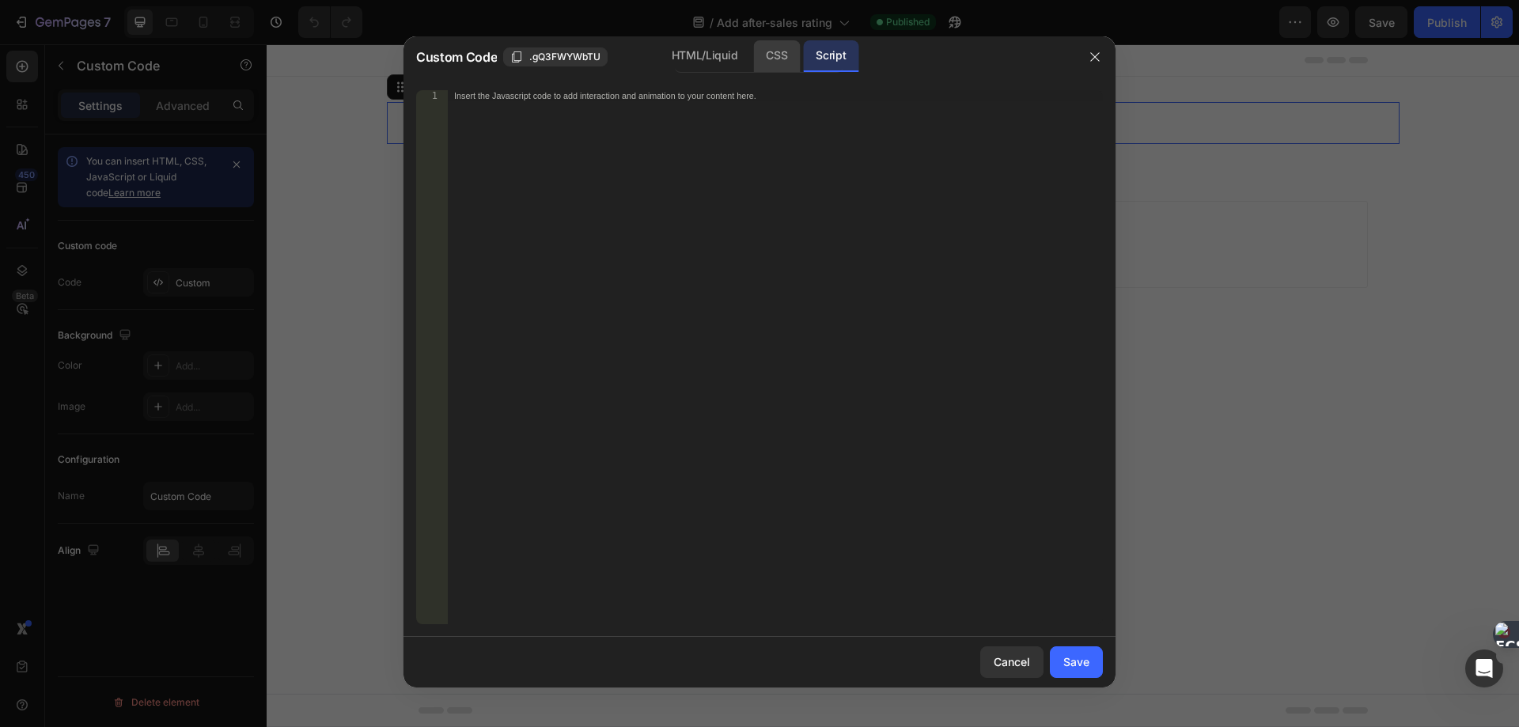
click at [786, 61] on div "CSS" at bounding box center [776, 56] width 47 height 32
click at [711, 56] on div "HTML/Liquid" at bounding box center [704, 56] width 91 height 32
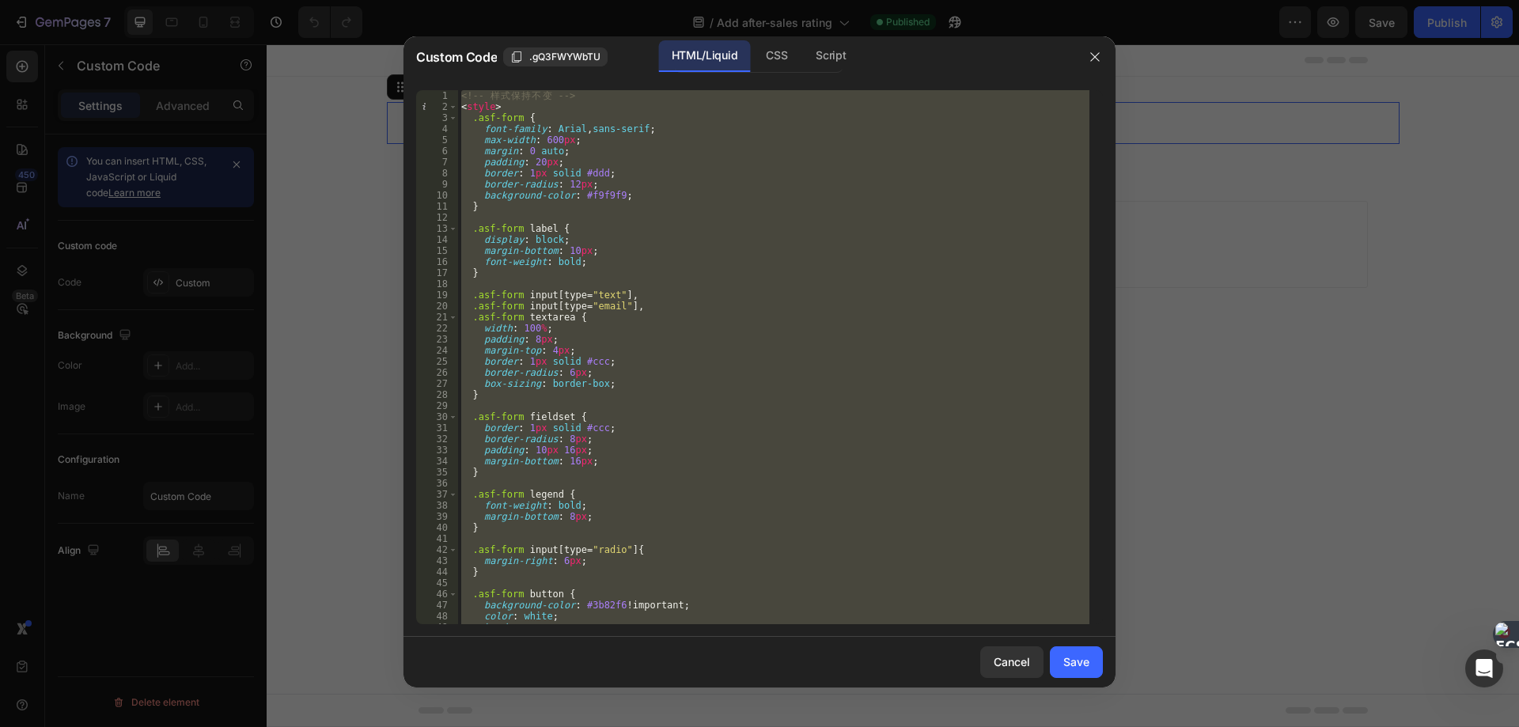
click at [648, 310] on div "<!-- 样 式 保 持 不 变 --> < style > .asf-form { font-family : Arial , sans-serif ; m…" at bounding box center [773, 357] width 631 height 534
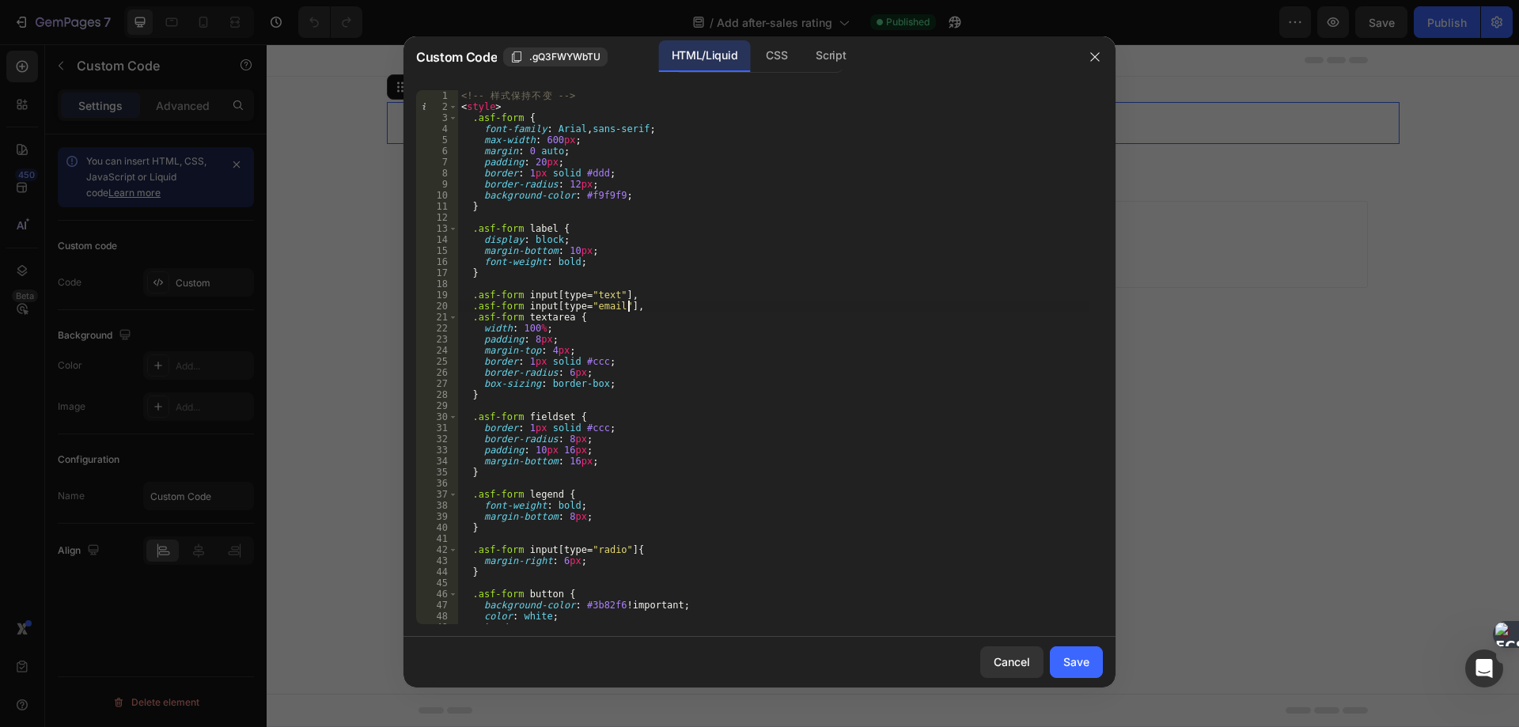
click at [648, 310] on div "<!-- 样 式 保 持 不 变 --> < style > .asf-form { font-family : Arial , sans-serif ; m…" at bounding box center [773, 368] width 631 height 556
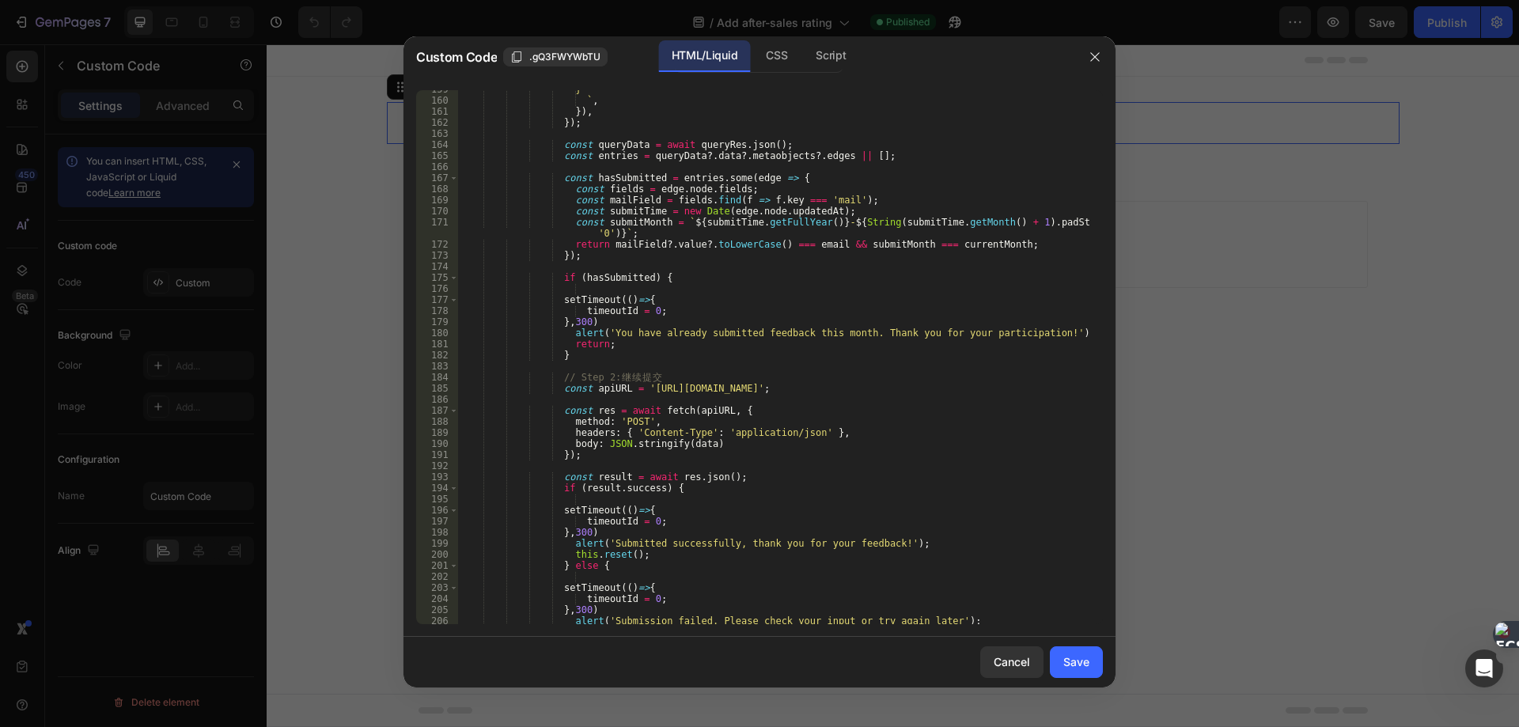
scroll to position [1757, 0]
drag, startPoint x: 637, startPoint y: 388, endPoint x: 913, endPoint y: 390, distance: 276.2
click at [913, 390] on div "} ` , }) , }) ; const queryData = await queryRes . json ( ) ; const entries = q…" at bounding box center [773, 362] width 631 height 556
type textarea "const apiURL = 'https://nextjs-boilerplate-61iv.vercel.app/api/submit';"
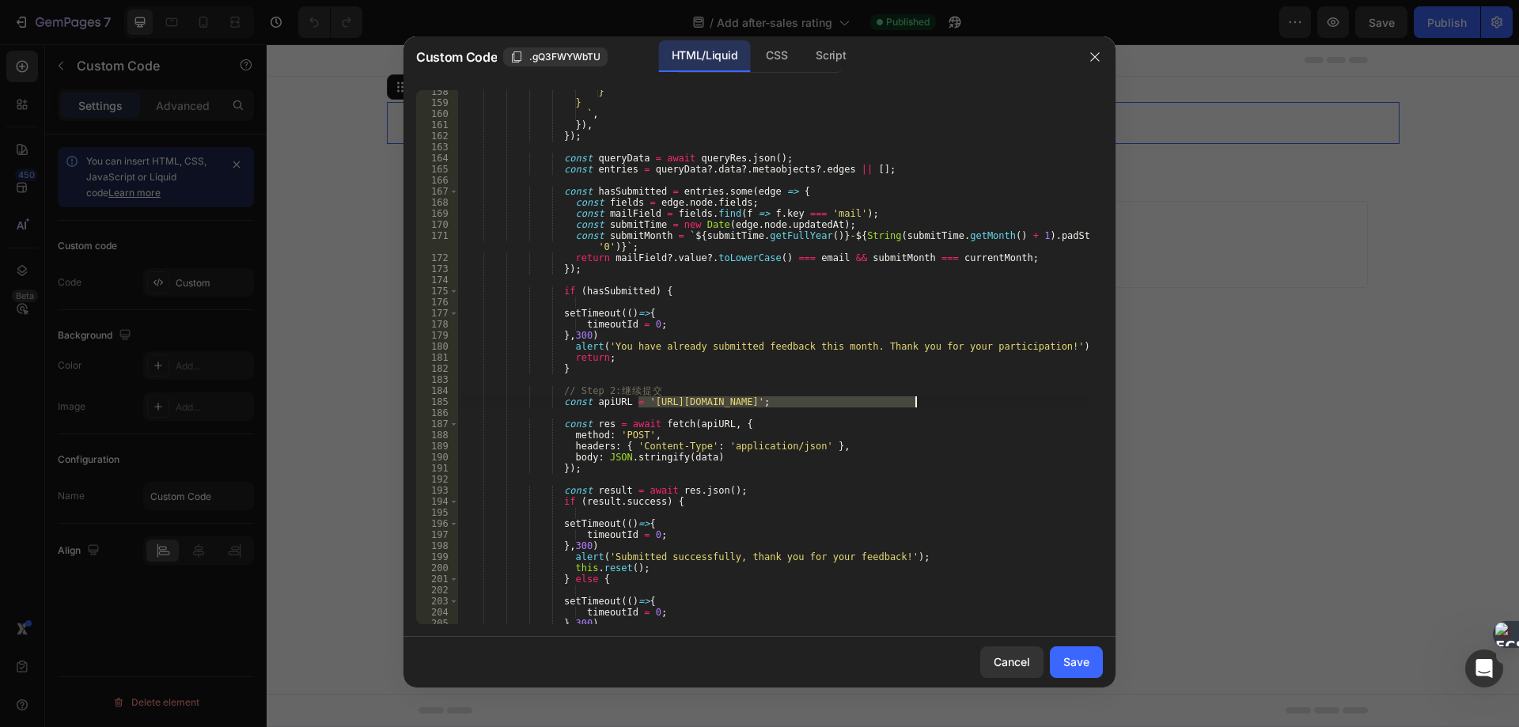
scroll to position [1981, 0]
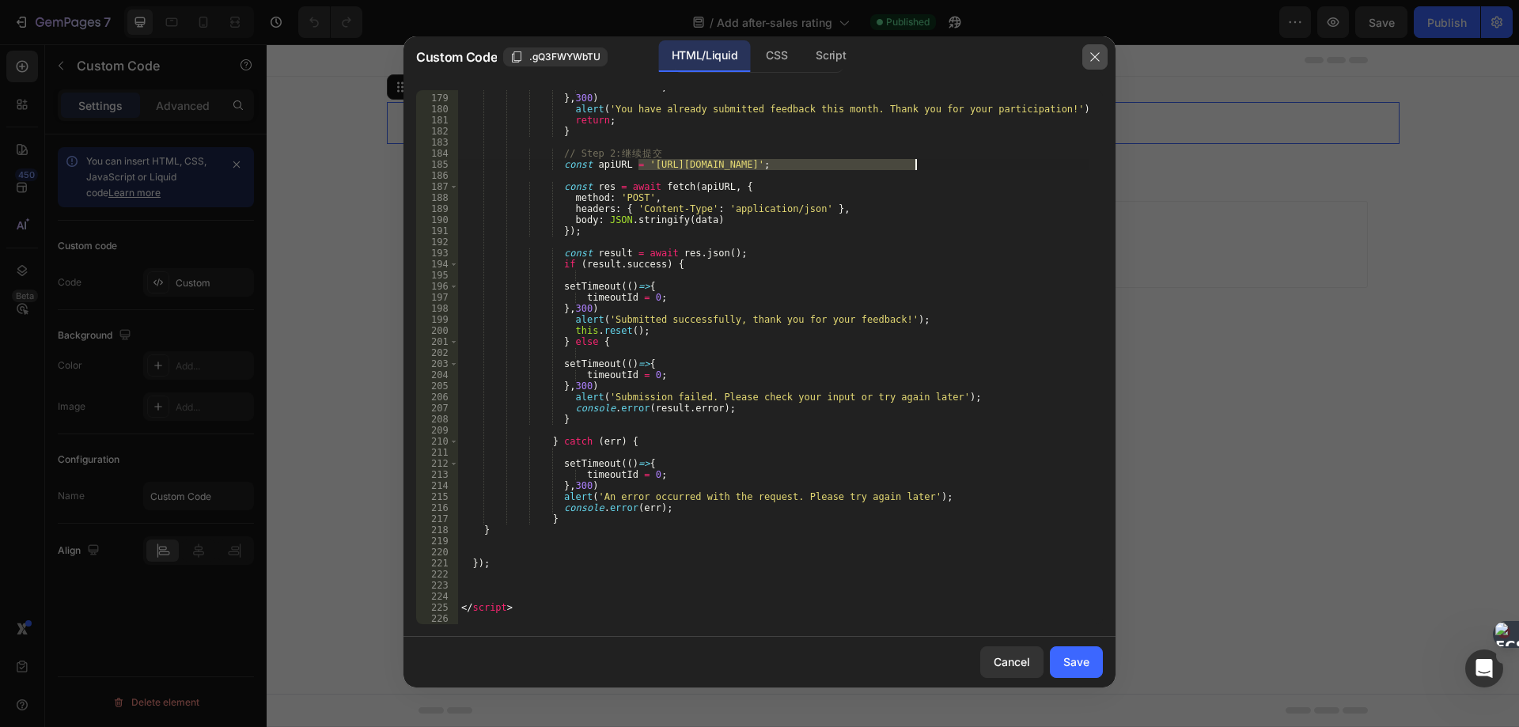
click at [1101, 57] on button "button" at bounding box center [1094, 56] width 25 height 25
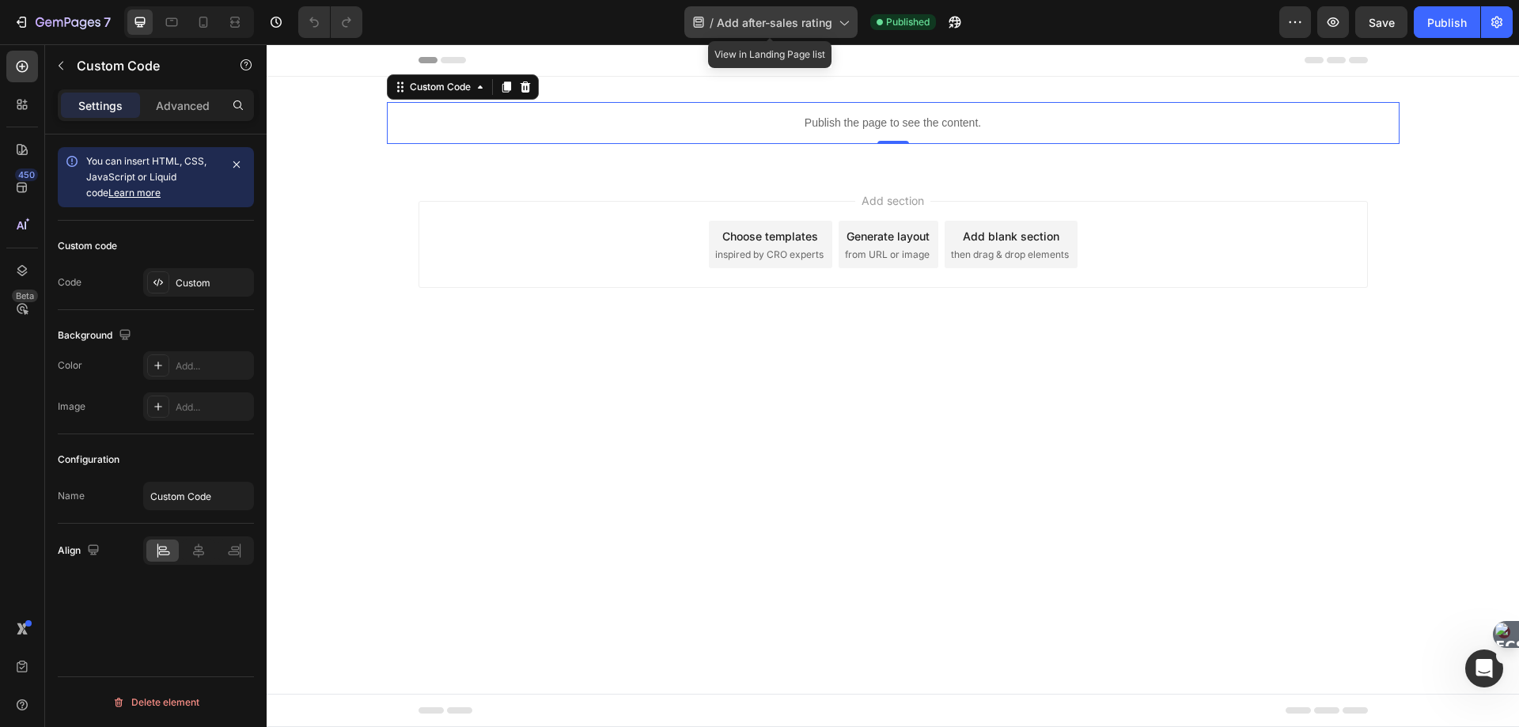
click at [832, 25] on div "/ Add after-sales rating" at bounding box center [770, 22] width 173 height 32
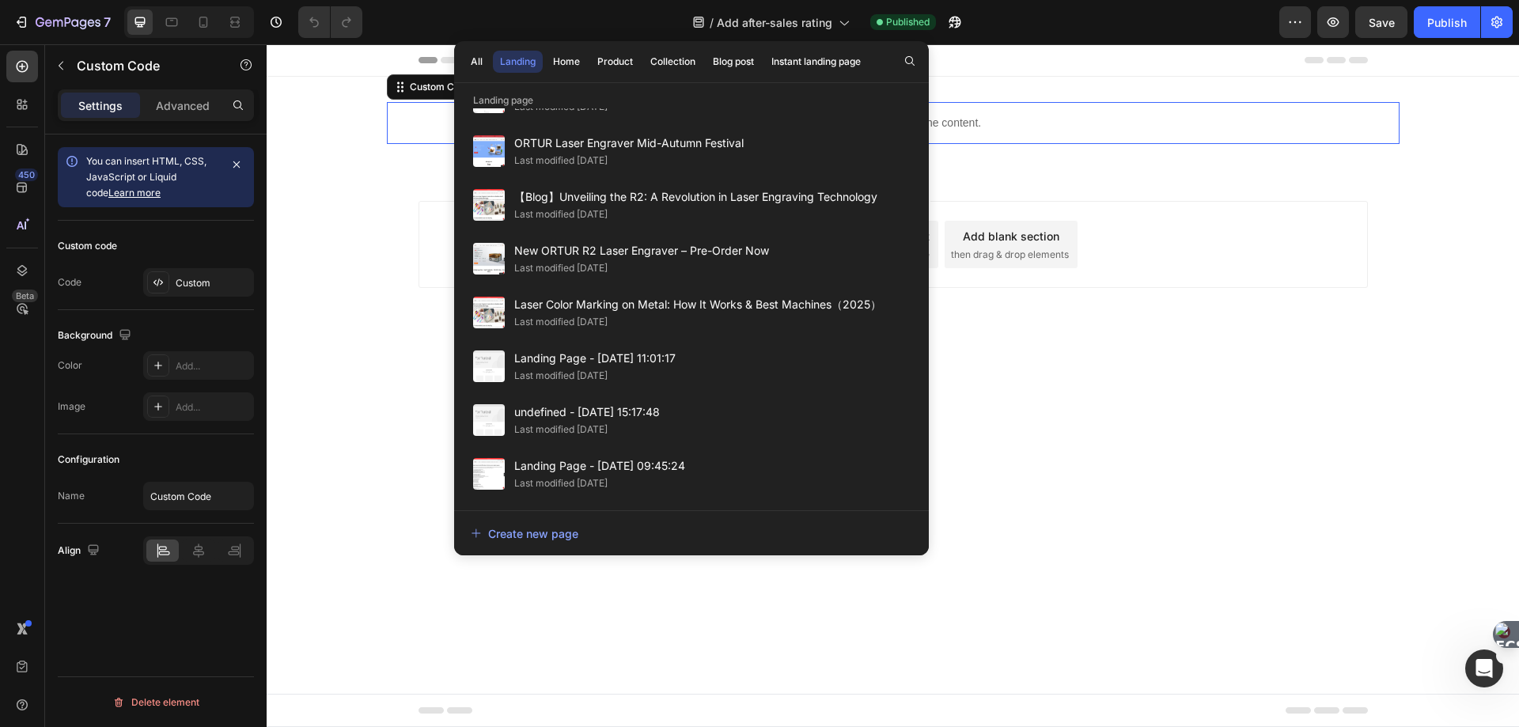
scroll to position [0, 0]
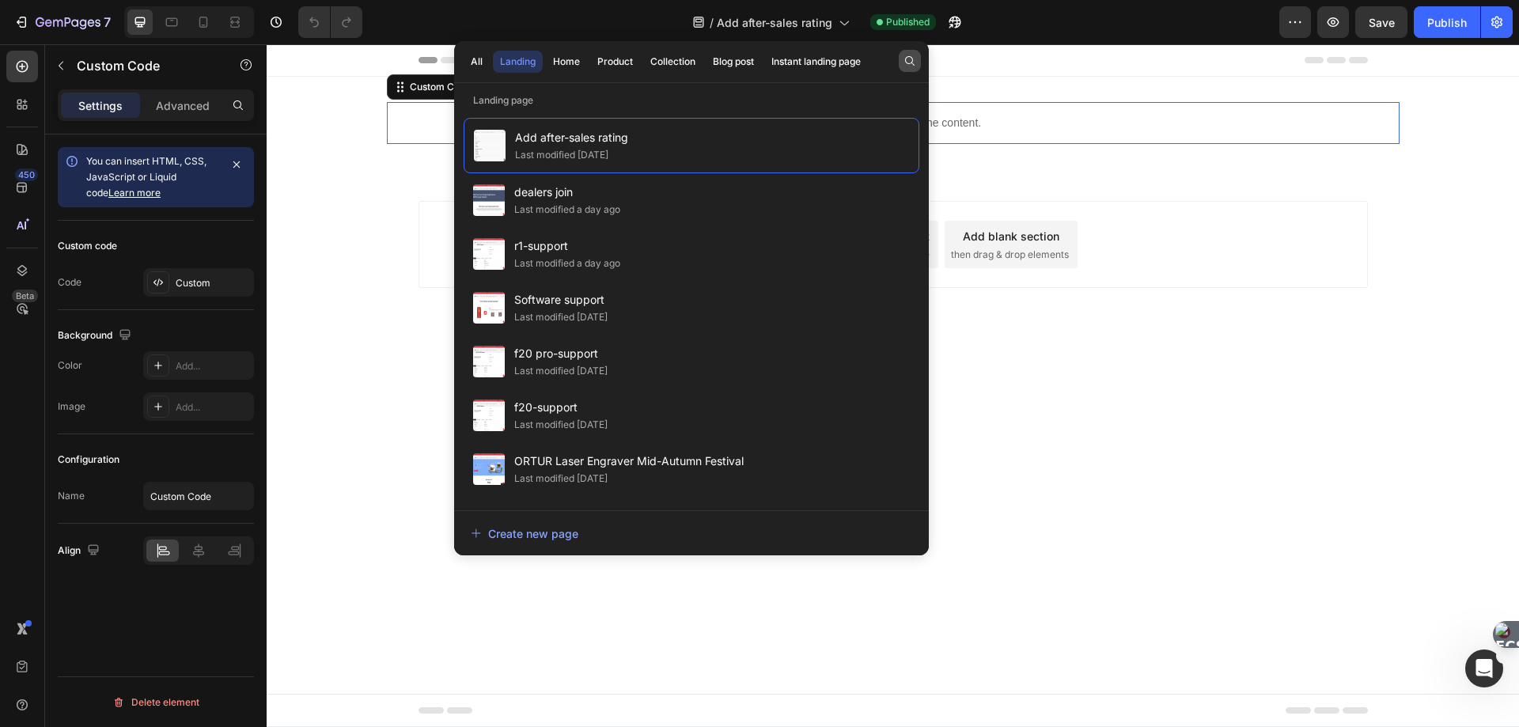
click at [904, 64] on icon "button" at bounding box center [910, 61] width 13 height 13
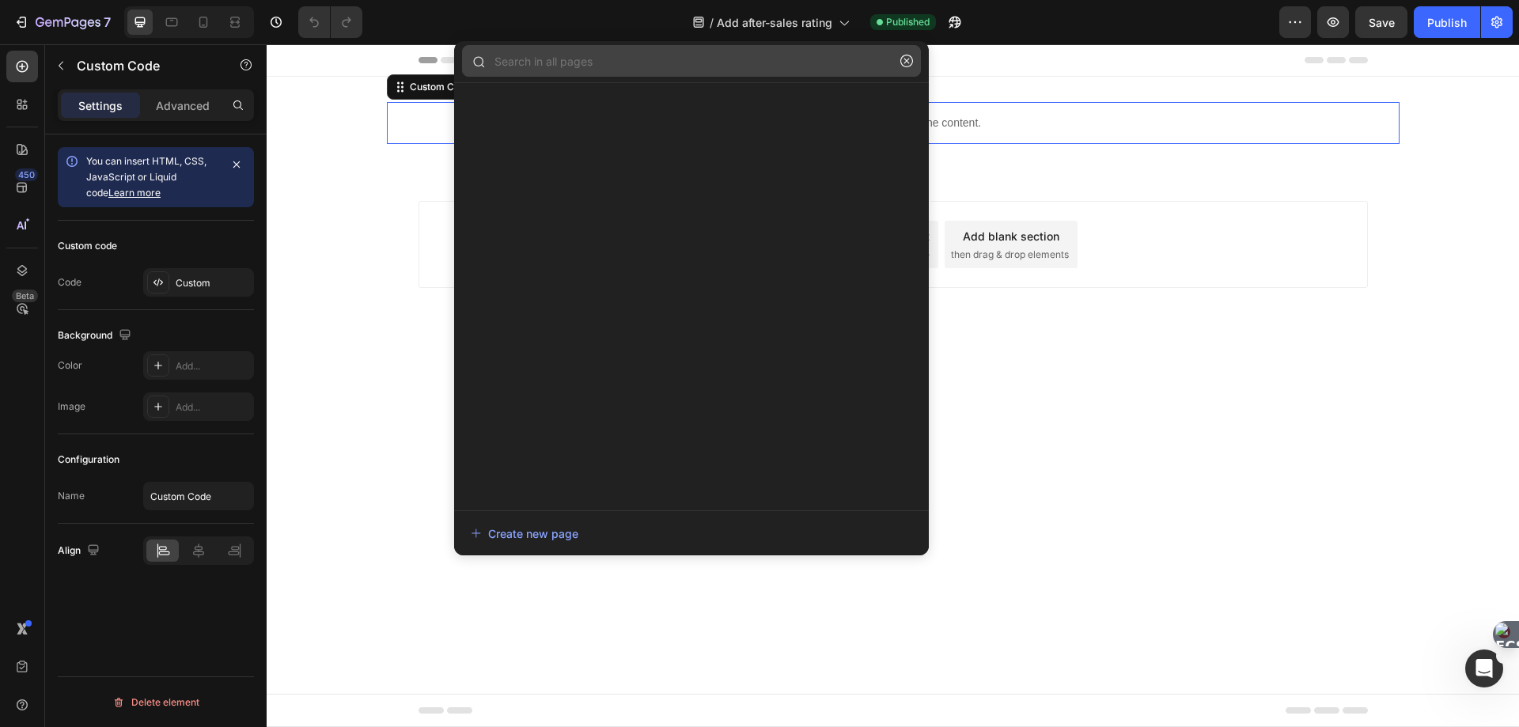
click at [639, 67] on input "text" at bounding box center [691, 61] width 459 height 32
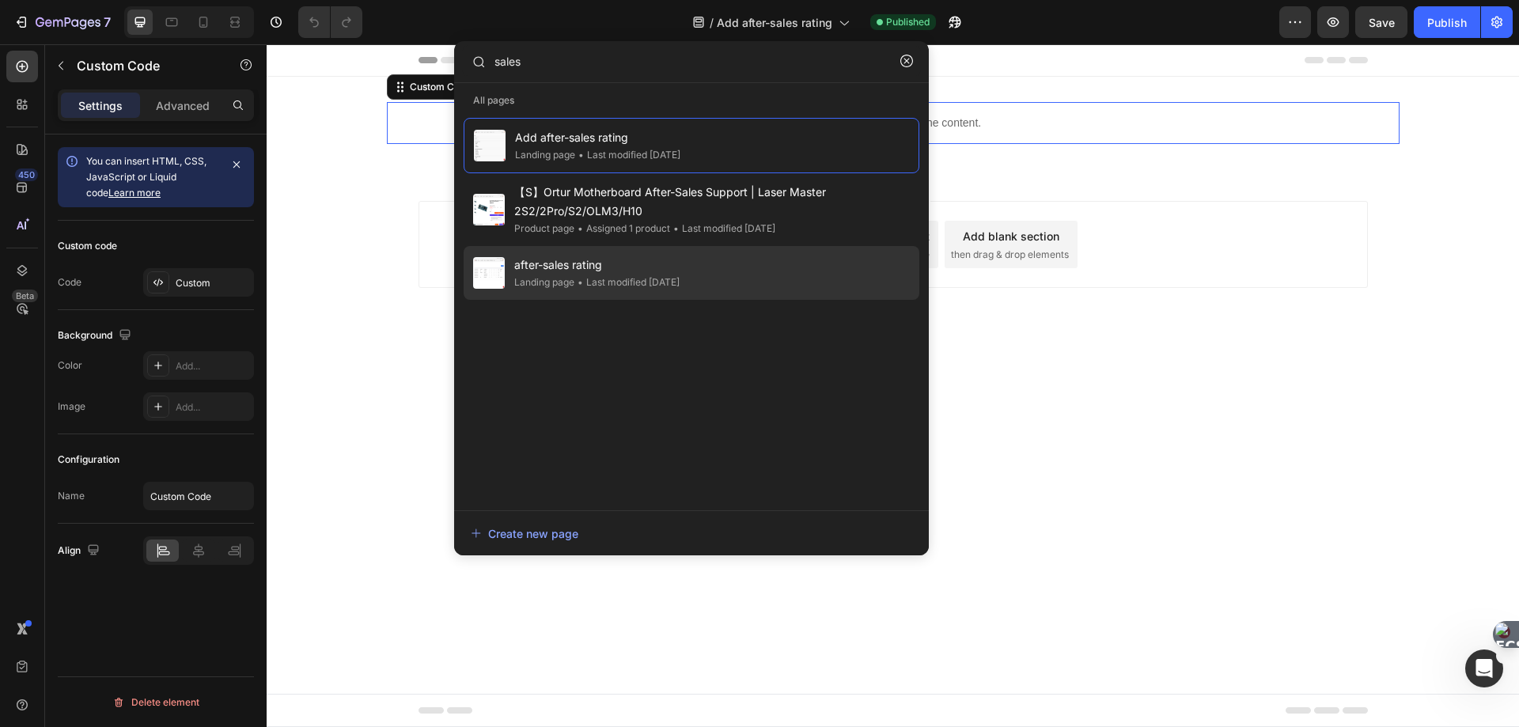
type input "sales"
click at [570, 271] on span "after-sales rating" at bounding box center [596, 265] width 165 height 19
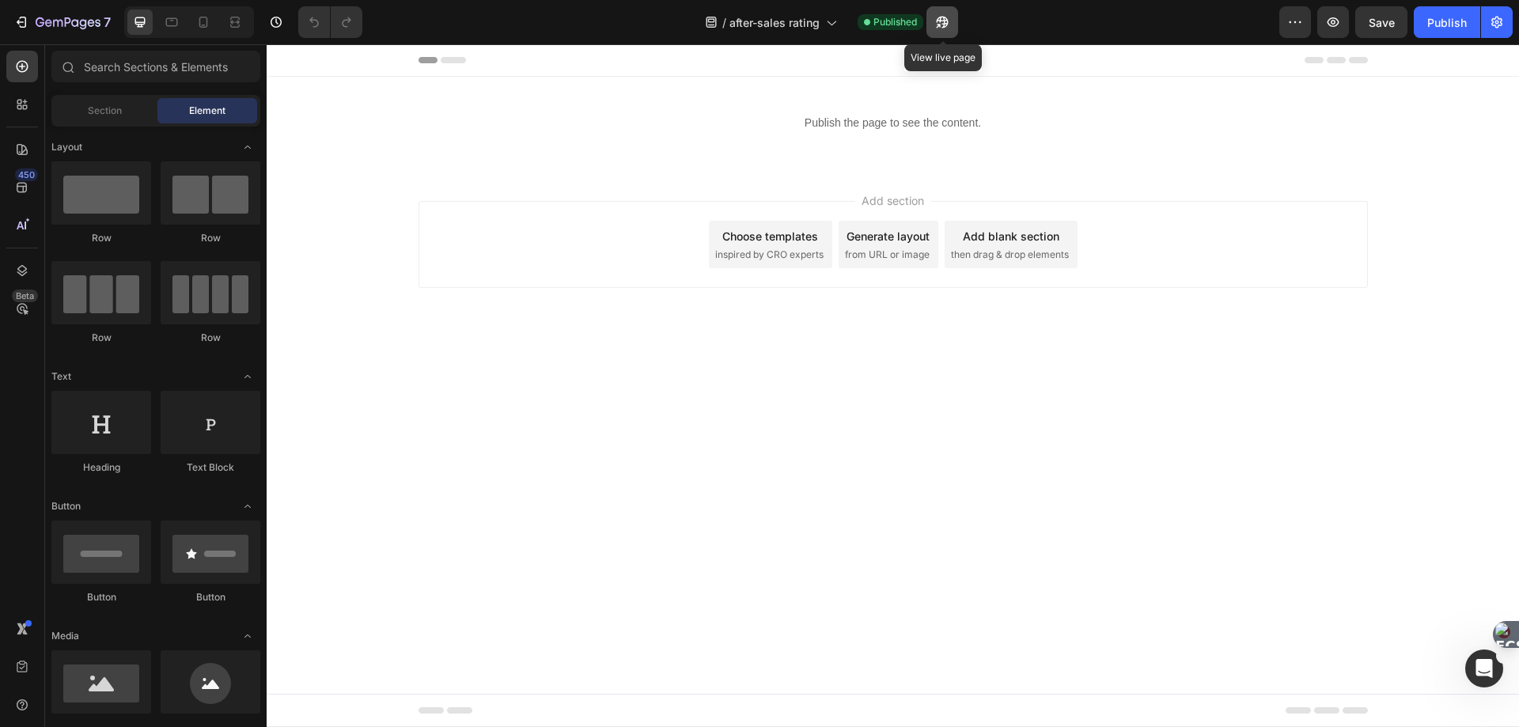
click at [948, 22] on icon "button" at bounding box center [942, 23] width 12 height 12
click at [612, 68] on div "Header" at bounding box center [894, 60] width 950 height 32
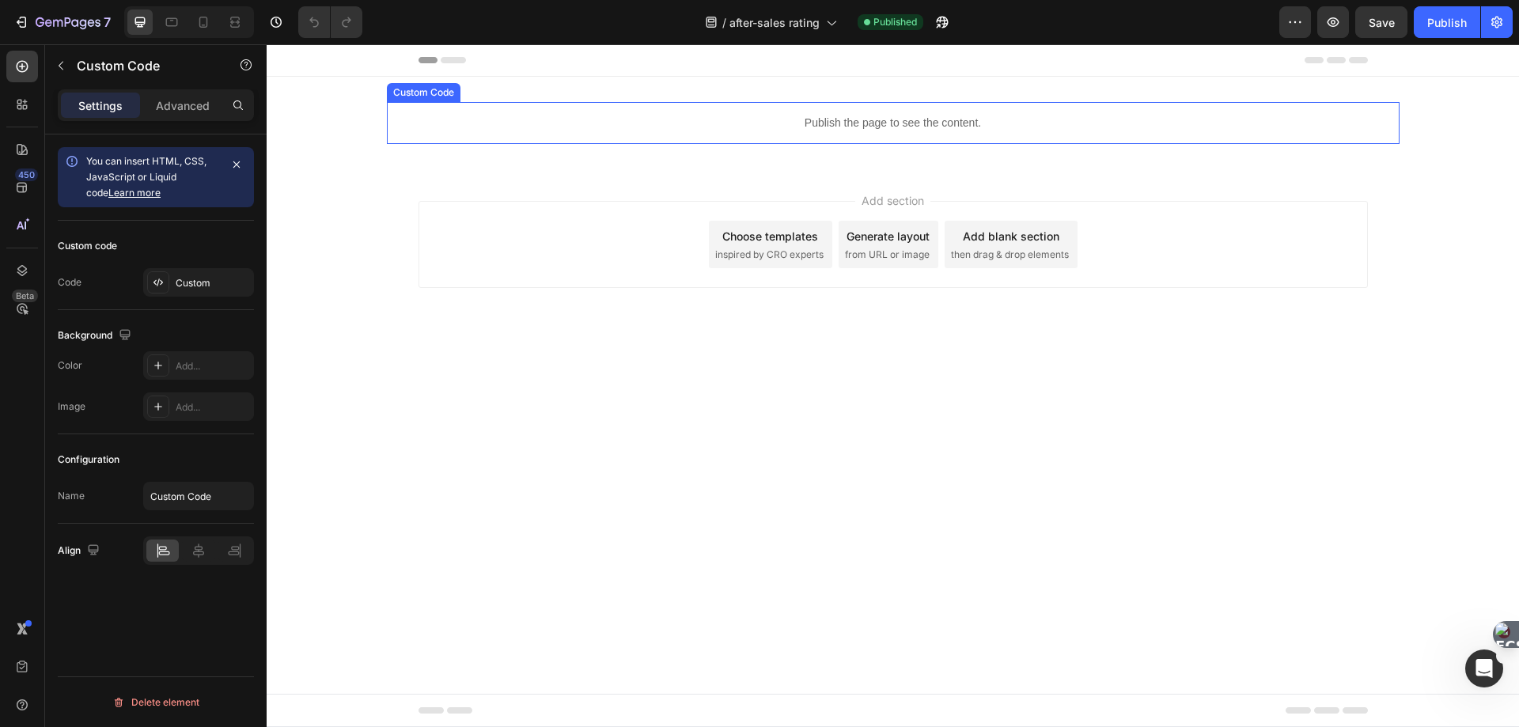
click at [709, 121] on p "Publish the page to see the content." at bounding box center [893, 123] width 1013 height 17
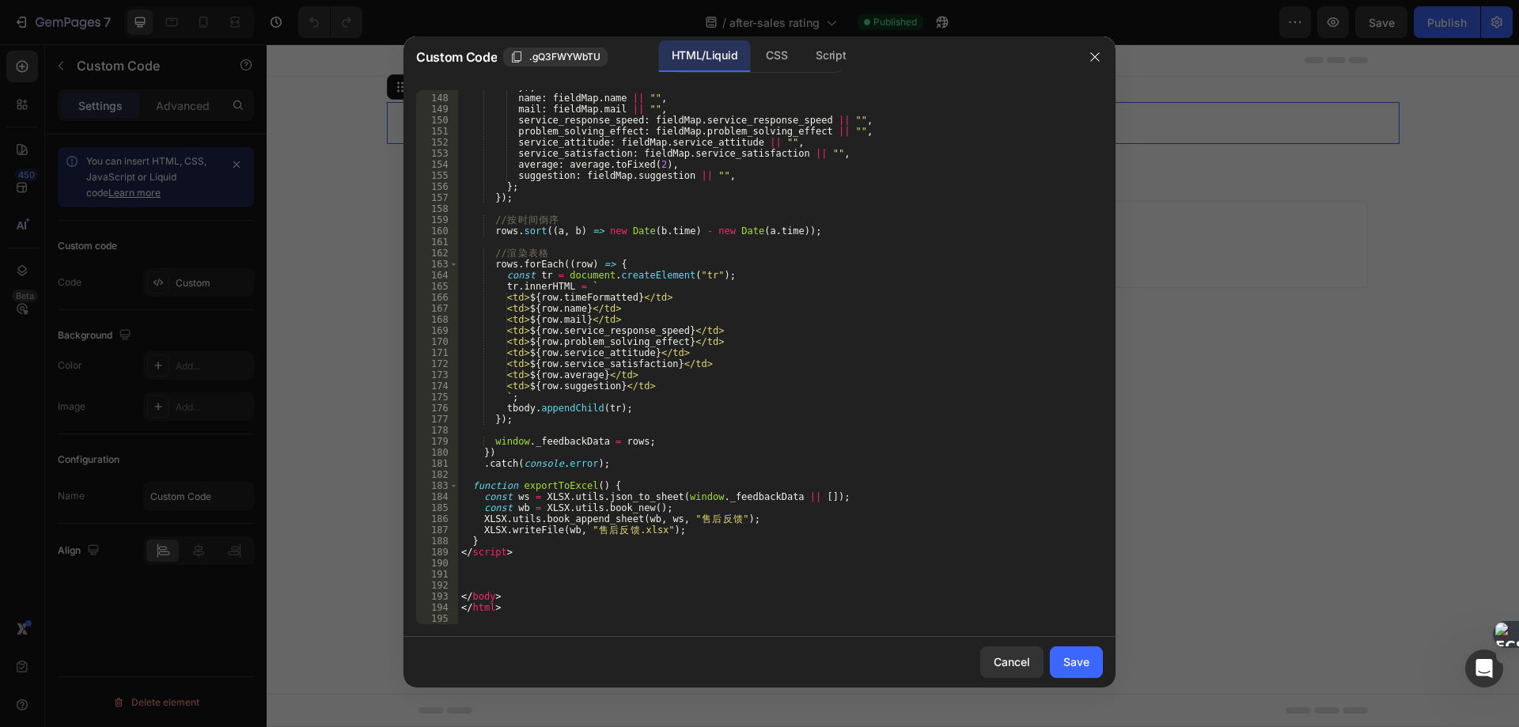
scroll to position [1626, 0]
